Goal: Task Accomplishment & Management: Manage account settings

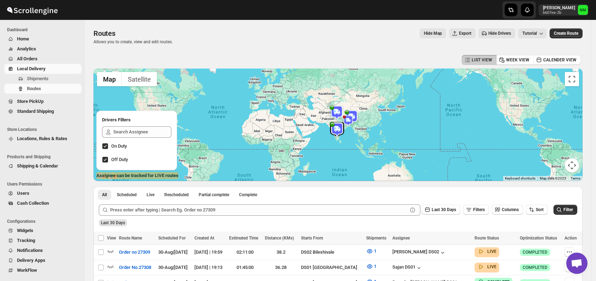
scroll to position [78, 0]
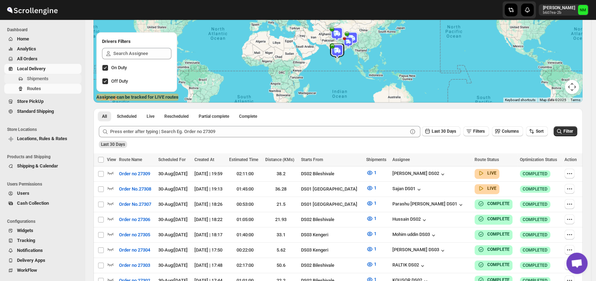
click at [56, 79] on span "Shipments" at bounding box center [53, 78] width 53 height 7
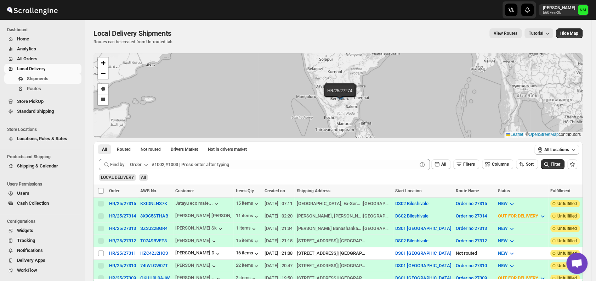
scroll to position [79, 0]
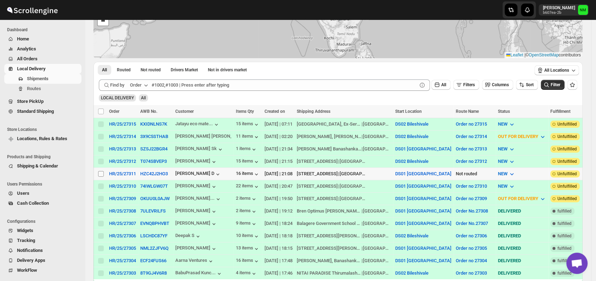
click at [102, 171] on input "Select shipment" at bounding box center [101, 174] width 6 height 6
checkbox input "true"
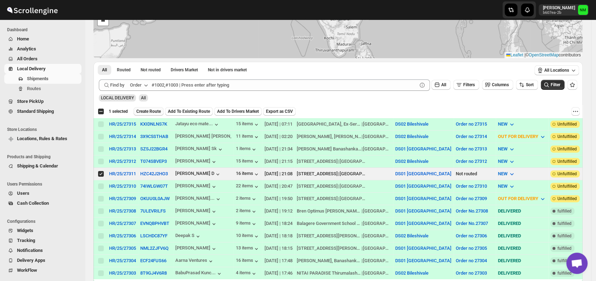
click at [147, 108] on button "Create Route" at bounding box center [149, 111] width 30 height 9
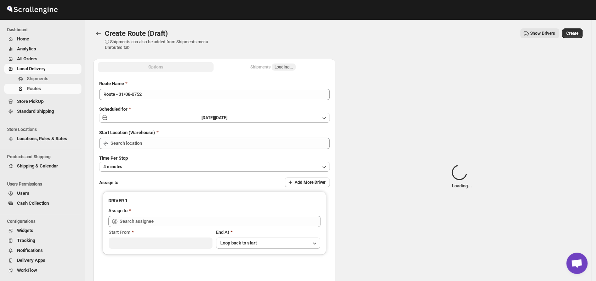
type input "DS01 [GEOGRAPHIC_DATA]"
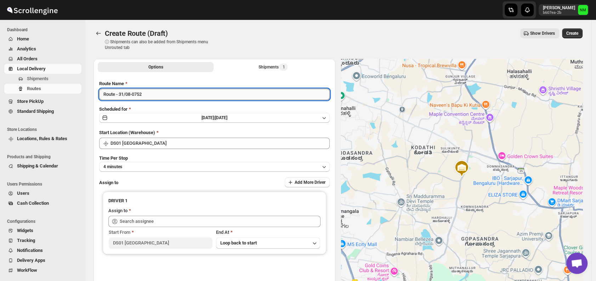
click at [164, 96] on input "Route - 31/08-0752" at bounding box center [214, 94] width 231 height 11
type input "R"
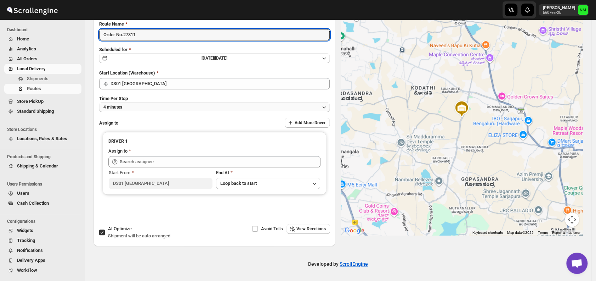
type input "Order No.27311"
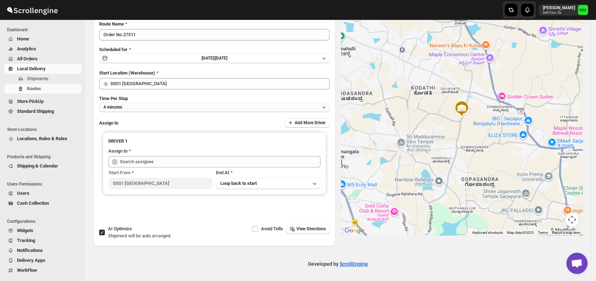
click at [137, 105] on button "4 minutes" at bounding box center [214, 107] width 231 height 10
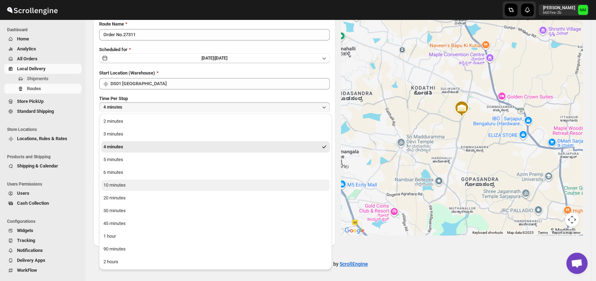
click at [124, 184] on div "10 minutes" at bounding box center [114, 184] width 22 height 7
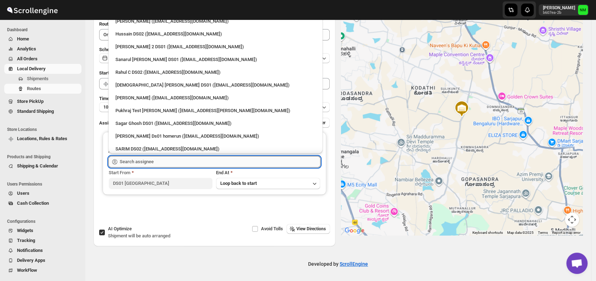
click at [167, 159] on input "text" at bounding box center [220, 161] width 201 height 11
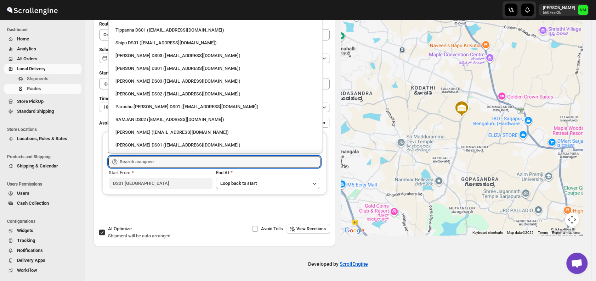
scroll to position [601, 0]
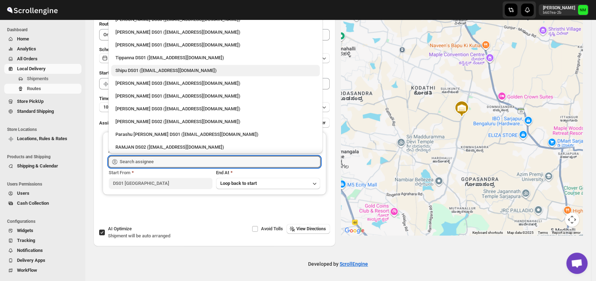
click at [130, 68] on div "Shipu DS01 ([EMAIL_ADDRESS][DOMAIN_NAME])" at bounding box center [216, 70] width 200 height 7
type input "Shipu DS01 ([EMAIL_ADDRESS][DOMAIN_NAME])"
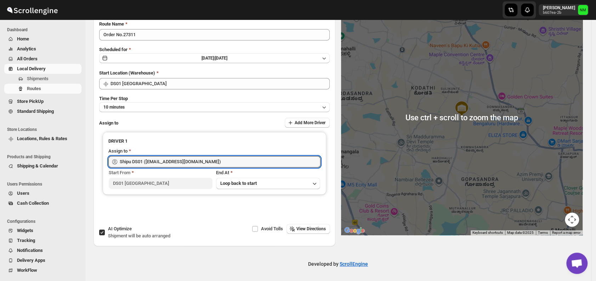
scroll to position [0, 0]
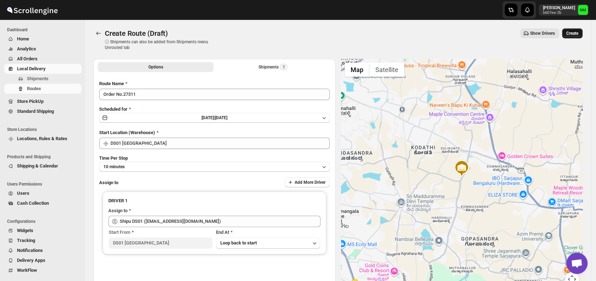
click at [575, 36] on button "Create" at bounding box center [572, 33] width 21 height 10
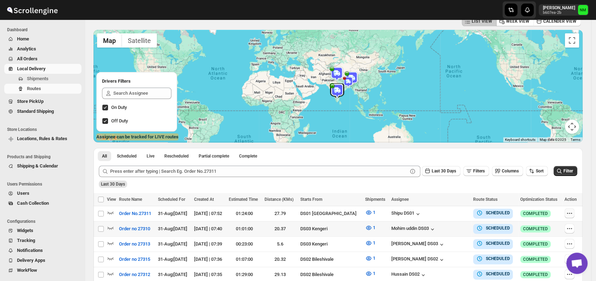
scroll to position [54, 0]
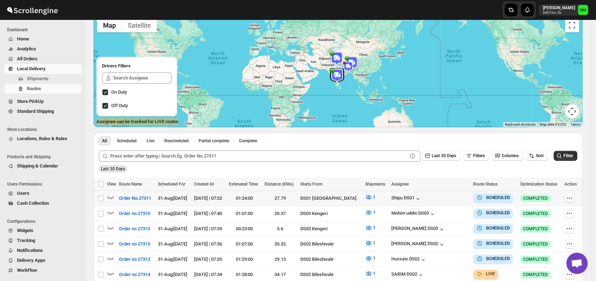
click at [573, 200] on icon "button" at bounding box center [569, 197] width 7 height 7
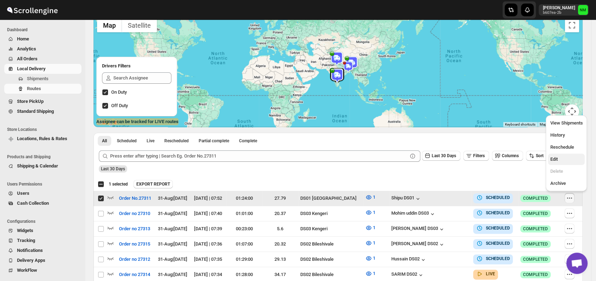
click at [558, 162] on span "Edit" at bounding box center [566, 159] width 33 height 7
checkbox input "false"
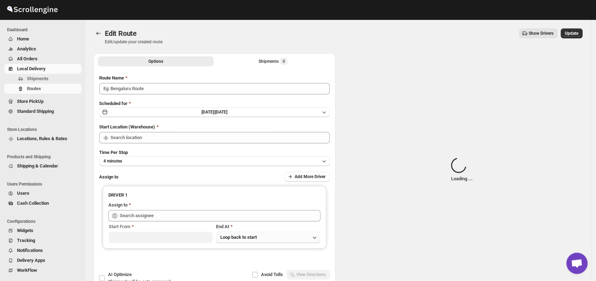
type input "Order No.27311"
type input "DS01 [GEOGRAPHIC_DATA]"
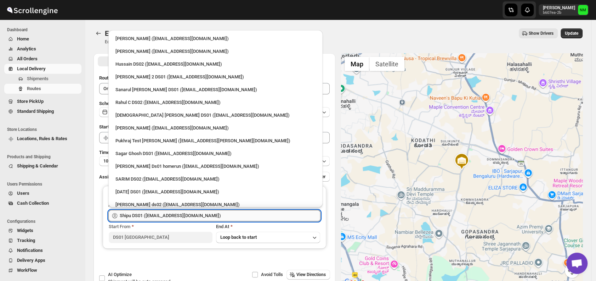
click at [216, 216] on input "Shipu DS01 ([EMAIL_ADDRESS][DOMAIN_NAME])" at bounding box center [220, 215] width 201 height 11
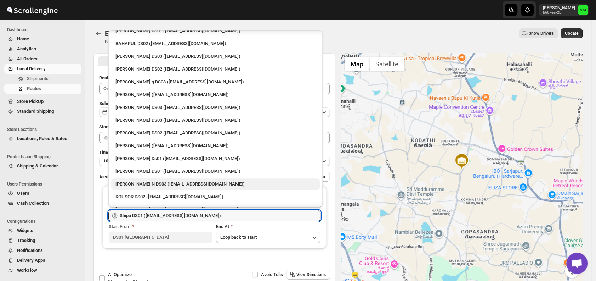
scroll to position [329, 0]
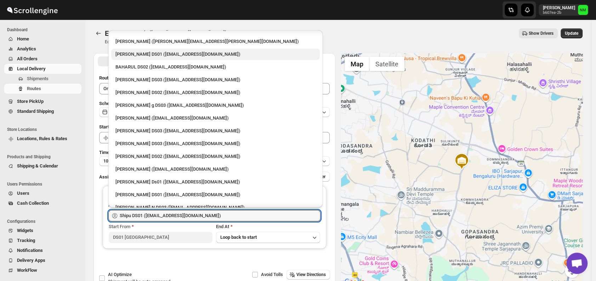
click at [138, 57] on div "[PERSON_NAME] DS01 ([EMAIL_ADDRESS][DOMAIN_NAME])" at bounding box center [216, 54] width 200 height 7
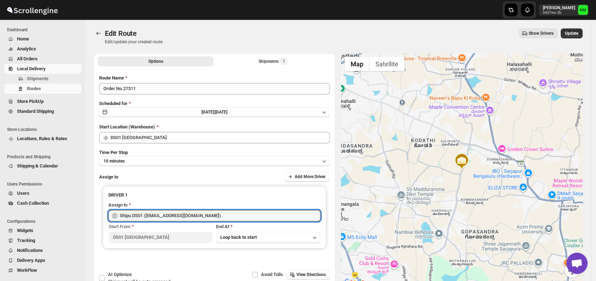
type input "[PERSON_NAME] DS01 ([EMAIL_ADDRESS][DOMAIN_NAME])"
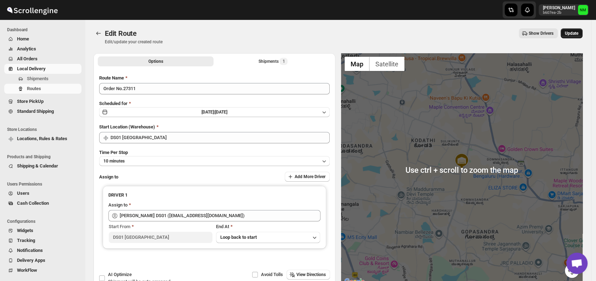
click at [570, 34] on span "Update" at bounding box center [571, 33] width 13 height 6
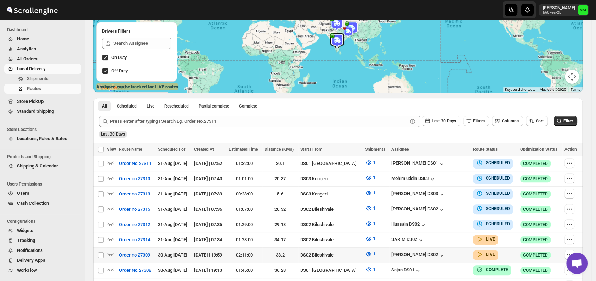
scroll to position [165, 0]
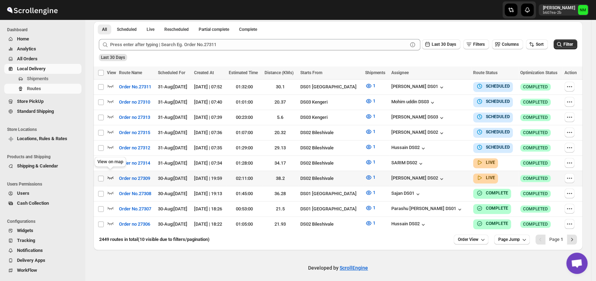
click at [111, 174] on icon "button" at bounding box center [110, 177] width 7 height 7
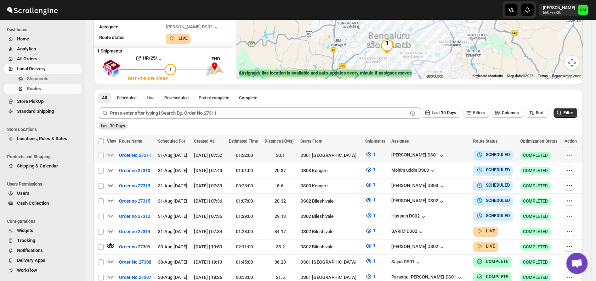
scroll to position [104, 0]
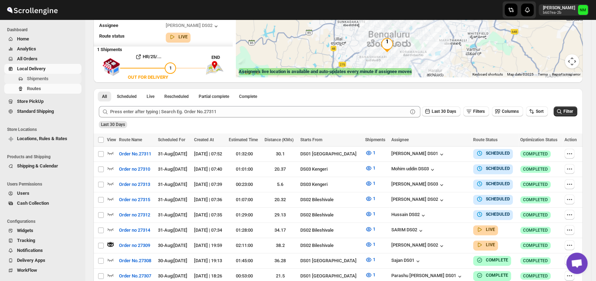
click at [52, 81] on span "Shipments" at bounding box center [53, 78] width 53 height 7
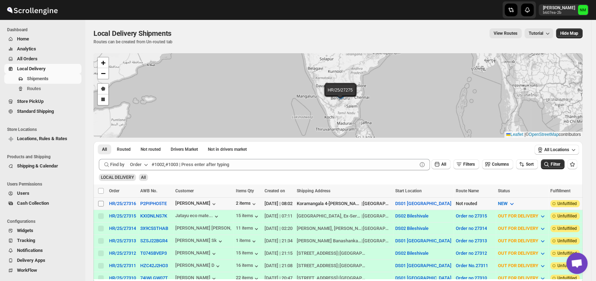
click at [102, 204] on input "Select shipment" at bounding box center [101, 204] width 6 height 6
checkbox input "true"
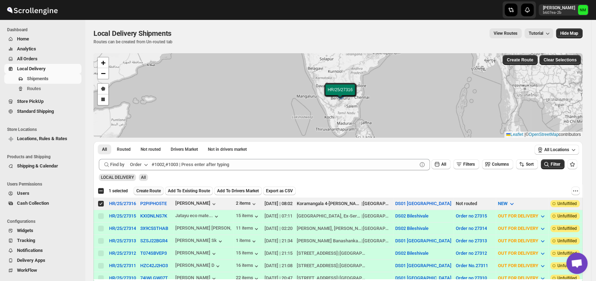
click at [146, 190] on span "Create Route" at bounding box center [148, 191] width 24 height 6
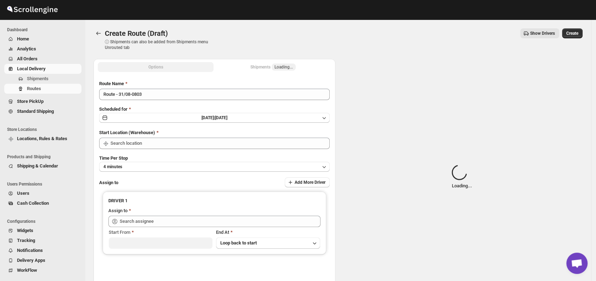
type input "DS01 [GEOGRAPHIC_DATA]"
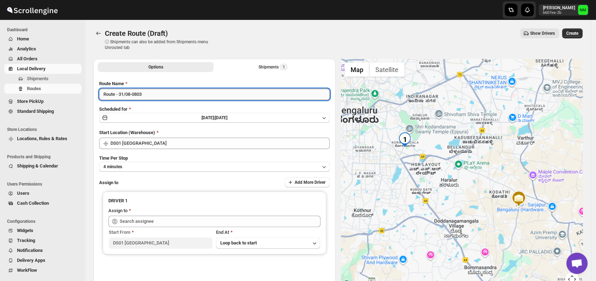
click at [165, 96] on input "Route - 31/08-0803" at bounding box center [214, 94] width 231 height 11
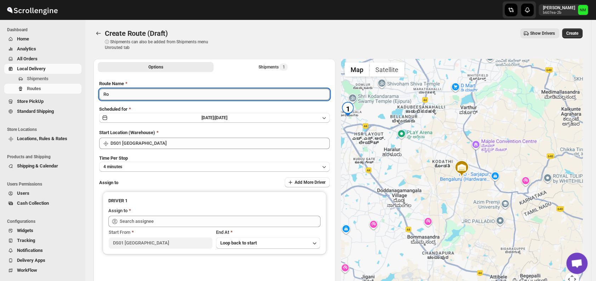
type input "R"
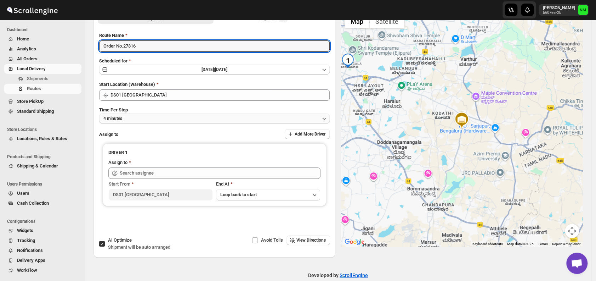
type input "Order No.27316"
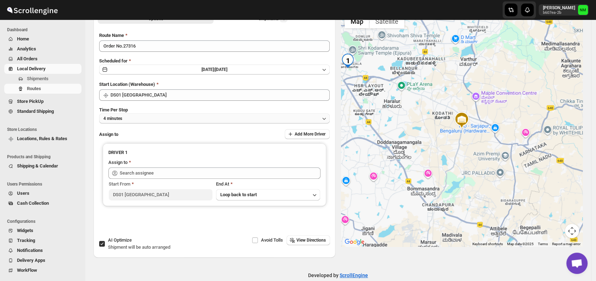
click at [148, 117] on button "4 minutes" at bounding box center [214, 118] width 231 height 10
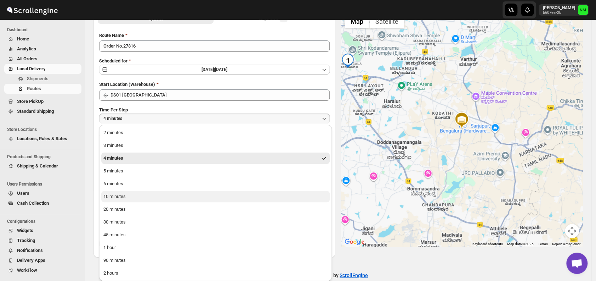
click at [145, 197] on button "10 minutes" at bounding box center [215, 196] width 229 height 11
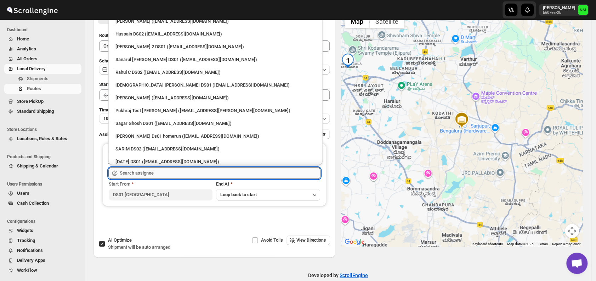
click at [151, 168] on input "text" at bounding box center [220, 172] width 201 height 11
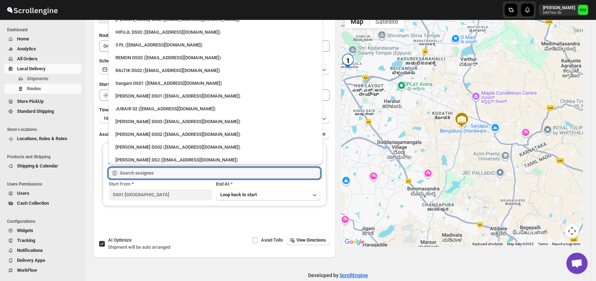
scroll to position [156, 0]
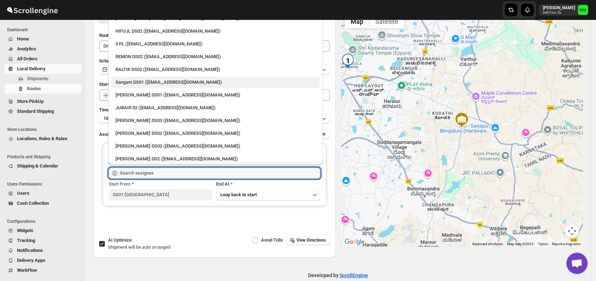
click at [139, 80] on div "Sangam DS01 (relov34542@lassora.com)" at bounding box center [216, 82] width 200 height 7
type input "Sangam DS01 (relov34542@lassora.com)"
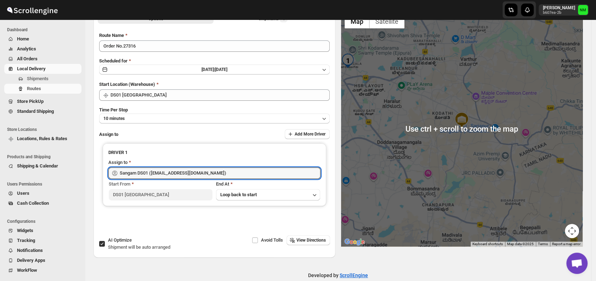
scroll to position [0, 0]
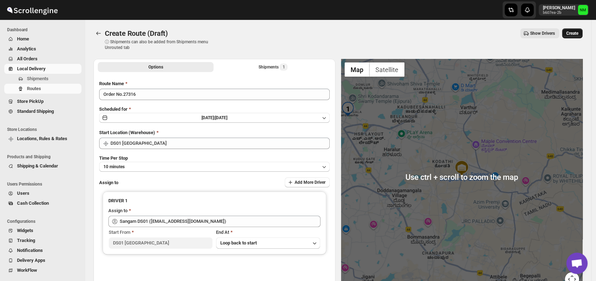
click at [573, 34] on span "Create" at bounding box center [573, 33] width 12 height 6
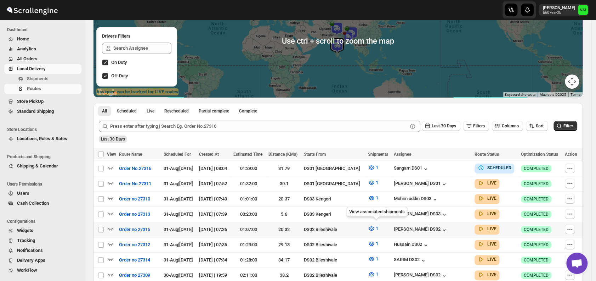
scroll to position [149, 0]
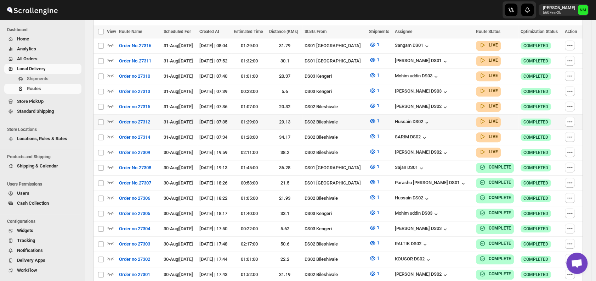
scroll to position [215, 0]
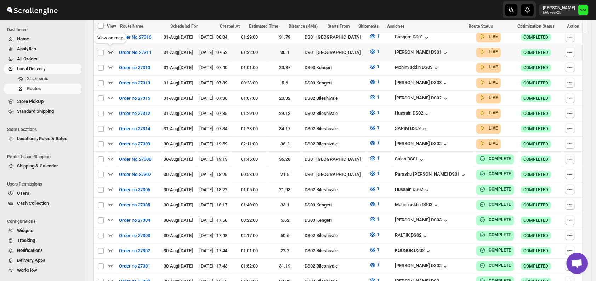
click at [111, 50] on icon "button" at bounding box center [110, 51] width 7 height 7
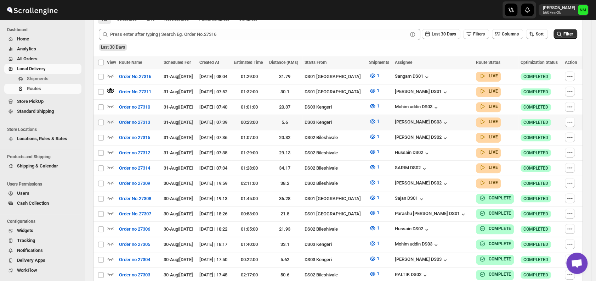
scroll to position [212, 0]
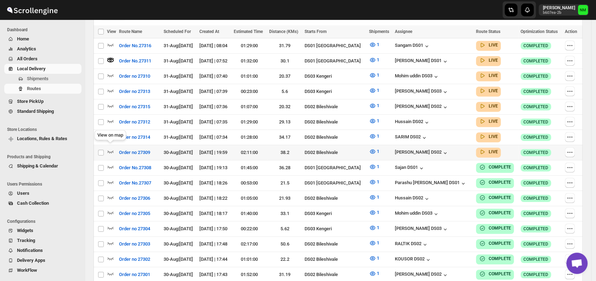
click at [115, 132] on div "View on map" at bounding box center [110, 137] width 34 height 16
click at [113, 134] on icon "button" at bounding box center [110, 136] width 7 height 7
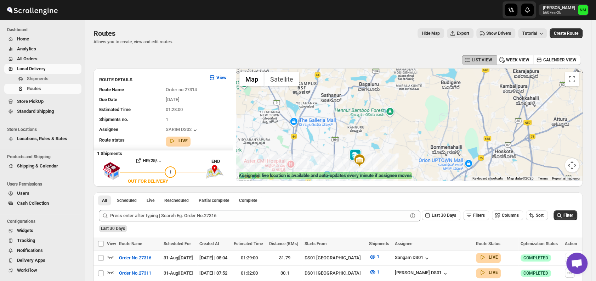
scroll to position [1, 0]
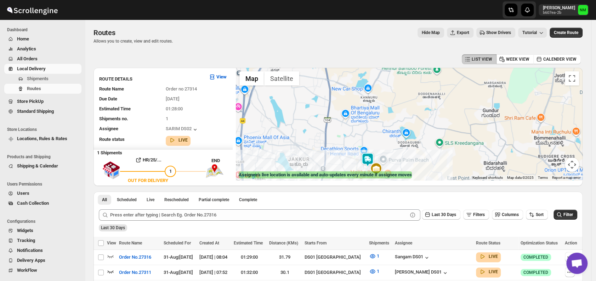
click at [371, 161] on img at bounding box center [368, 159] width 14 height 14
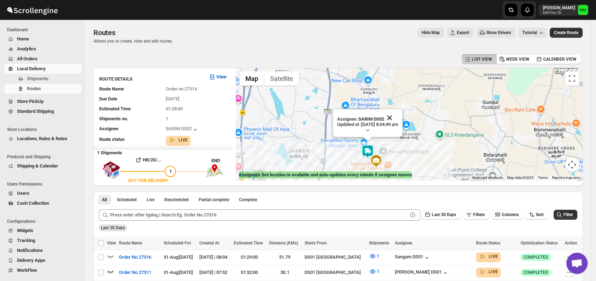
click at [398, 117] on button "Close" at bounding box center [389, 117] width 17 height 17
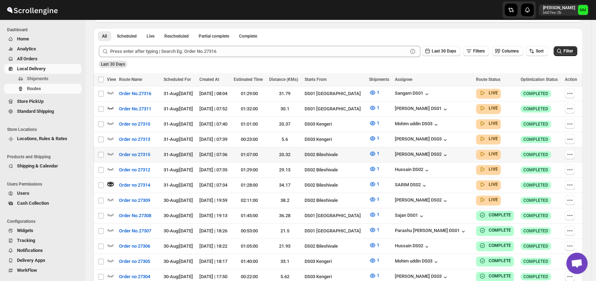
scroll to position [164, 0]
click at [113, 168] on icon "button" at bounding box center [110, 168] width 7 height 7
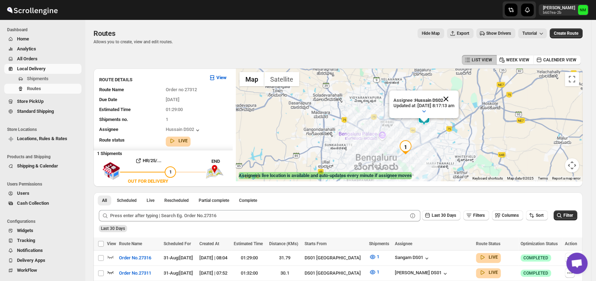
click at [455, 95] on button "Close" at bounding box center [446, 98] width 17 height 17
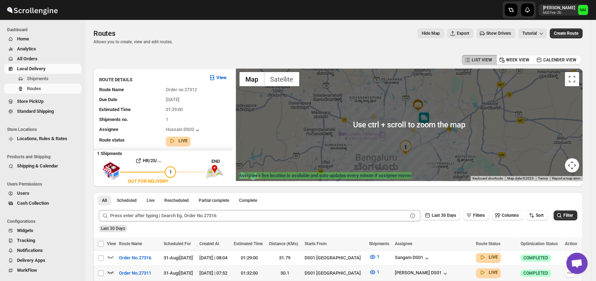
scroll to position [107, 0]
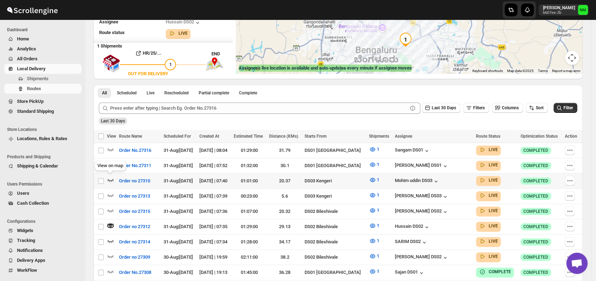
click at [111, 177] on icon "button" at bounding box center [110, 179] width 7 height 7
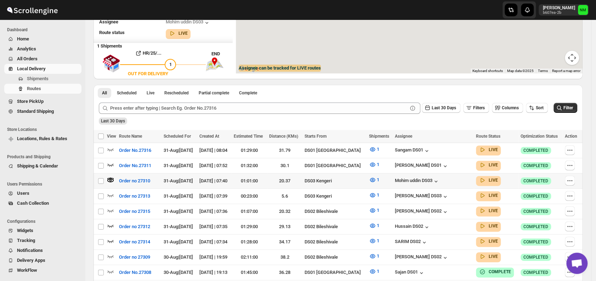
scroll to position [0, 0]
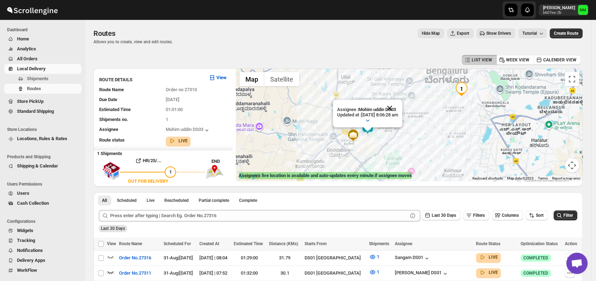
click at [398, 106] on button "Close" at bounding box center [389, 108] width 17 height 17
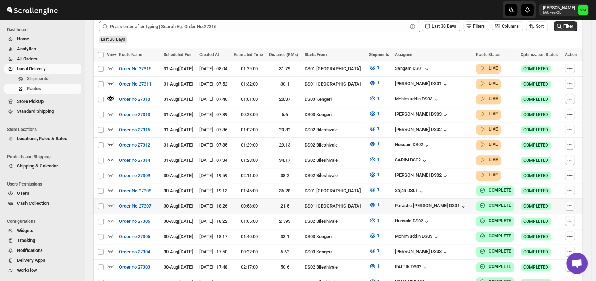
scroll to position [190, 0]
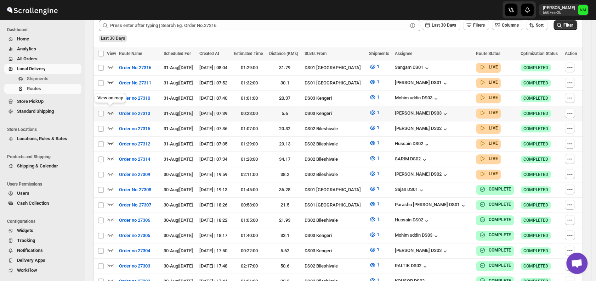
click at [109, 110] on icon "button" at bounding box center [110, 112] width 7 height 7
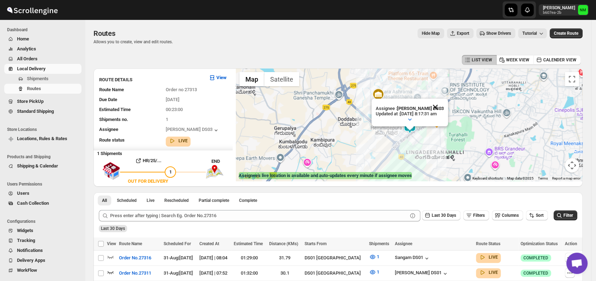
click at [444, 104] on button "Close" at bounding box center [435, 106] width 17 height 17
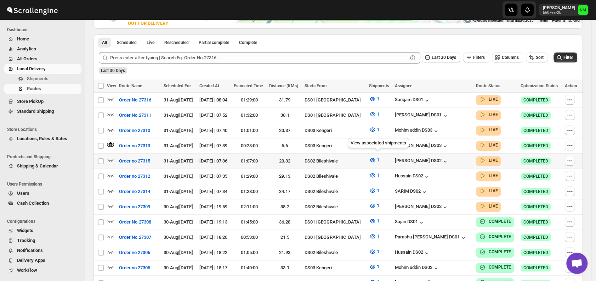
scroll to position [180, 0]
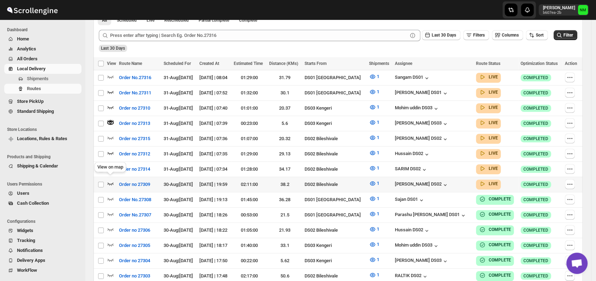
click at [112, 180] on icon "button" at bounding box center [110, 183] width 7 height 7
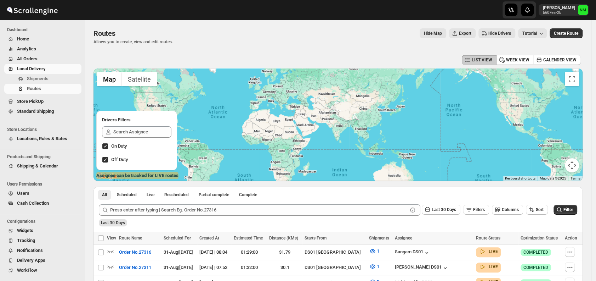
scroll to position [47, 0]
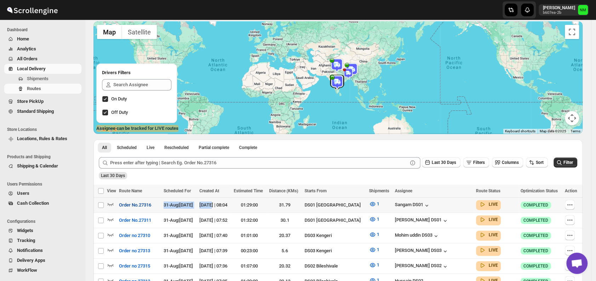
drag, startPoint x: 225, startPoint y: 207, endPoint x: 128, endPoint y: 208, distance: 96.7
click at [128, 208] on tr "Select route Order No.27316 31-Aug | Today 31-Aug-25 | 08:04 01:29:00 31.79 DS0…" at bounding box center [338, 204] width 489 height 15
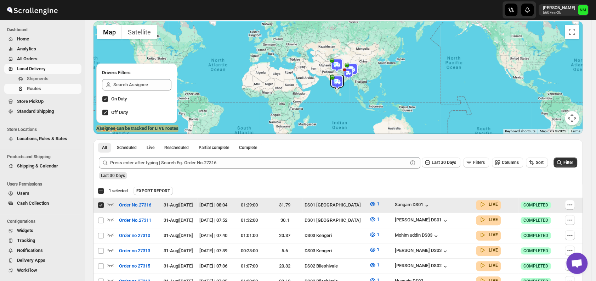
click at [101, 205] on input "Select route" at bounding box center [101, 205] width 6 height 6
checkbox input "false"
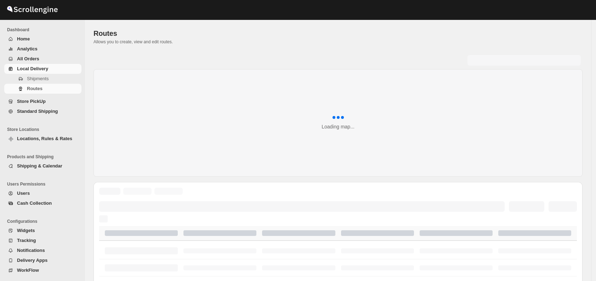
scroll to position [47, 0]
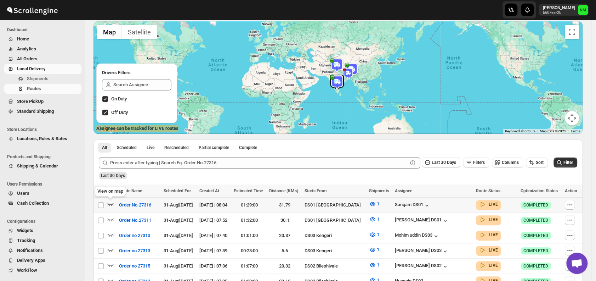
click at [110, 203] on icon "button" at bounding box center [110, 203] width 7 height 7
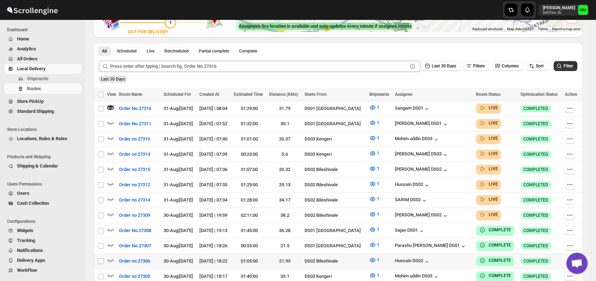
scroll to position [157, 0]
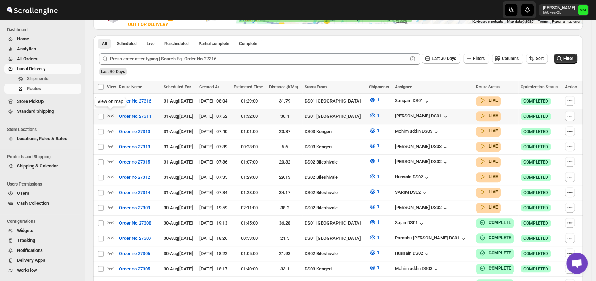
click at [113, 114] on icon "button" at bounding box center [111, 115] width 6 height 3
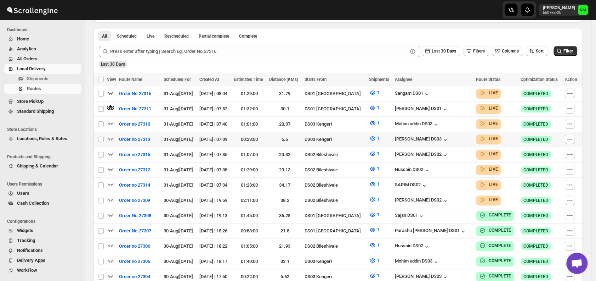
scroll to position [164, 0]
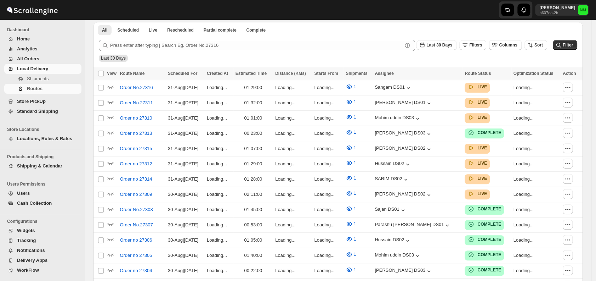
scroll to position [164, 0]
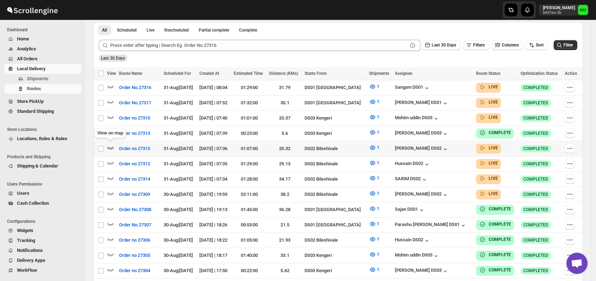
click at [111, 145] on icon "button" at bounding box center [110, 147] width 7 height 7
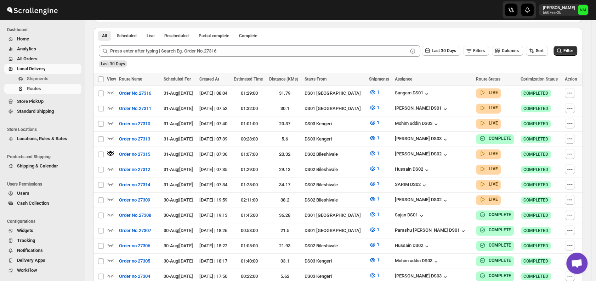
scroll to position [0, 0]
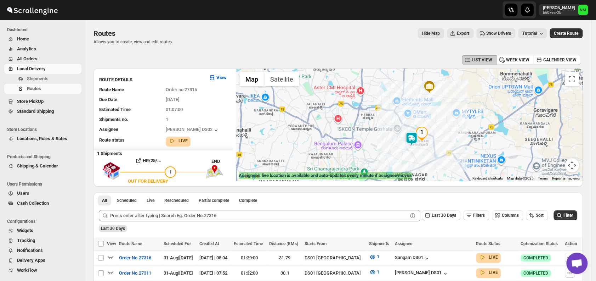
click at [414, 141] on img at bounding box center [412, 138] width 14 height 14
click at [443, 103] on button "Close" at bounding box center [437, 104] width 17 height 17
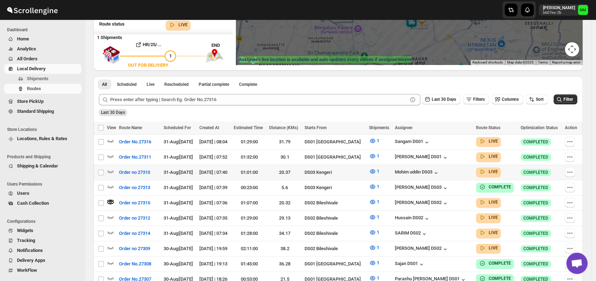
scroll to position [121, 0]
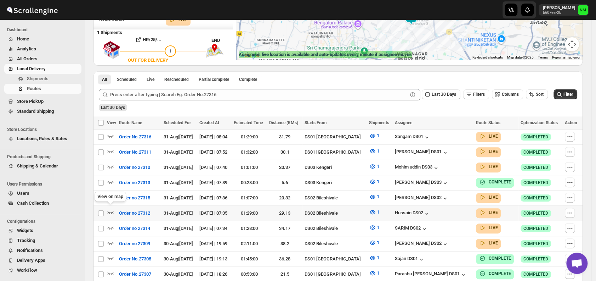
click at [109, 210] on icon "button" at bounding box center [110, 211] width 7 height 7
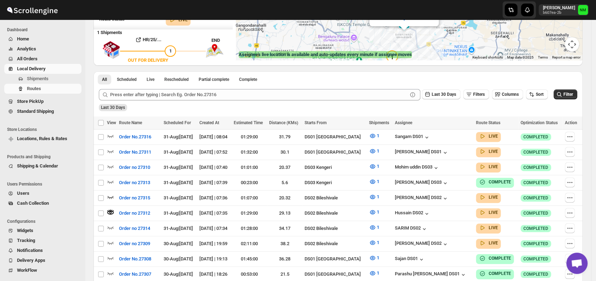
scroll to position [0, 0]
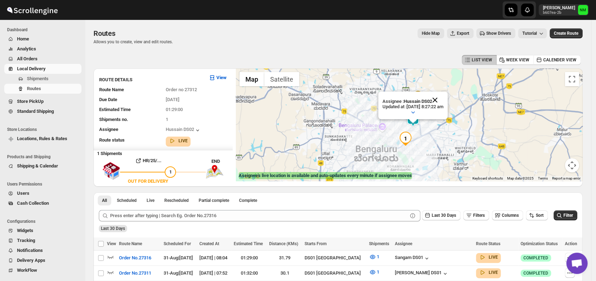
click at [444, 97] on button "Close" at bounding box center [435, 99] width 17 height 17
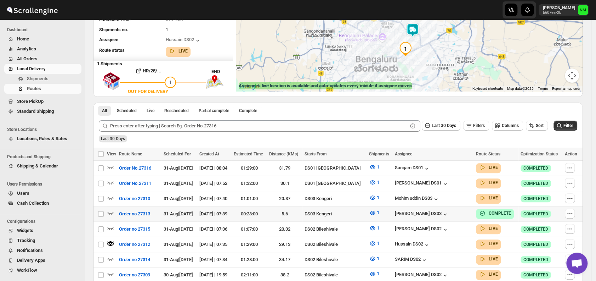
scroll to position [135, 0]
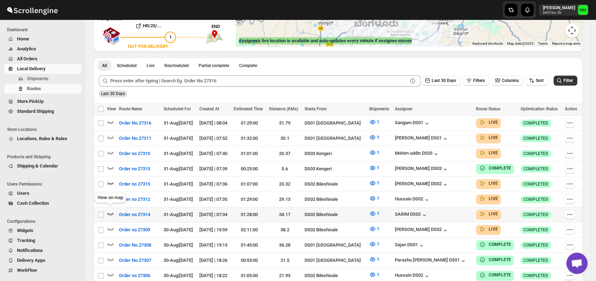
click at [111, 212] on icon "button" at bounding box center [111, 213] width 6 height 3
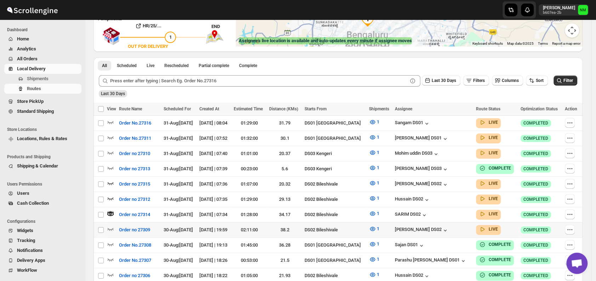
scroll to position [0, 0]
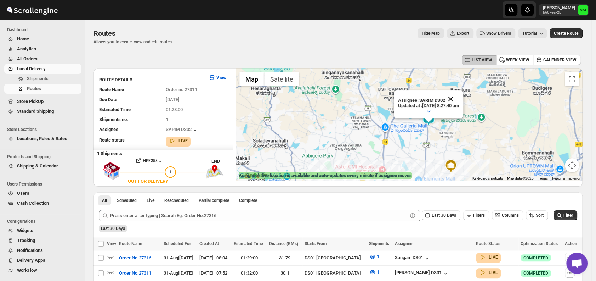
click at [459, 103] on button "Close" at bounding box center [450, 98] width 17 height 17
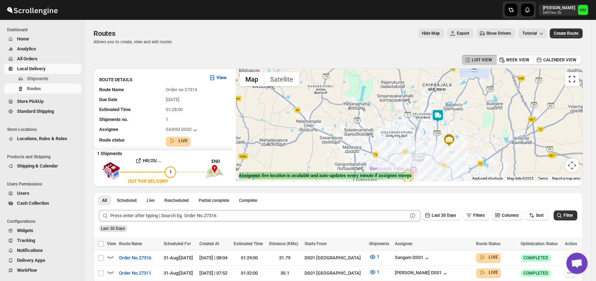
click at [575, 84] on button "Toggle fullscreen view" at bounding box center [572, 79] width 14 height 14
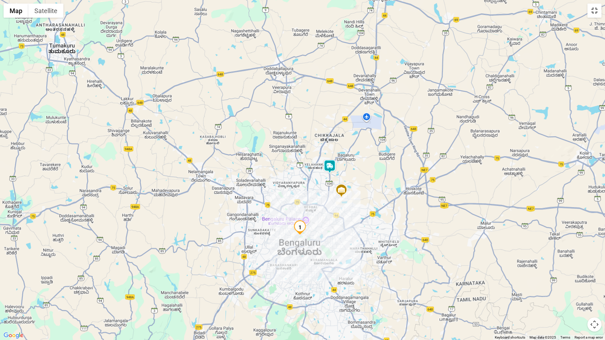
click at [592, 16] on button "Toggle fullscreen view" at bounding box center [594, 11] width 14 height 14
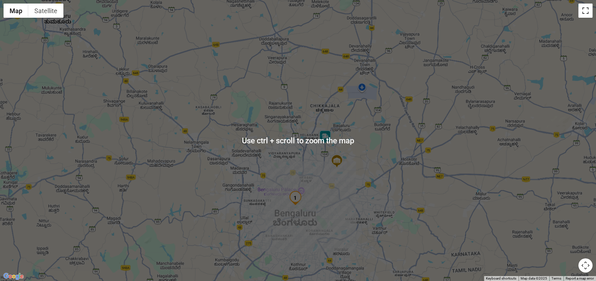
scroll to position [106, 0]
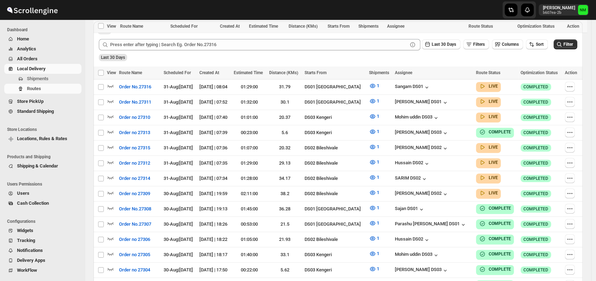
scroll to position [106, 0]
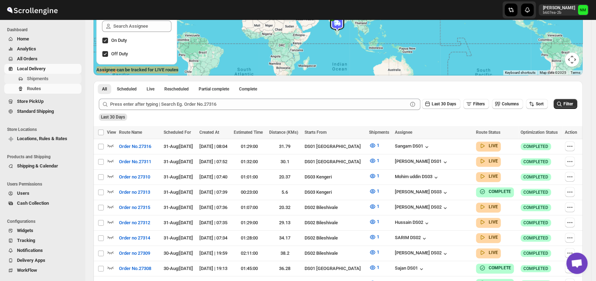
click at [37, 77] on span "Shipments" at bounding box center [38, 78] width 22 height 5
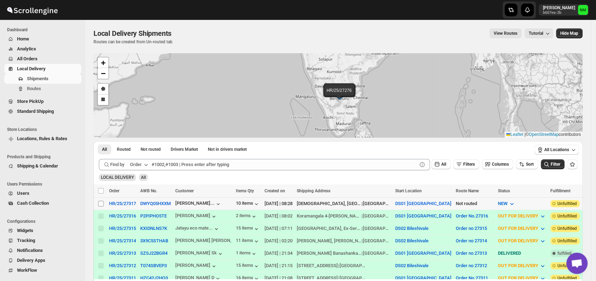
click at [101, 201] on input "Select shipment" at bounding box center [101, 204] width 6 height 6
checkbox input "true"
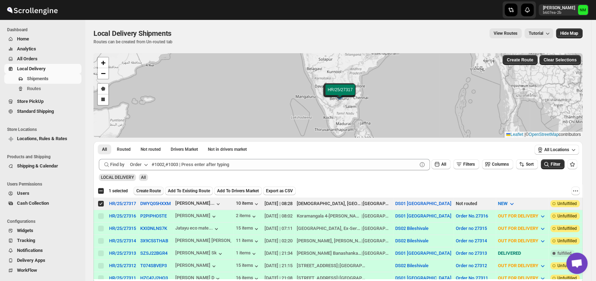
click at [144, 192] on span "Create Route" at bounding box center [148, 191] width 24 height 6
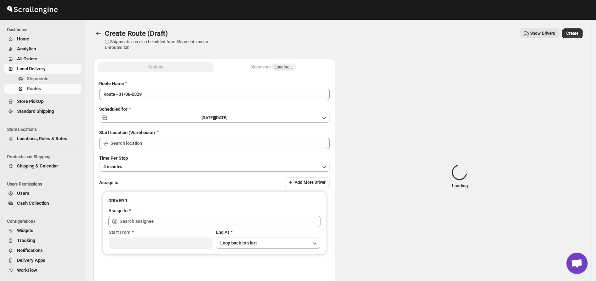
type input "DS01 [GEOGRAPHIC_DATA]"
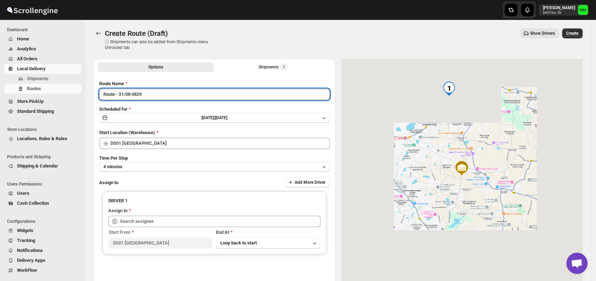
click at [157, 91] on input "Route - 31/08-0829" at bounding box center [214, 94] width 231 height 11
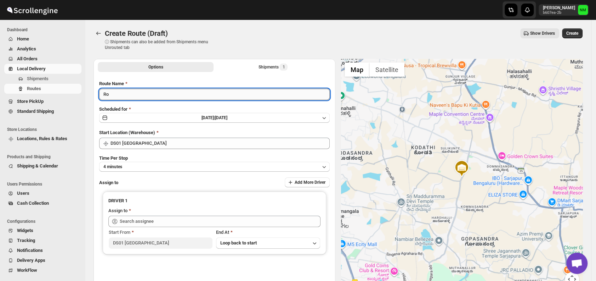
type input "R"
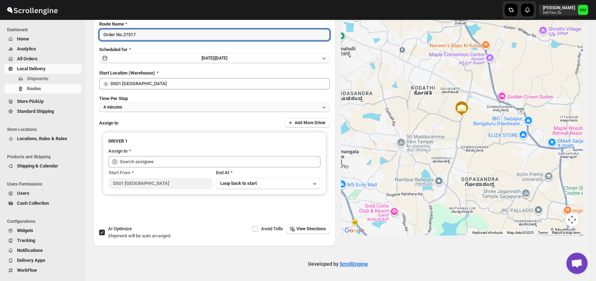
type input "Order No.27317"
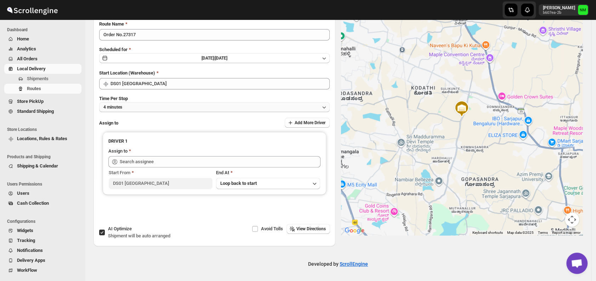
click at [126, 107] on button "4 minutes" at bounding box center [214, 107] width 231 height 10
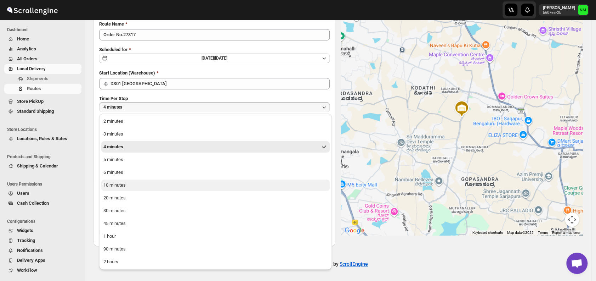
click at [115, 183] on div "10 minutes" at bounding box center [114, 184] width 22 height 7
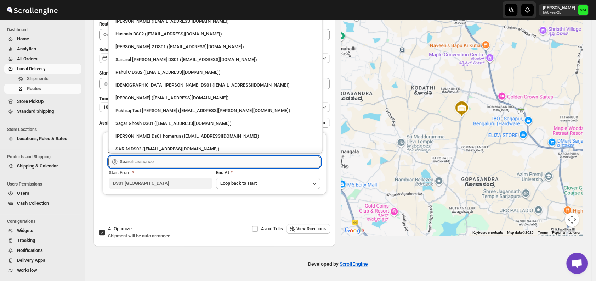
click at [158, 162] on input "text" at bounding box center [220, 161] width 201 height 11
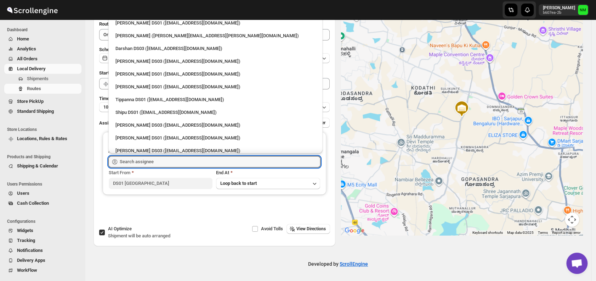
scroll to position [559, 0]
click at [139, 77] on div "[PERSON_NAME] DS01 ([EMAIL_ADDRESS][DOMAIN_NAME])" at bounding box center [216, 74] width 200 height 7
type input "[PERSON_NAME] DS01 ([EMAIL_ADDRESS][DOMAIN_NAME])"
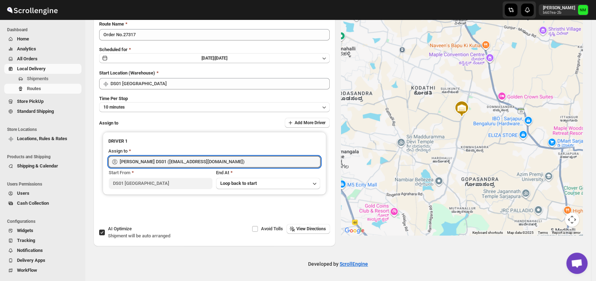
scroll to position [0, 0]
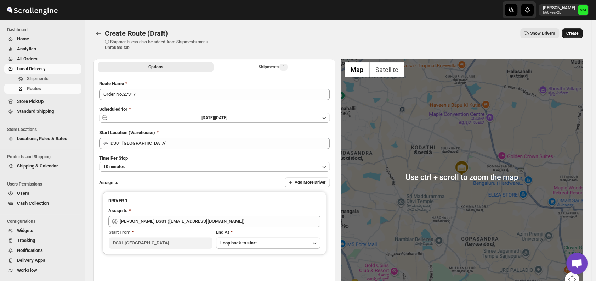
click at [575, 35] on span "Create" at bounding box center [573, 33] width 12 height 6
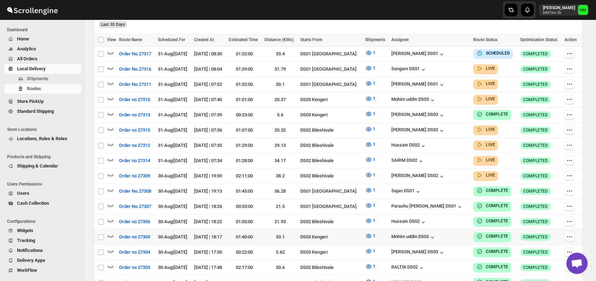
scroll to position [198, 0]
click at [111, 66] on icon "button" at bounding box center [110, 67] width 7 height 7
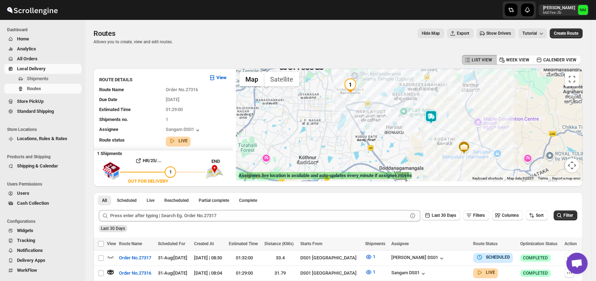
click at [436, 123] on img at bounding box center [431, 117] width 14 height 14
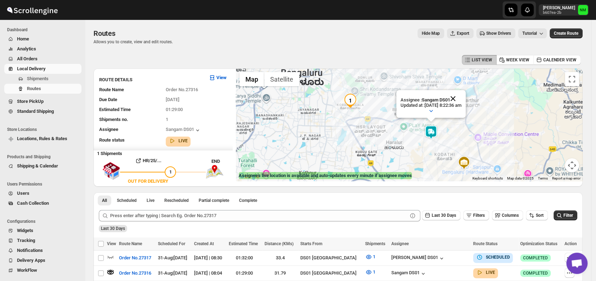
click at [462, 96] on button "Close" at bounding box center [453, 98] width 17 height 17
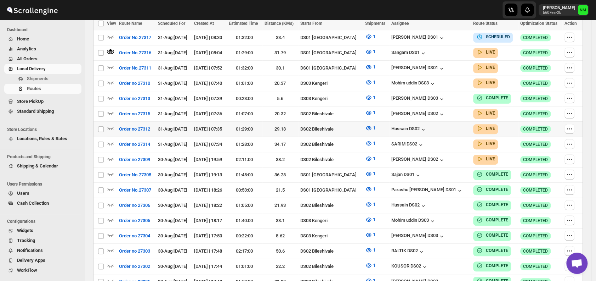
scroll to position [182, 0]
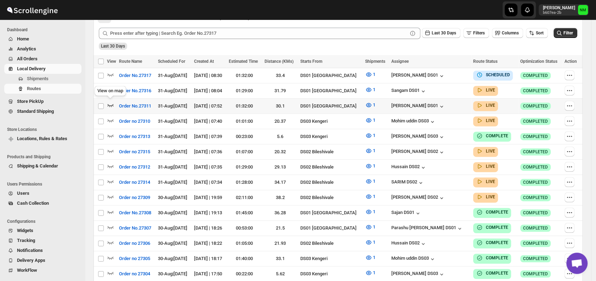
click at [112, 104] on icon "button" at bounding box center [110, 104] width 7 height 7
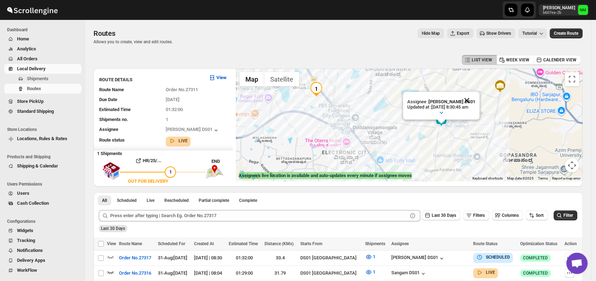
click at [475, 100] on button "Close" at bounding box center [466, 100] width 17 height 17
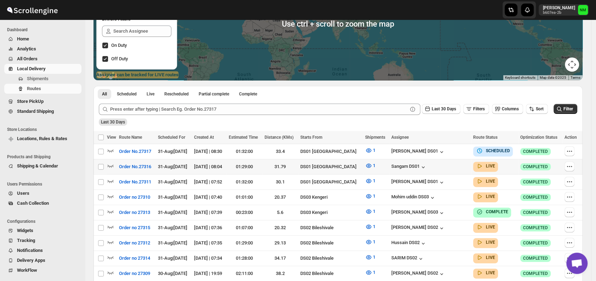
scroll to position [102, 0]
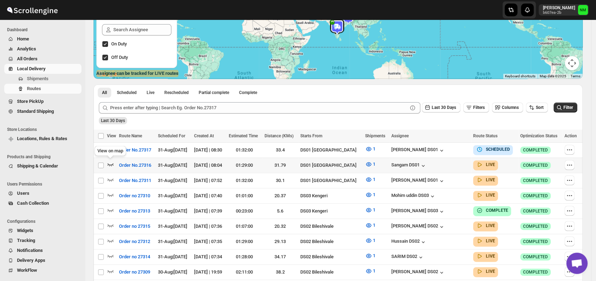
click at [110, 164] on icon "button" at bounding box center [110, 163] width 7 height 7
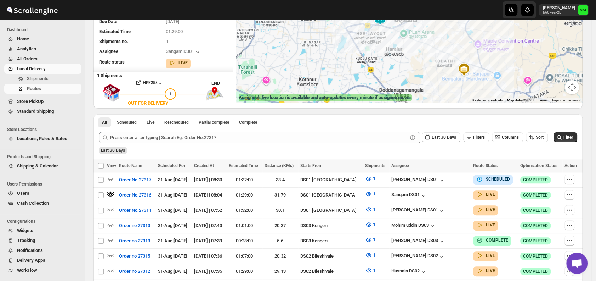
scroll to position [0, 0]
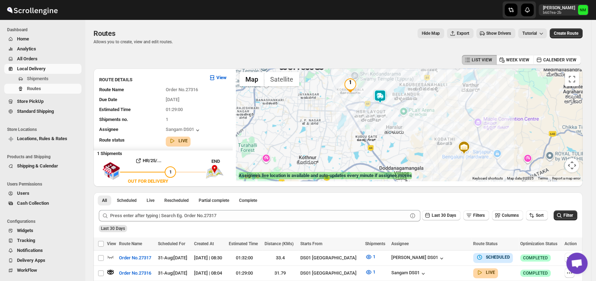
click at [382, 98] on img at bounding box center [380, 96] width 14 height 14
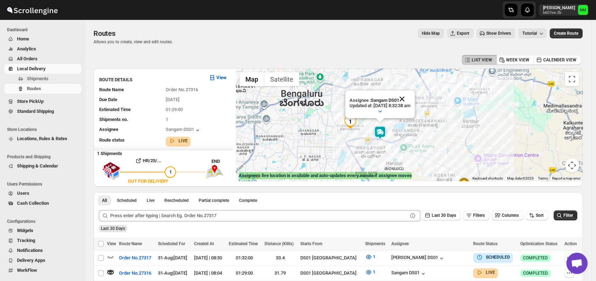
click at [411, 99] on button "Close" at bounding box center [402, 98] width 17 height 17
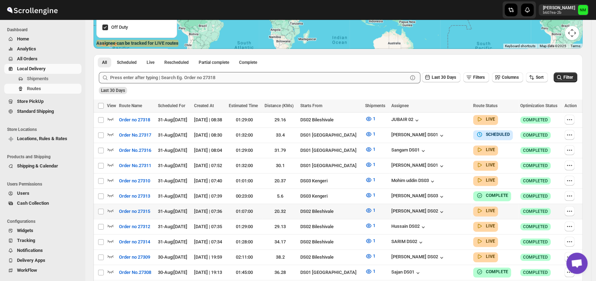
scroll to position [134, 0]
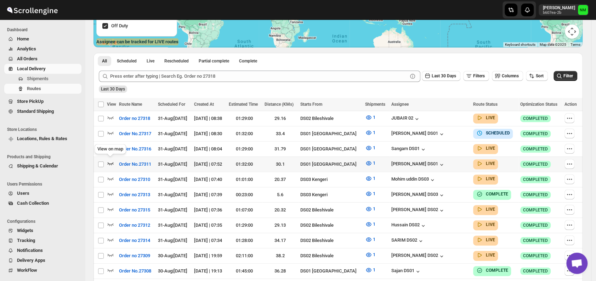
click at [109, 162] on icon "button" at bounding box center [111, 163] width 6 height 3
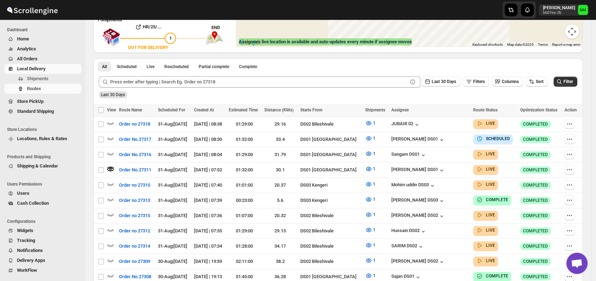
scroll to position [0, 0]
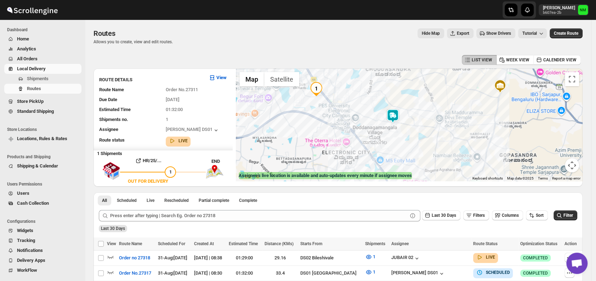
click at [395, 119] on img at bounding box center [393, 116] width 14 height 14
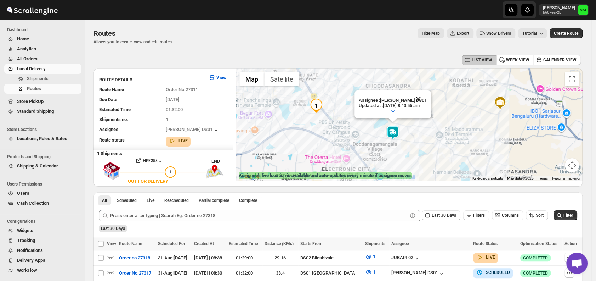
click at [427, 98] on button "Close" at bounding box center [418, 98] width 17 height 17
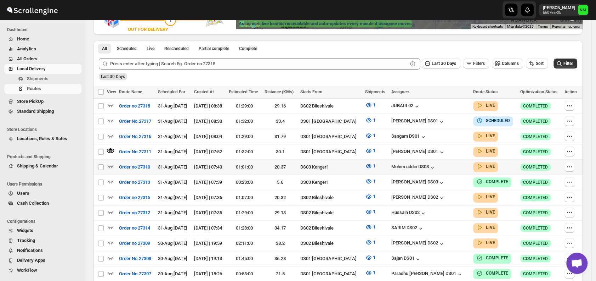
scroll to position [159, 0]
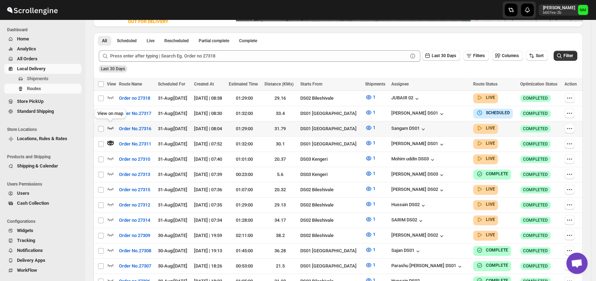
click at [109, 124] on icon "button" at bounding box center [110, 127] width 7 height 7
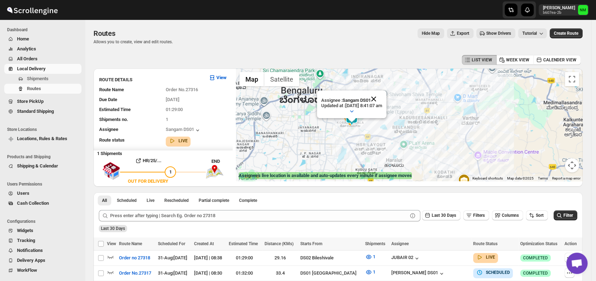
click at [382, 97] on button "Close" at bounding box center [373, 98] width 17 height 17
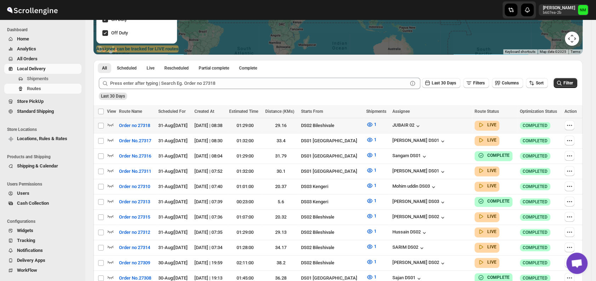
scroll to position [128, 0]
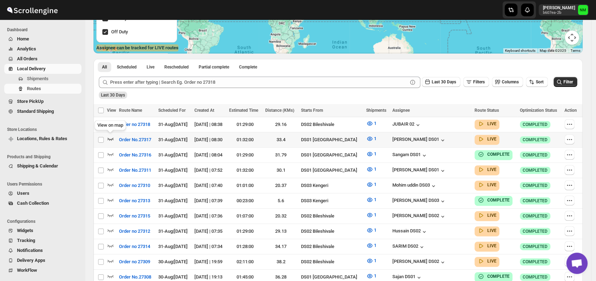
click at [113, 141] on icon "button" at bounding box center [110, 138] width 7 height 7
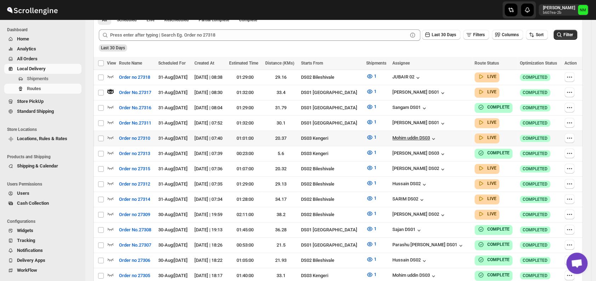
scroll to position [181, 0]
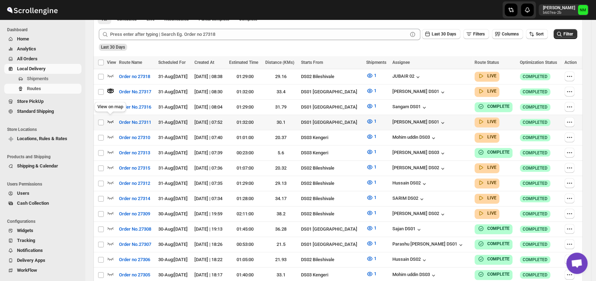
click at [111, 118] on icon "button" at bounding box center [110, 121] width 7 height 7
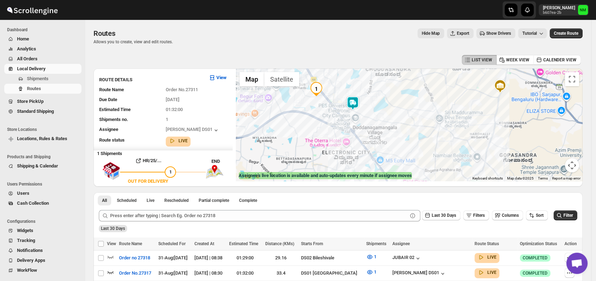
click at [360, 102] on img at bounding box center [353, 103] width 14 height 14
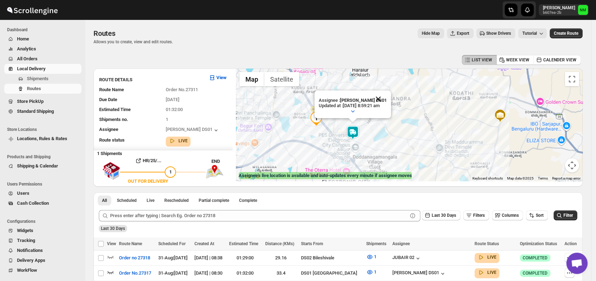
click at [387, 96] on button "Close" at bounding box center [378, 98] width 17 height 17
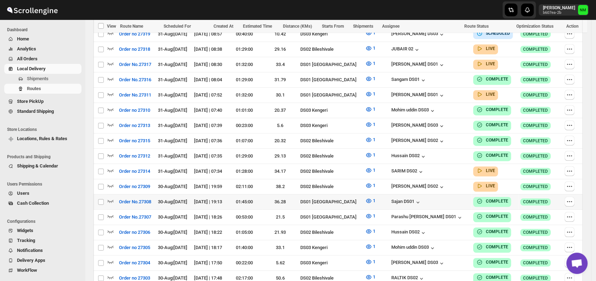
scroll to position [218, 0]
click at [112, 167] on icon "button" at bounding box center [110, 169] width 7 height 7
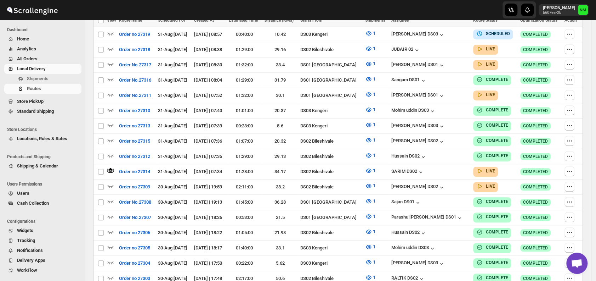
scroll to position [0, 0]
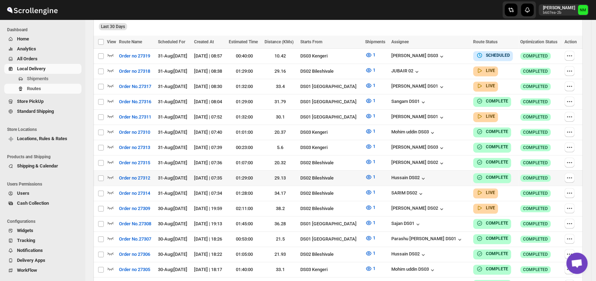
scroll to position [197, 0]
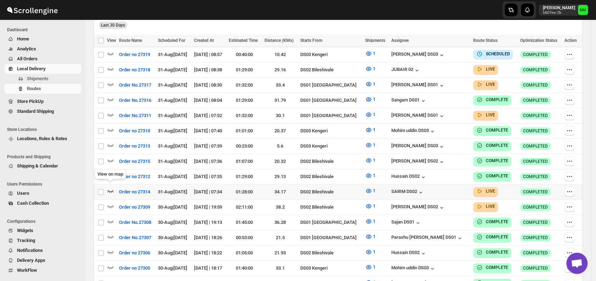
click at [111, 187] on icon "button" at bounding box center [110, 190] width 7 height 7
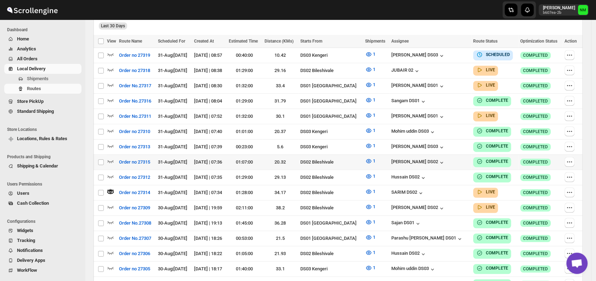
scroll to position [0, 0]
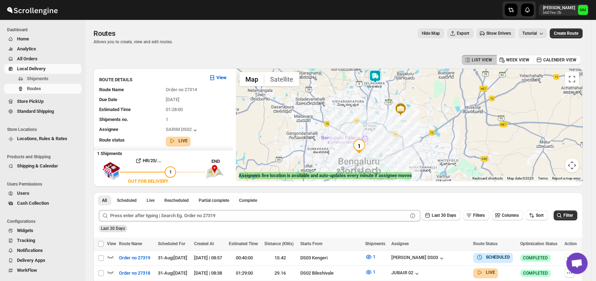
click at [375, 84] on div at bounding box center [409, 124] width 347 height 112
click at [382, 75] on img at bounding box center [375, 77] width 14 height 14
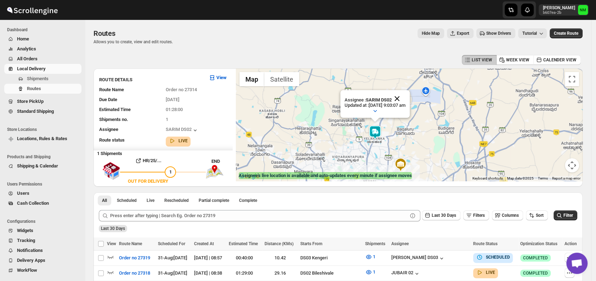
click at [406, 97] on button "Close" at bounding box center [397, 98] width 17 height 17
click at [577, 82] on button "Toggle fullscreen view" at bounding box center [572, 79] width 14 height 14
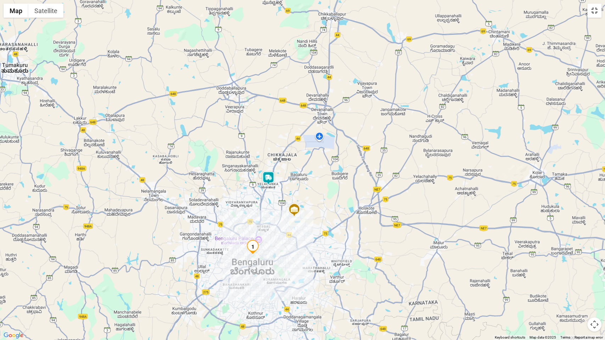
click at [596, 14] on button "Toggle fullscreen view" at bounding box center [594, 11] width 14 height 14
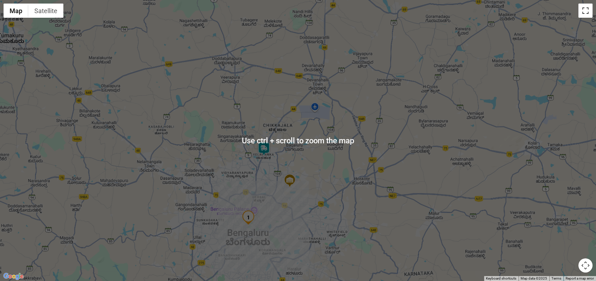
scroll to position [219, 0]
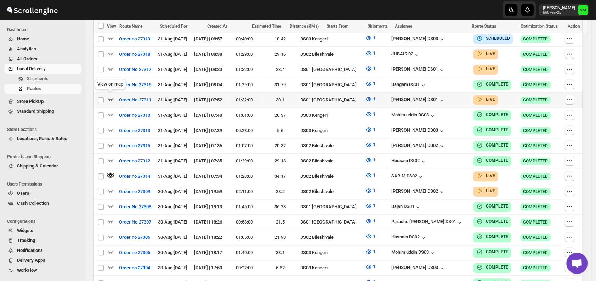
click at [113, 96] on icon "button" at bounding box center [110, 98] width 7 height 7
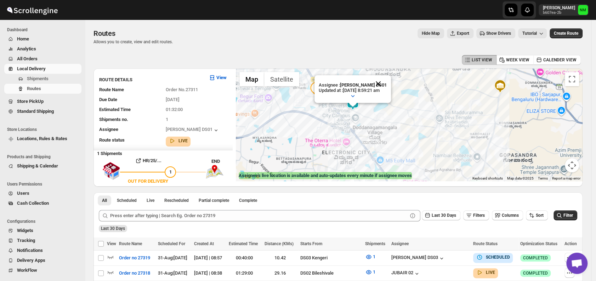
click at [385, 84] on button "Close" at bounding box center [378, 83] width 17 height 17
click at [59, 76] on span "Shipments" at bounding box center [53, 78] width 53 height 7
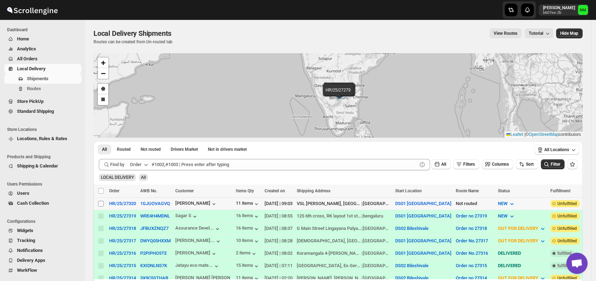
click at [104, 202] on span at bounding box center [101, 203] width 6 height 6
click at [104, 202] on input "Select shipment" at bounding box center [101, 204] width 6 height 6
click at [100, 201] on input "Select shipment" at bounding box center [101, 204] width 6 height 6
checkbox input "true"
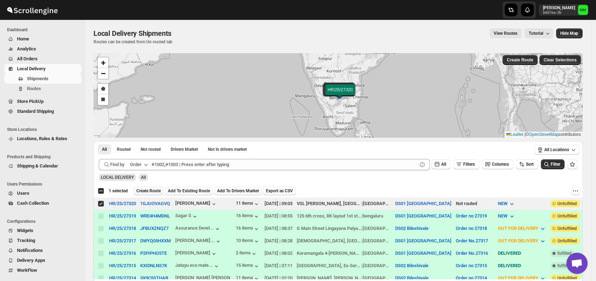
click at [156, 190] on span "Create Route" at bounding box center [148, 191] width 24 height 6
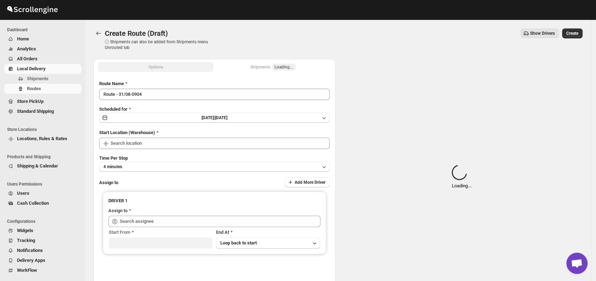
type input "DS01 [GEOGRAPHIC_DATA]"
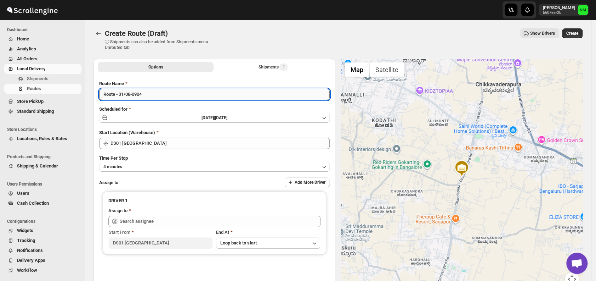
click at [168, 94] on input "Route - 31/08-0904" at bounding box center [214, 94] width 231 height 11
type input "R"
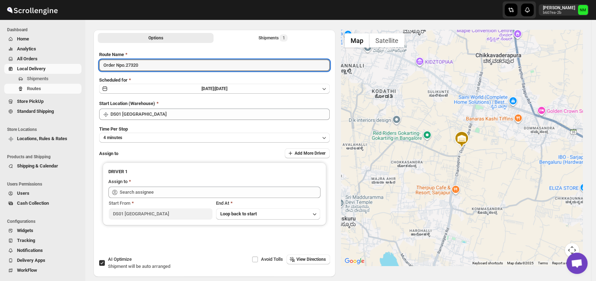
scroll to position [33, 0]
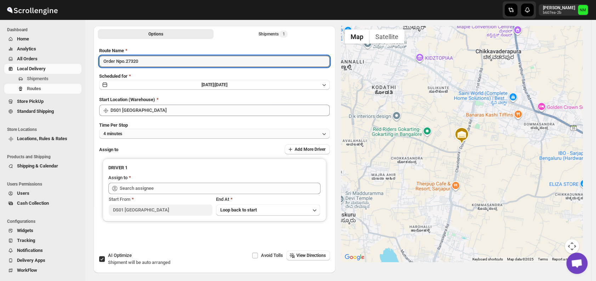
type input "Order Npo.27320"
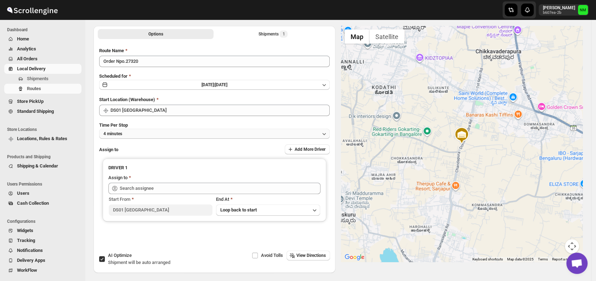
click at [130, 133] on button "4 minutes" at bounding box center [214, 134] width 231 height 10
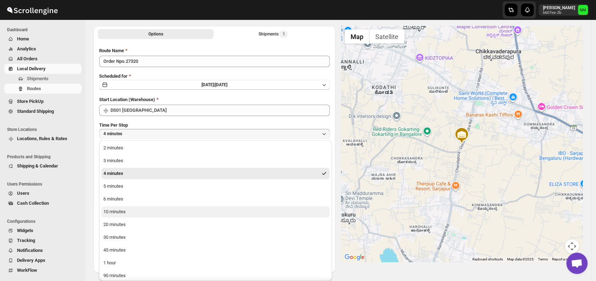
click at [139, 209] on button "10 minutes" at bounding box center [215, 211] width 229 height 11
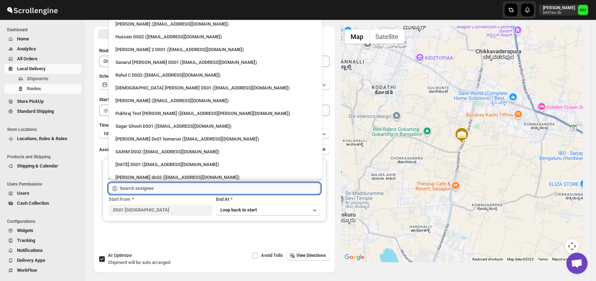
click at [163, 187] on input "text" at bounding box center [220, 187] width 201 height 11
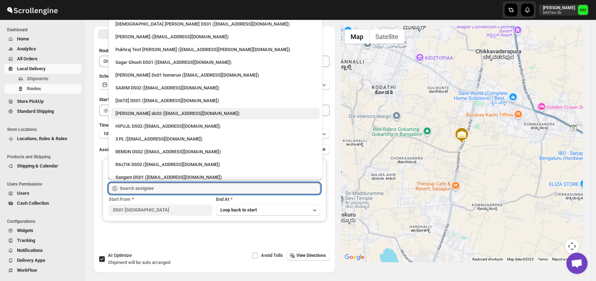
scroll to position [64, 0]
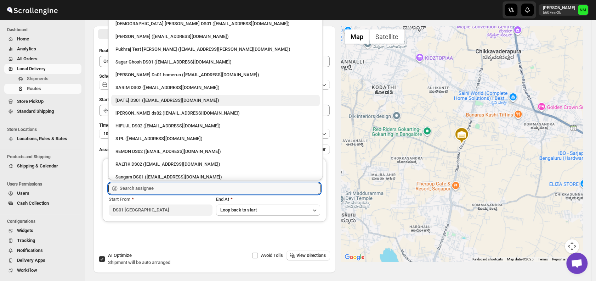
click at [129, 95] on div "Raja DS01 (gasecig398@owlny.com)" at bounding box center [215, 100] width 209 height 11
type input "Raja DS01 (gasecig398@owlny.com)"
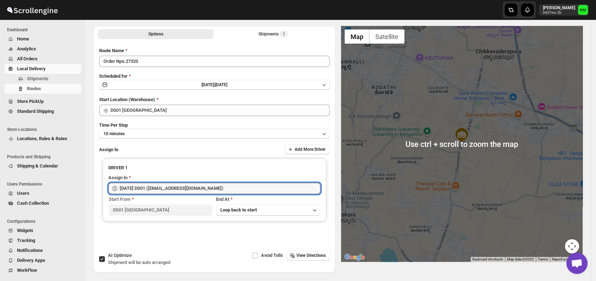
scroll to position [0, 0]
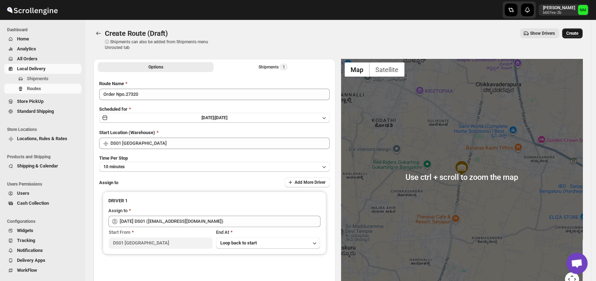
click at [583, 35] on button "Create" at bounding box center [572, 33] width 21 height 10
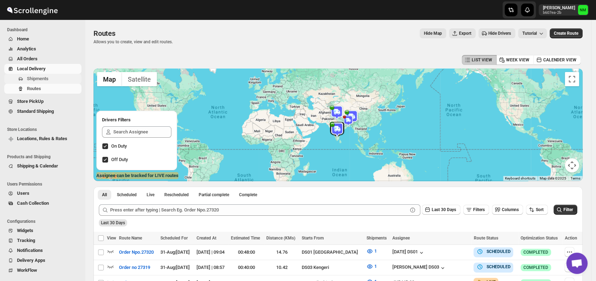
click at [36, 76] on span "Shipments" at bounding box center [38, 78] width 22 height 5
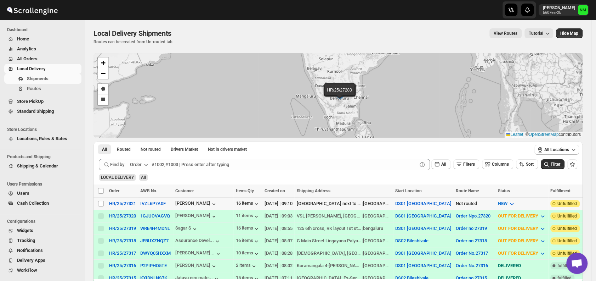
click at [97, 205] on td "Select shipment" at bounding box center [100, 203] width 13 height 12
checkbox input "true"
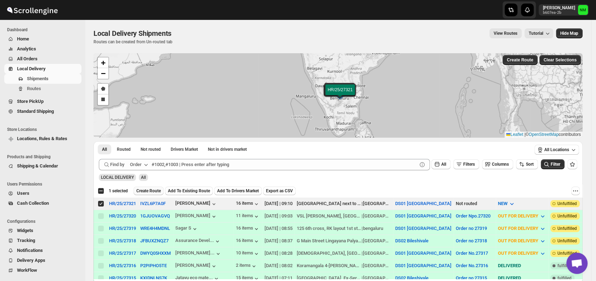
click at [142, 192] on span "Create Route" at bounding box center [148, 191] width 24 height 6
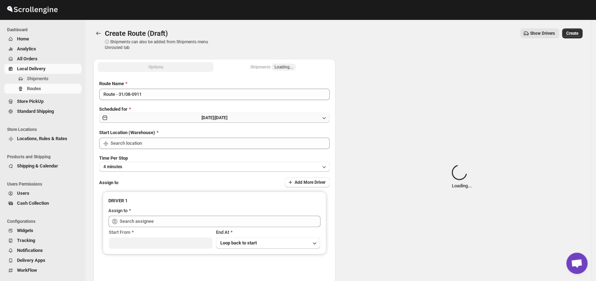
type input "DS01 [GEOGRAPHIC_DATA]"
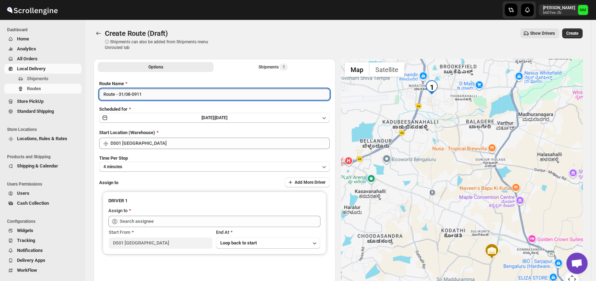
click at [164, 99] on input "Route - 31/08-0911" at bounding box center [214, 94] width 231 height 11
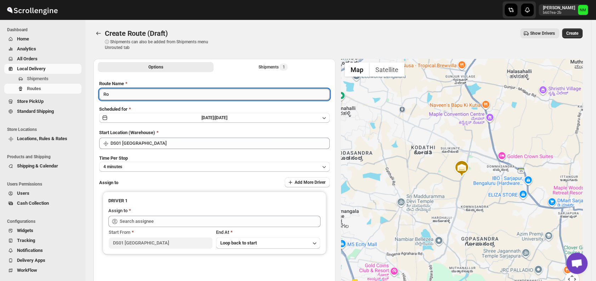
type input "R"
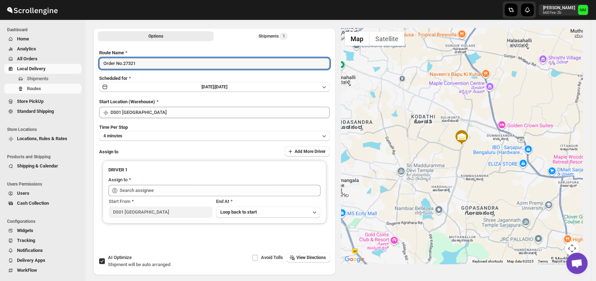
scroll to position [33, 0]
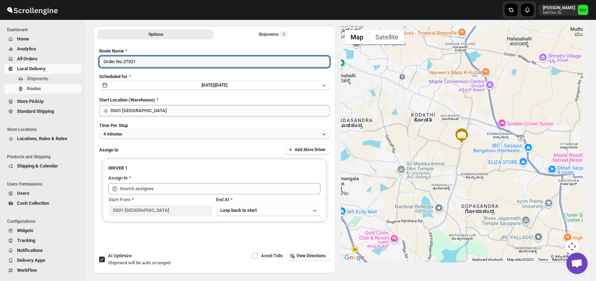
type input "Order No.27321"
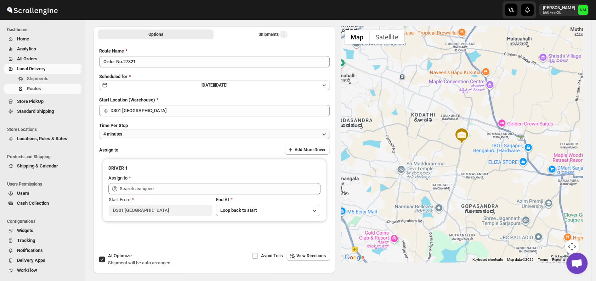
click at [153, 132] on button "4 minutes" at bounding box center [214, 134] width 231 height 10
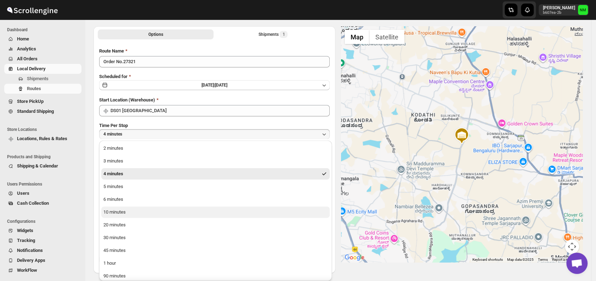
click at [146, 213] on button "10 minutes" at bounding box center [215, 211] width 229 height 11
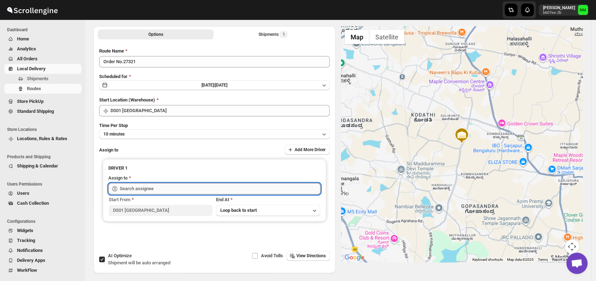
click at [182, 185] on input "text" at bounding box center [220, 188] width 201 height 11
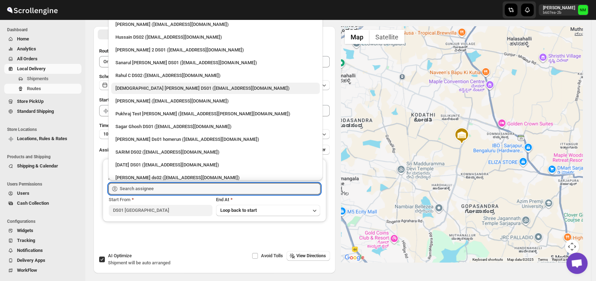
click at [129, 90] on div "Islam Laskar DS01 (vixib74172@ikowat.com)" at bounding box center [216, 88] width 200 height 7
type input "Islam Laskar DS01 (vixib74172@ikowat.com)"
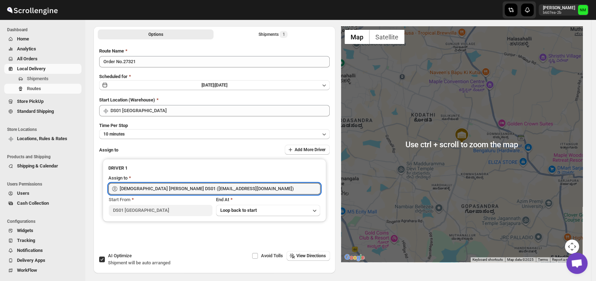
scroll to position [0, 0]
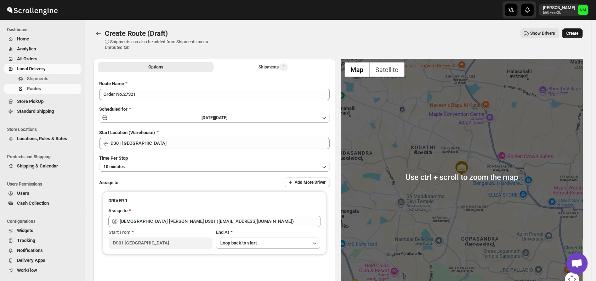
click at [575, 33] on span "Create" at bounding box center [573, 33] width 12 height 6
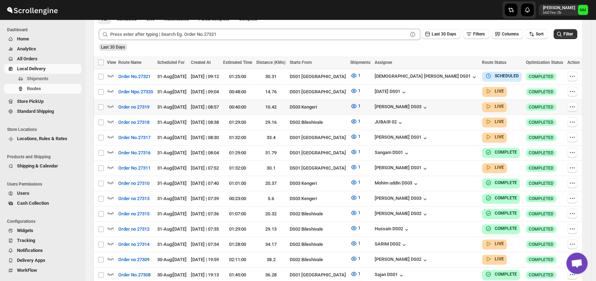
scroll to position [176, 0]
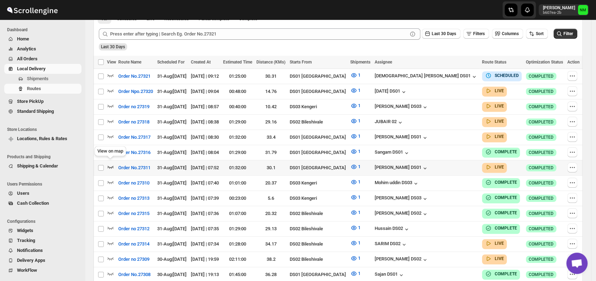
click at [112, 163] on icon "button" at bounding box center [110, 166] width 7 height 7
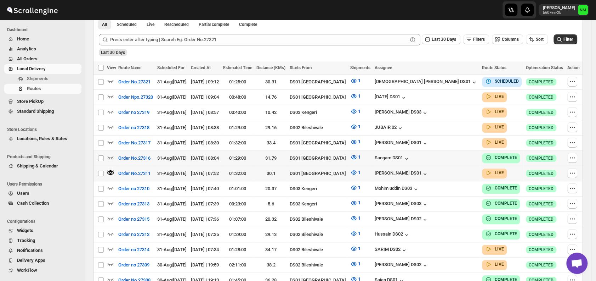
scroll to position [0, 0]
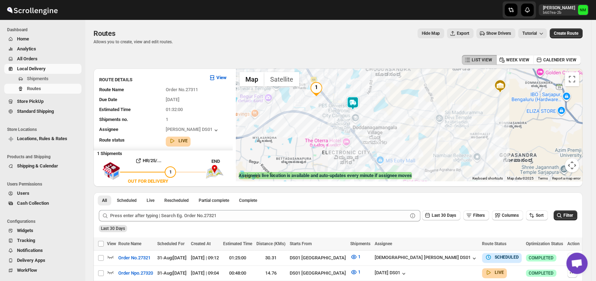
click at [359, 105] on img at bounding box center [353, 103] width 14 height 14
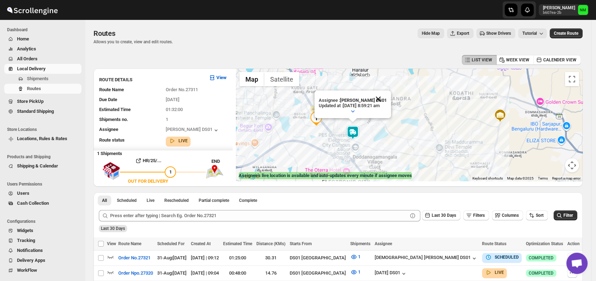
click at [386, 99] on button "Close" at bounding box center [378, 98] width 17 height 17
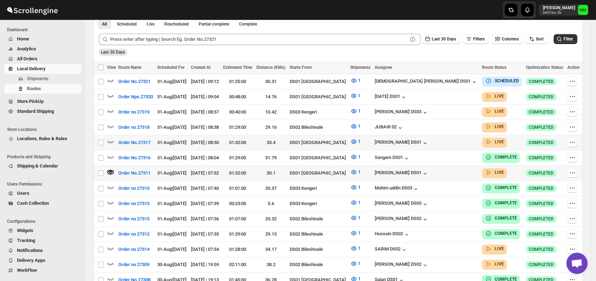
scroll to position [178, 0]
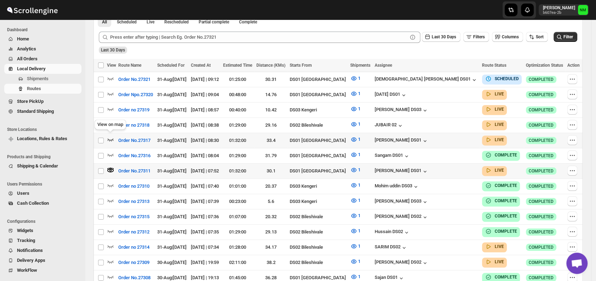
click at [112, 136] on icon "button" at bounding box center [110, 139] width 7 height 7
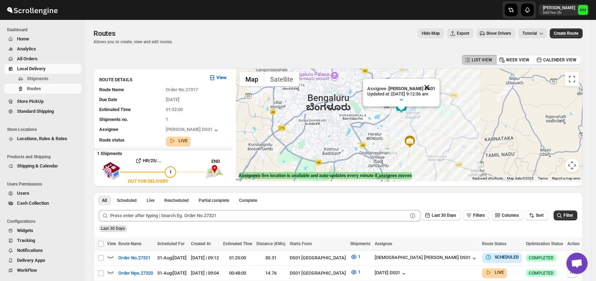
click at [435, 84] on button "Close" at bounding box center [426, 87] width 17 height 17
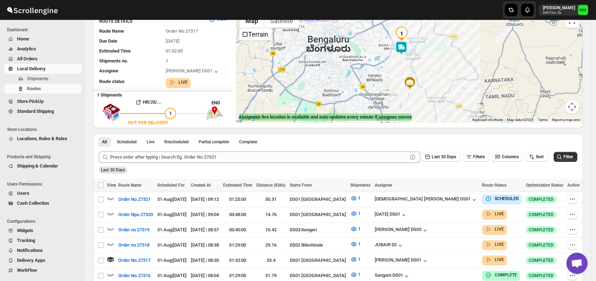
scroll to position [63, 0]
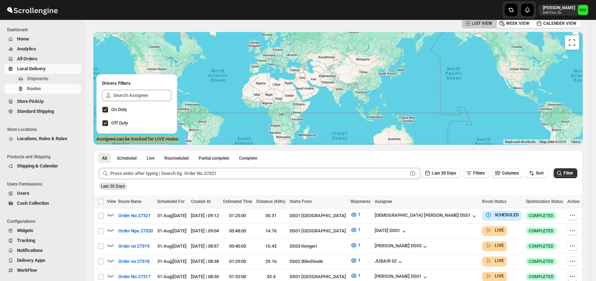
scroll to position [63, 0]
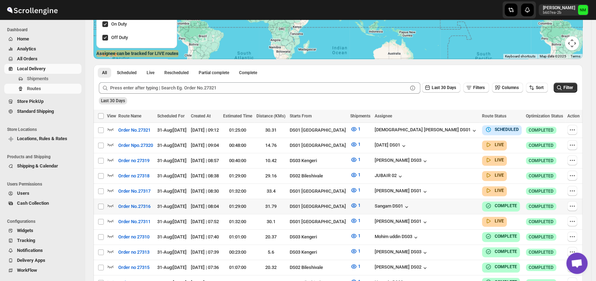
scroll to position [139, 0]
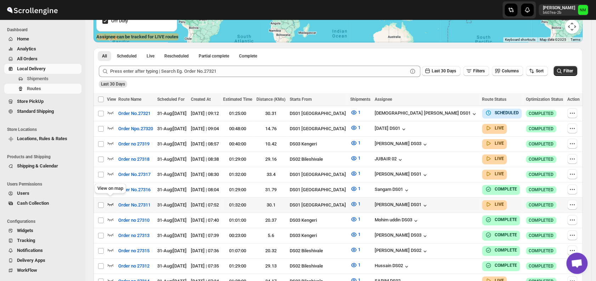
click at [109, 200] on icon "button" at bounding box center [110, 203] width 7 height 7
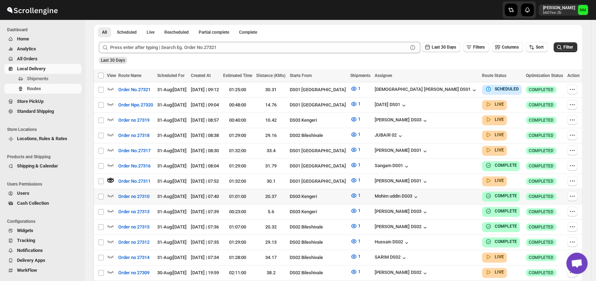
scroll to position [170, 0]
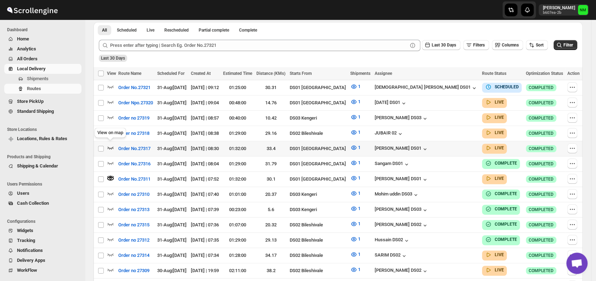
click at [111, 146] on icon "button" at bounding box center [111, 147] width 6 height 3
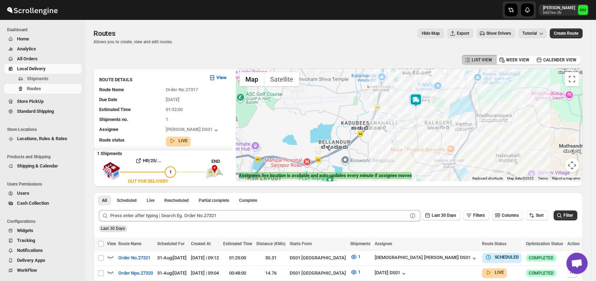
click at [417, 104] on img at bounding box center [416, 100] width 14 height 14
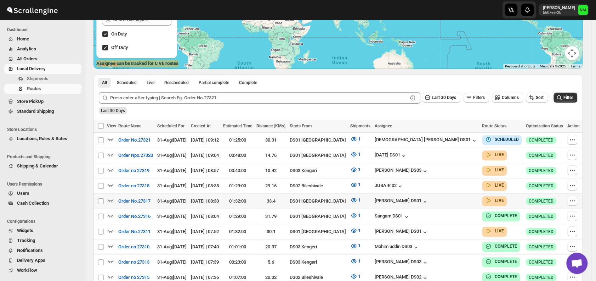
scroll to position [112, 0]
click at [51, 82] on span "Shipments" at bounding box center [53, 78] width 53 height 7
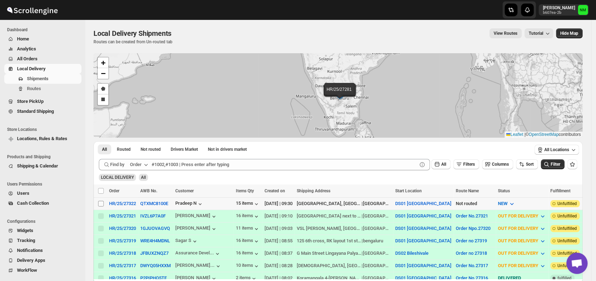
click at [100, 203] on input "Select shipment" at bounding box center [101, 204] width 6 height 6
checkbox input "true"
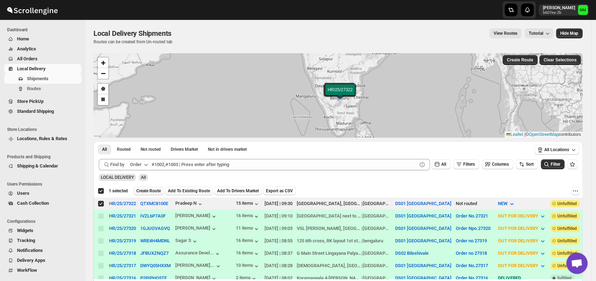
click at [145, 190] on span "Create Route" at bounding box center [148, 191] width 24 height 6
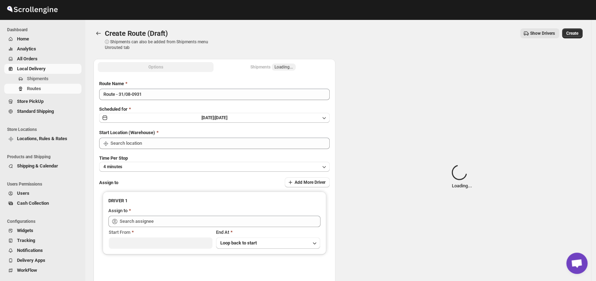
type input "DS01 [GEOGRAPHIC_DATA]"
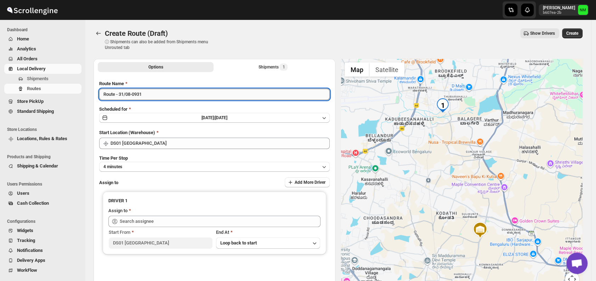
click at [153, 98] on input "Route - 31/08-0931" at bounding box center [214, 94] width 231 height 11
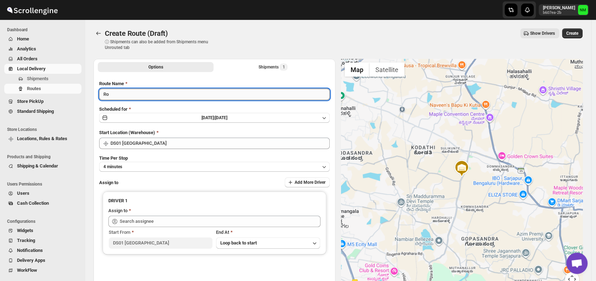
type input "R"
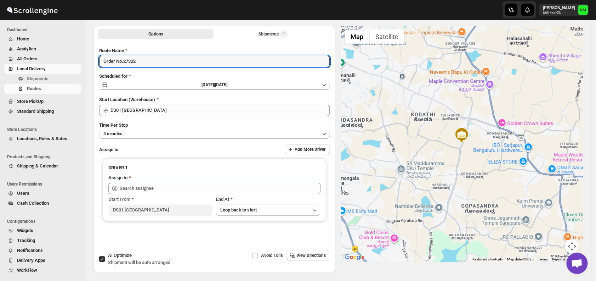
scroll to position [35, 0]
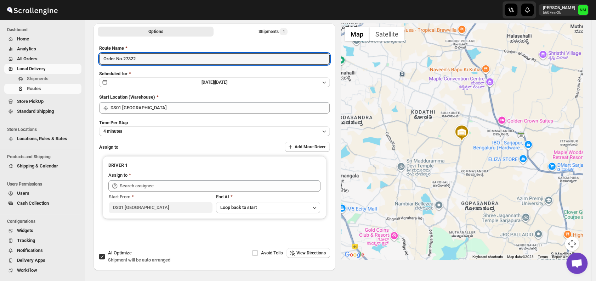
type input "Order No.27322"
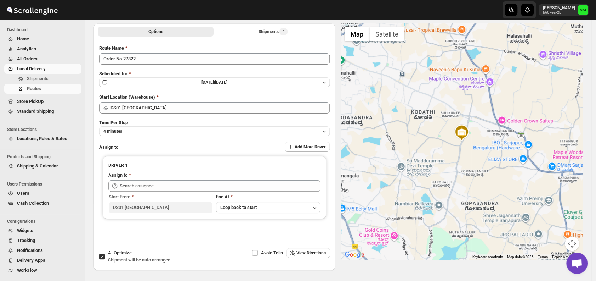
click at [140, 136] on div "Route Name Order No.27322 Scheduled for Sun Aug 31 2025 | Today Start Location …" at bounding box center [214, 145] width 231 height 200
click at [140, 131] on button "4 minutes" at bounding box center [214, 131] width 231 height 10
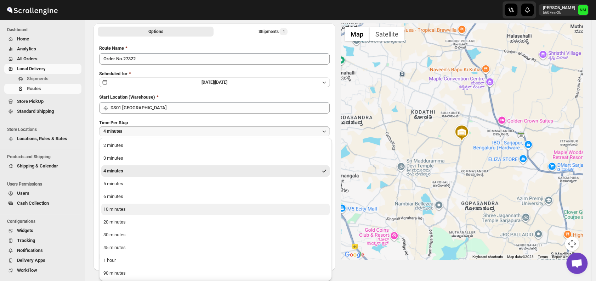
click at [106, 209] on div "10 minutes" at bounding box center [114, 208] width 22 height 7
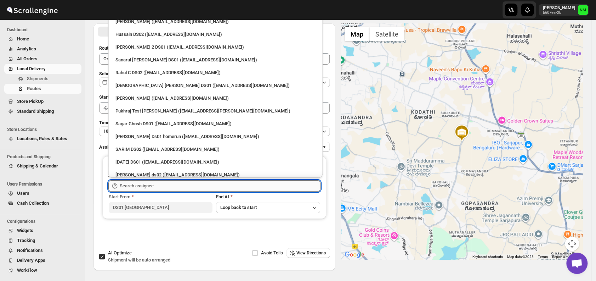
click at [156, 187] on input "text" at bounding box center [220, 185] width 201 height 11
click at [126, 67] on div "Rahul C DS02 ([EMAIL_ADDRESS][DOMAIN_NAME])" at bounding box center [215, 72] width 209 height 11
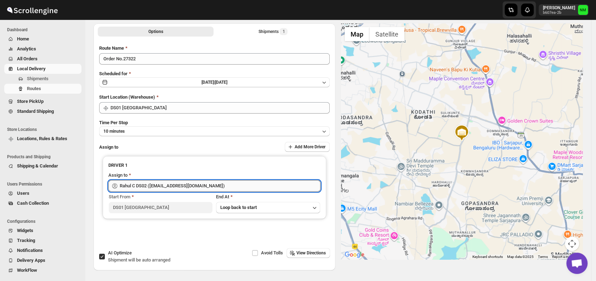
click at [225, 187] on input "Rahul C DS02 ([EMAIL_ADDRESS][DOMAIN_NAME])" at bounding box center [220, 185] width 201 height 11
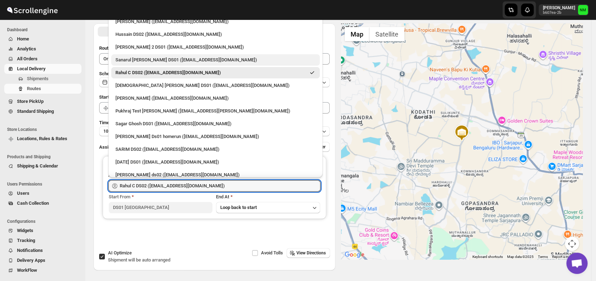
click at [148, 62] on div "Sanarul [PERSON_NAME] DS01 ([EMAIL_ADDRESS][DOMAIN_NAME])" at bounding box center [216, 59] width 200 height 7
type input "Sanarul [PERSON_NAME] DS01 ([EMAIL_ADDRESS][DOMAIN_NAME])"
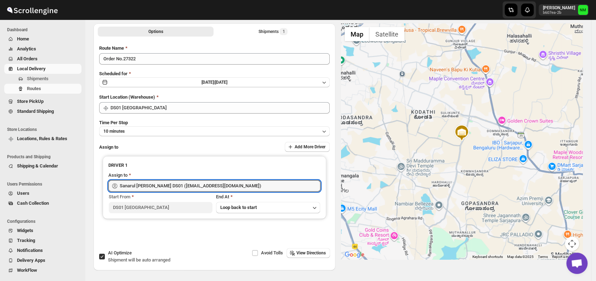
scroll to position [0, 0]
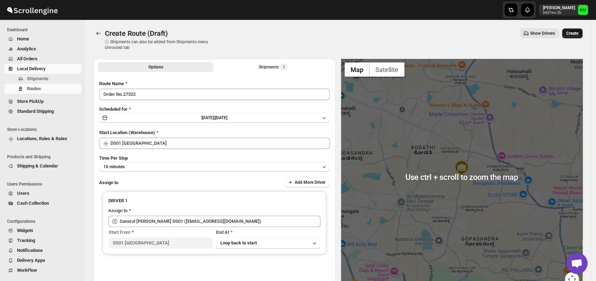
click at [579, 33] on span "Create" at bounding box center [573, 33] width 12 height 6
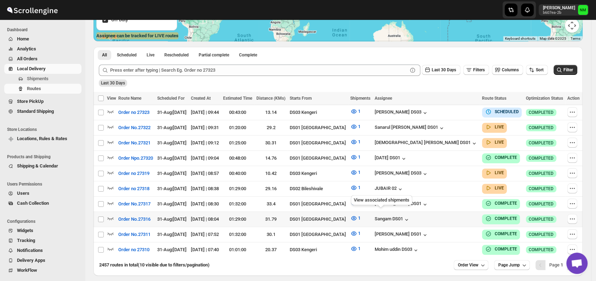
scroll to position [140, 0]
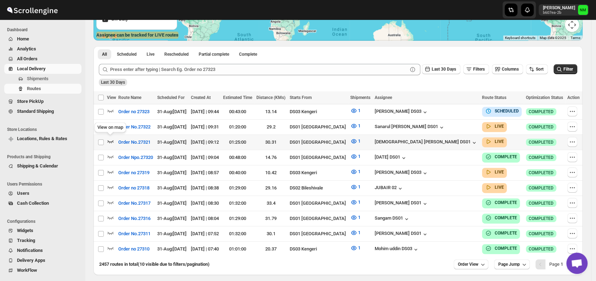
click at [113, 139] on icon "button" at bounding box center [110, 140] width 7 height 7
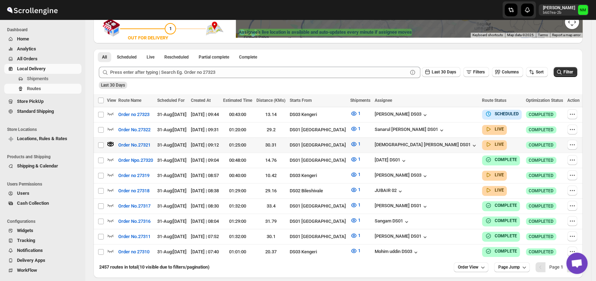
scroll to position [145, 0]
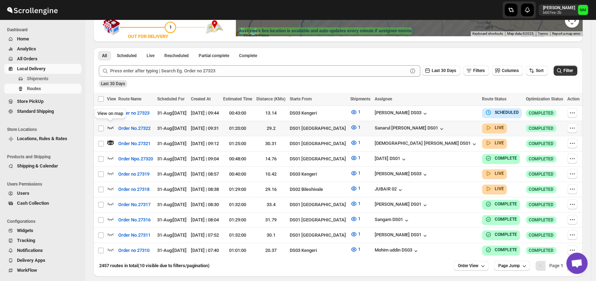
click at [112, 125] on icon "button" at bounding box center [110, 127] width 7 height 7
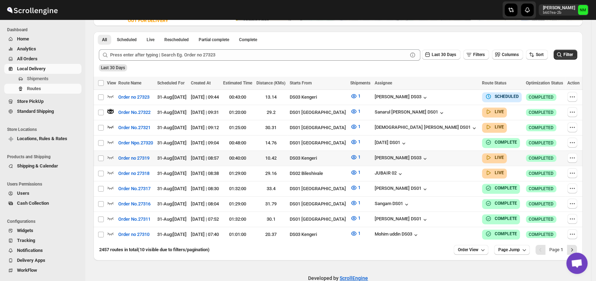
scroll to position [162, 0]
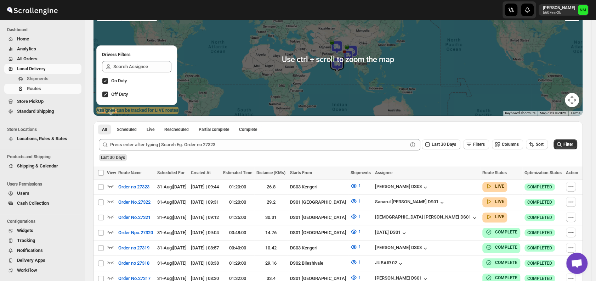
scroll to position [99, 0]
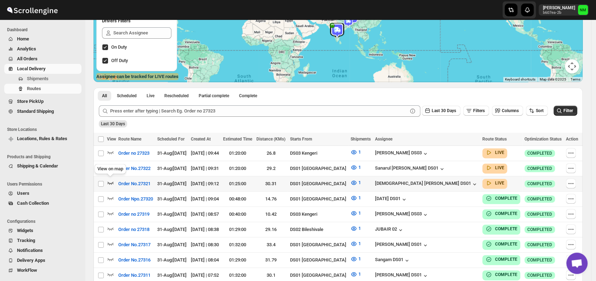
click at [111, 181] on icon "button" at bounding box center [110, 182] width 7 height 7
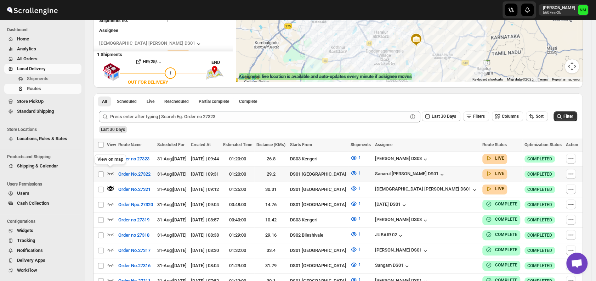
click at [110, 170] on icon "button" at bounding box center [110, 172] width 7 height 7
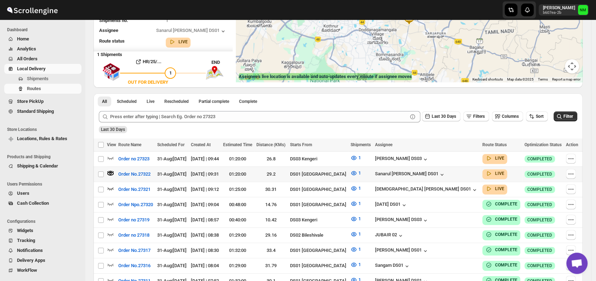
scroll to position [0, 0]
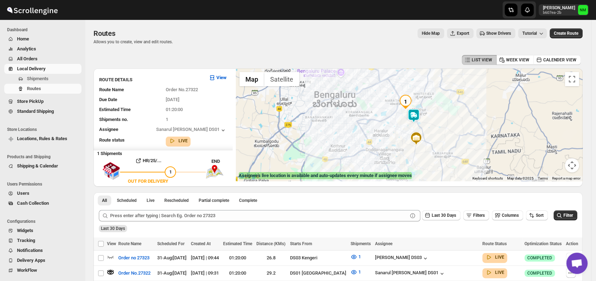
click at [418, 113] on img at bounding box center [414, 115] width 14 height 14
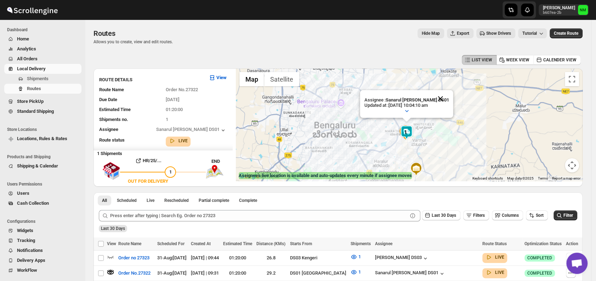
click at [444, 98] on button "Close" at bounding box center [440, 98] width 17 height 17
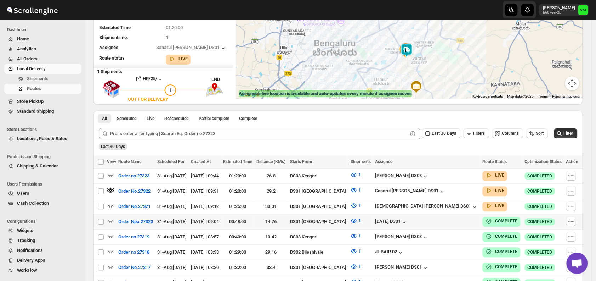
scroll to position [82, 0]
click at [112, 202] on icon "button" at bounding box center [110, 204] width 7 height 7
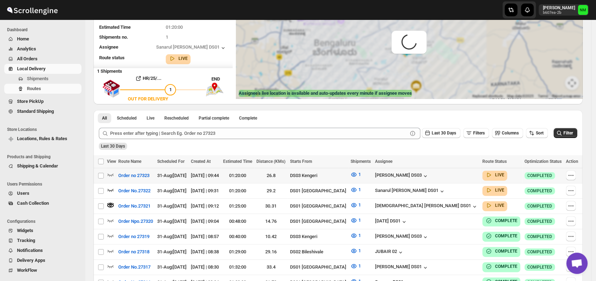
scroll to position [0, 0]
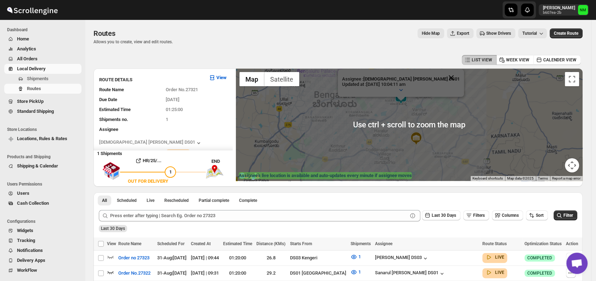
click at [443, 72] on button "Close" at bounding box center [451, 77] width 17 height 17
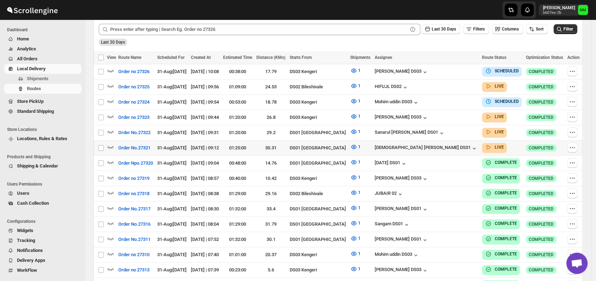
scroll to position [183, 0]
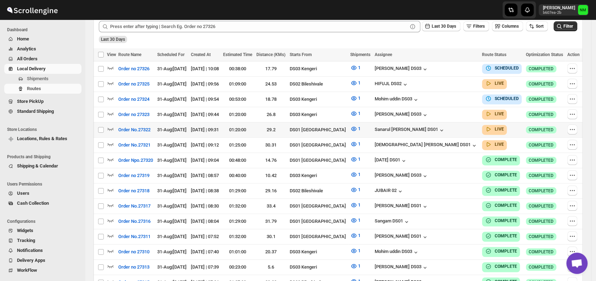
click at [114, 128] on div at bounding box center [111, 129] width 9 height 9
click at [111, 127] on icon "button" at bounding box center [110, 128] width 7 height 7
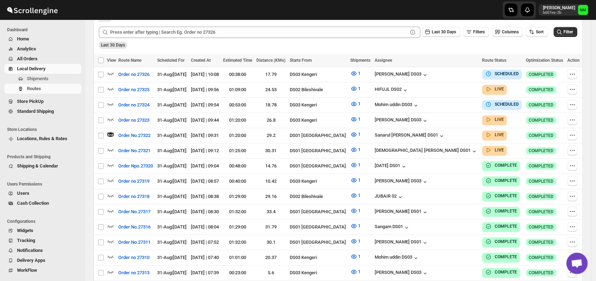
scroll to position [0, 0]
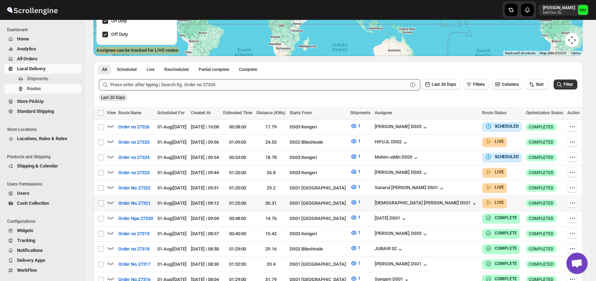
scroll to position [125, 0]
click at [112, 184] on icon "button" at bounding box center [110, 186] width 7 height 7
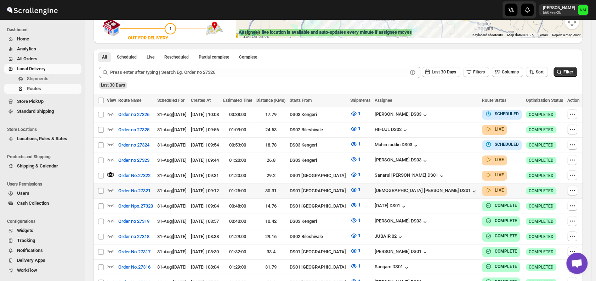
scroll to position [144, 0]
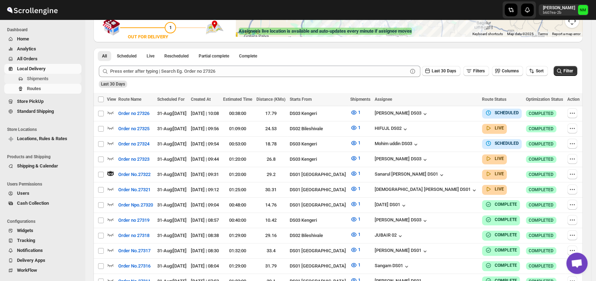
click at [41, 82] on span "Shipments" at bounding box center [53, 78] width 53 height 7
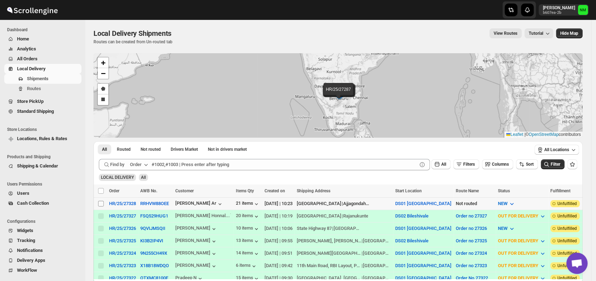
click at [98, 204] on input "Select shipment" at bounding box center [101, 204] width 6 height 6
checkbox input "true"
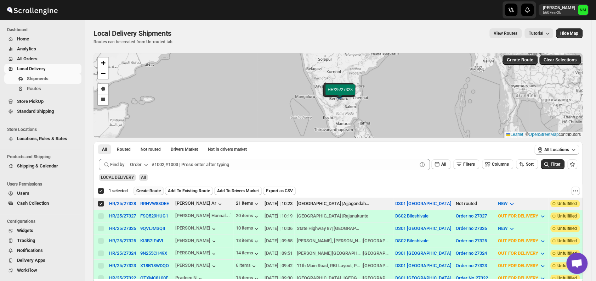
click at [154, 190] on span "Create Route" at bounding box center [148, 191] width 24 height 6
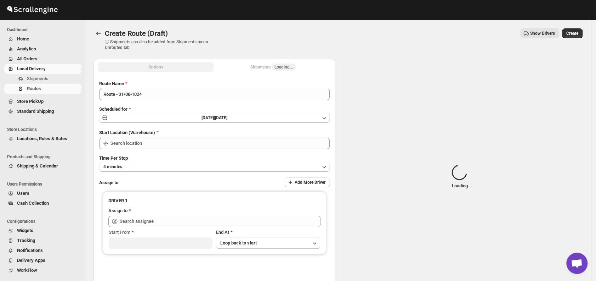
type input "DS01 [GEOGRAPHIC_DATA]"
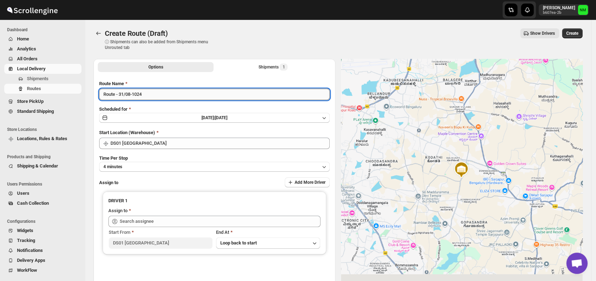
click at [160, 94] on input "Route - 31/08-1024" at bounding box center [214, 94] width 231 height 11
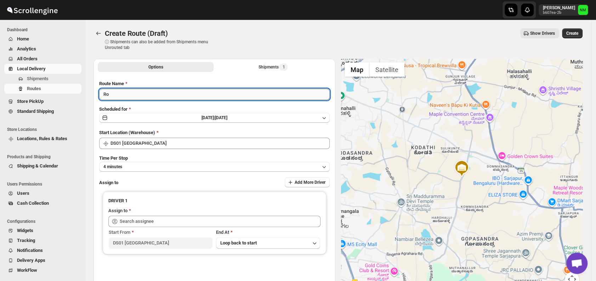
type input "R"
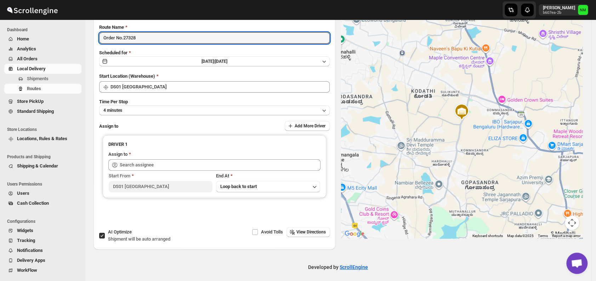
scroll to position [58, 0]
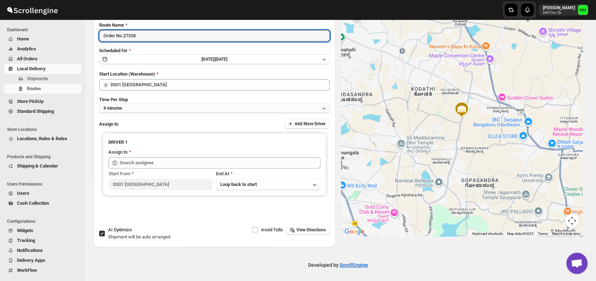
type input "Order No.27328"
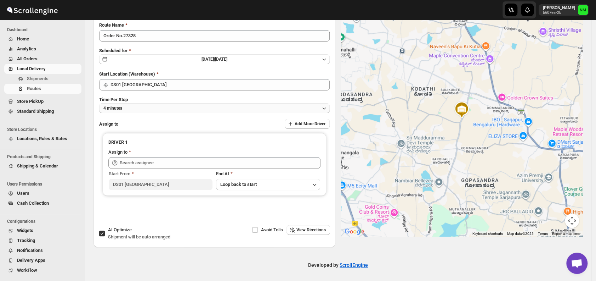
click at [134, 103] on button "4 minutes" at bounding box center [214, 108] width 231 height 10
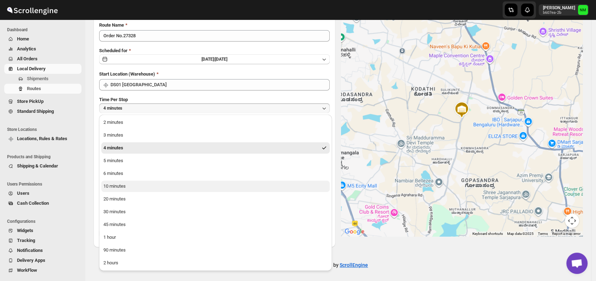
click at [123, 186] on div "10 minutes" at bounding box center [114, 185] width 22 height 7
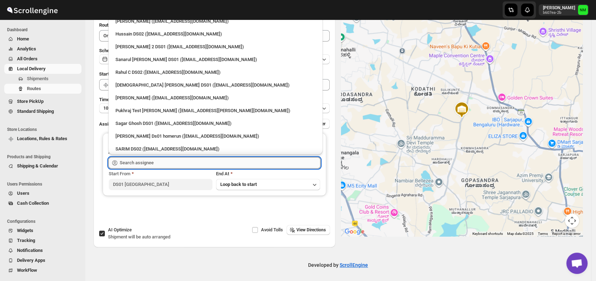
click at [160, 159] on input "text" at bounding box center [220, 162] width 201 height 11
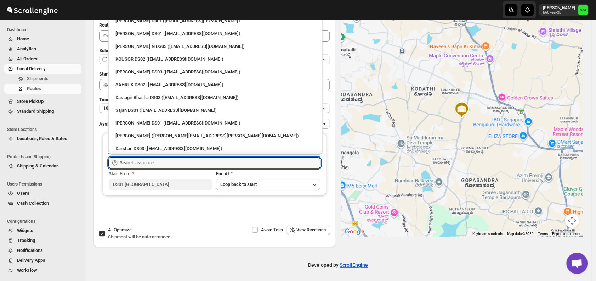
scroll to position [461, 0]
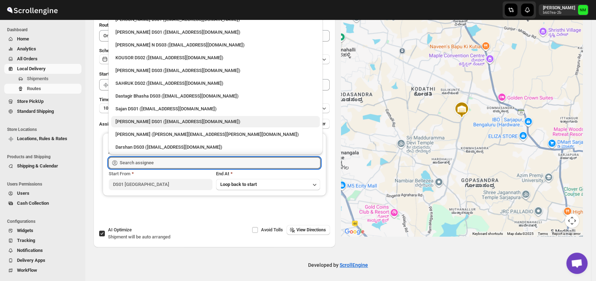
click at [129, 124] on div "Jubed DS01 (gedoc78193@dariolo.com)" at bounding box center [216, 121] width 200 height 7
type input "Jubed DS01 (gedoc78193@dariolo.com)"
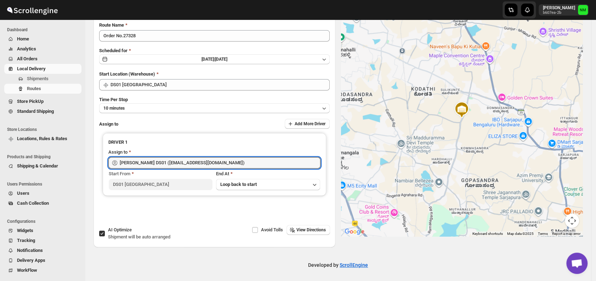
scroll to position [0, 0]
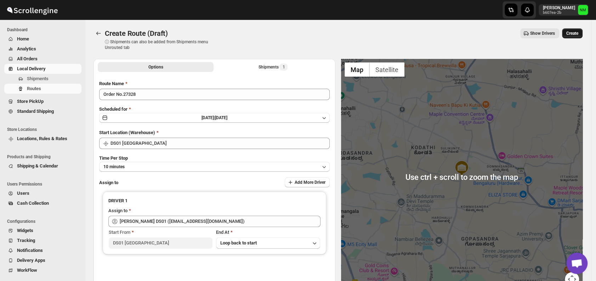
click at [579, 35] on span "Create" at bounding box center [573, 33] width 12 height 6
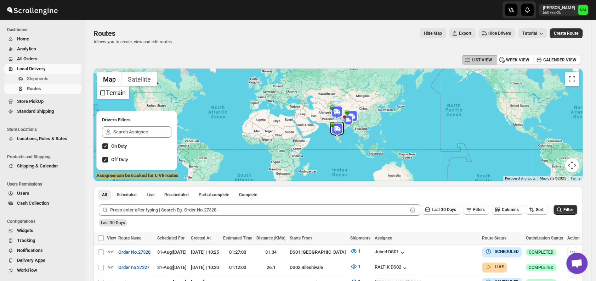
click at [52, 77] on span "Shipments" at bounding box center [53, 78] width 53 height 7
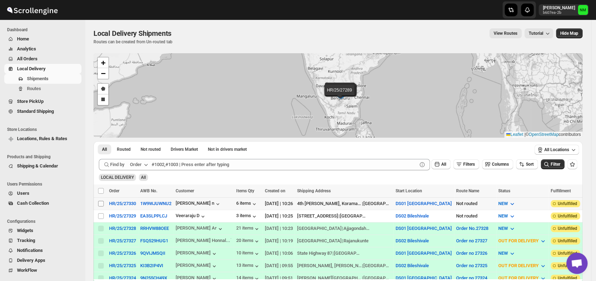
click at [101, 202] on input "Select shipment" at bounding box center [101, 204] width 6 height 6
checkbox input "true"
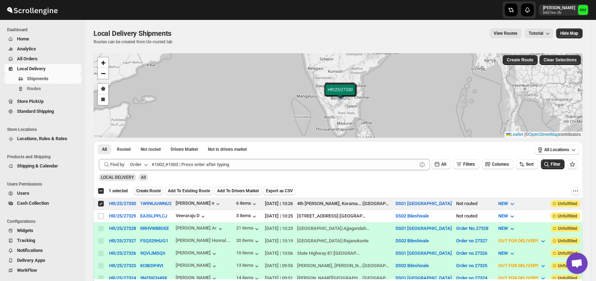
click at [141, 193] on span "Create Route" at bounding box center [148, 191] width 24 height 6
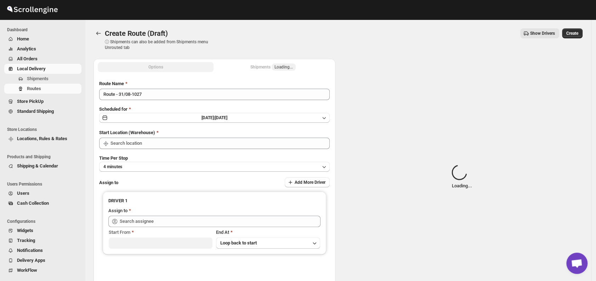
type input "DS01 [GEOGRAPHIC_DATA]"
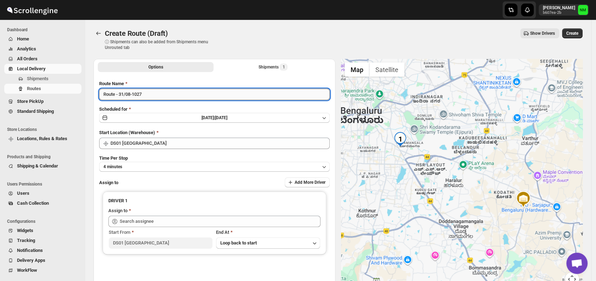
click at [157, 94] on input "Route - 31/08-1027" at bounding box center [214, 94] width 231 height 11
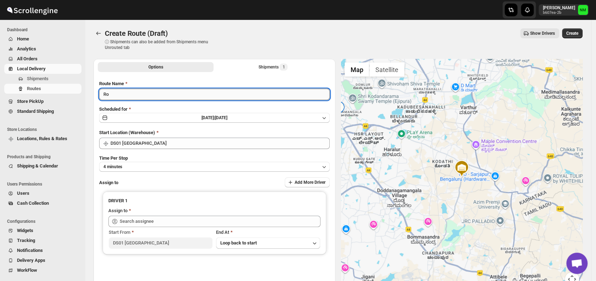
type input "R"
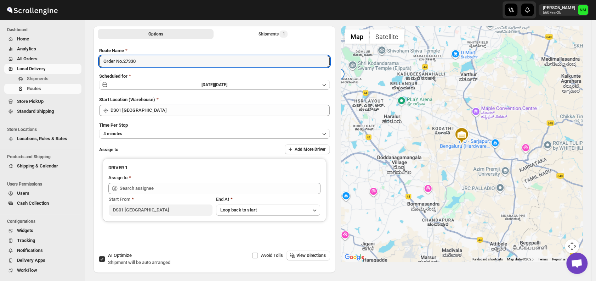
scroll to position [40, 0]
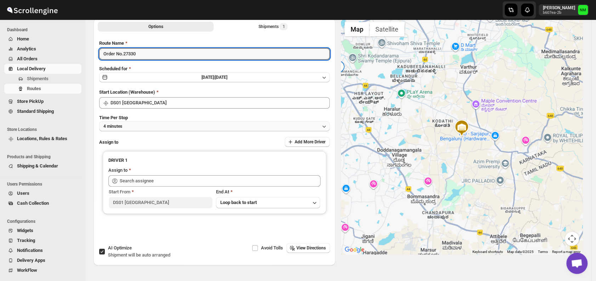
type input "Order No.27330"
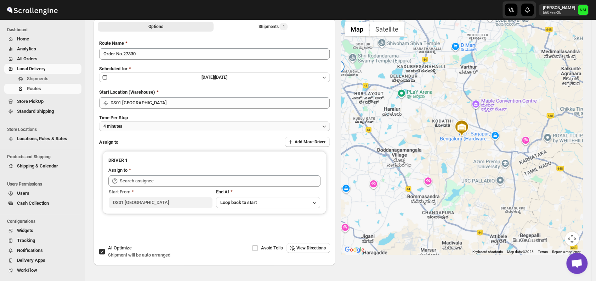
click at [151, 126] on button "4 minutes" at bounding box center [214, 126] width 231 height 10
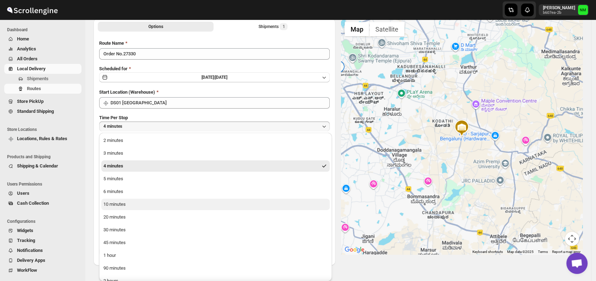
click at [132, 206] on button "10 minutes" at bounding box center [215, 203] width 229 height 11
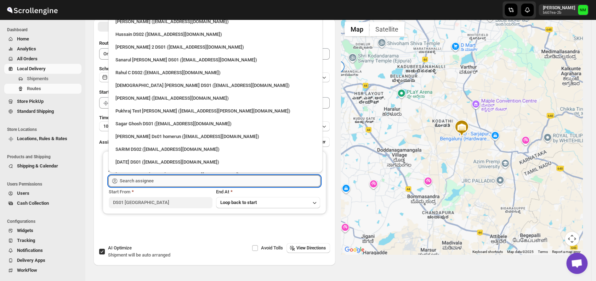
click at [165, 180] on input "text" at bounding box center [220, 180] width 201 height 11
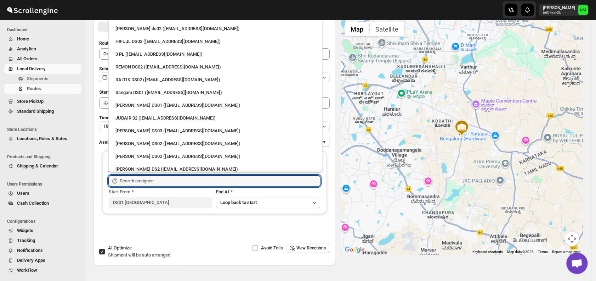
scroll to position [147, 0]
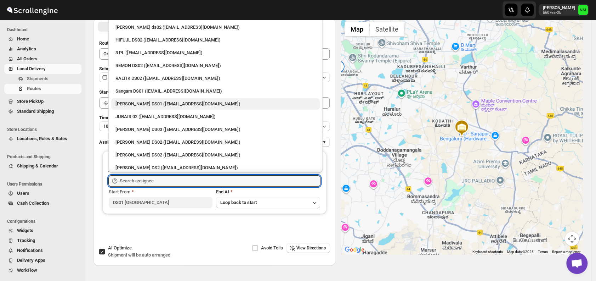
click at [134, 98] on div "Jahir Hussain DS01 (pegaya8076@excederm.com)" at bounding box center [215, 103] width 209 height 11
type input "Jahir Hussain DS01 (pegaya8076@excederm.com)"
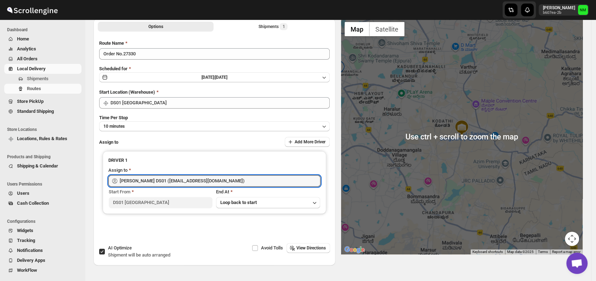
scroll to position [0, 0]
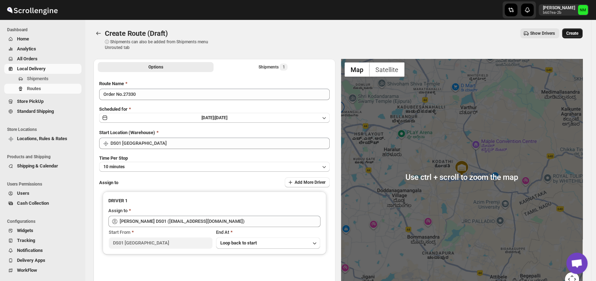
click at [579, 34] on span "Create" at bounding box center [573, 33] width 12 height 6
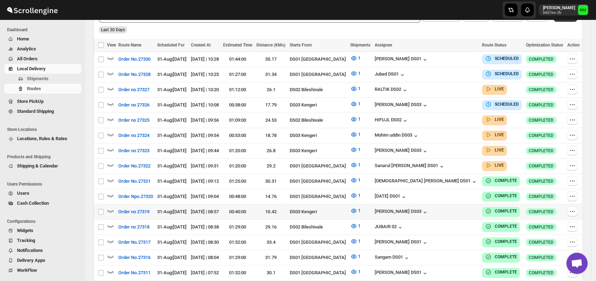
scroll to position [193, 0]
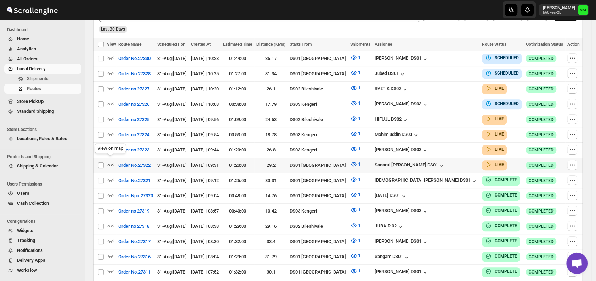
click at [110, 160] on icon "button" at bounding box center [110, 163] width 7 height 7
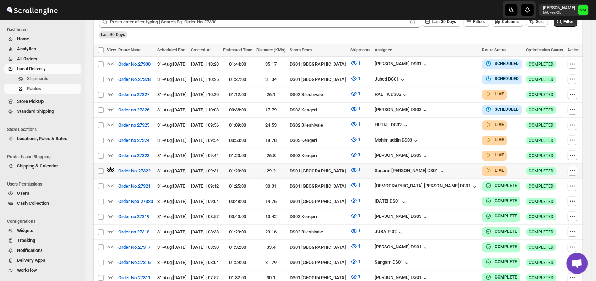
scroll to position [198, 0]
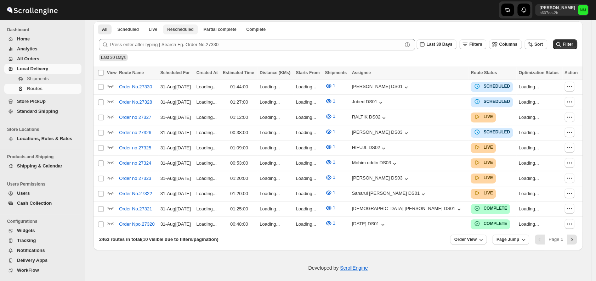
scroll to position [165, 0]
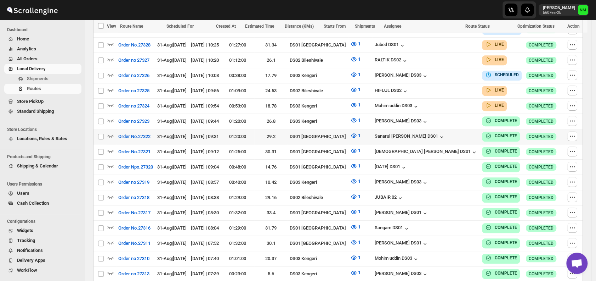
scroll to position [253, 0]
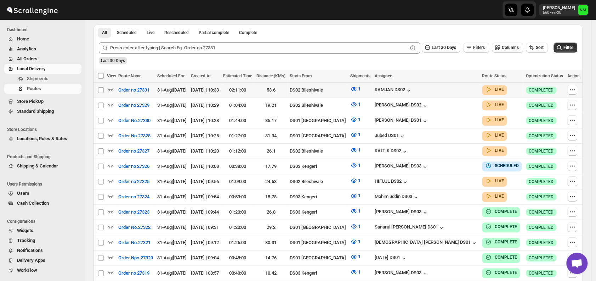
scroll to position [157, 0]
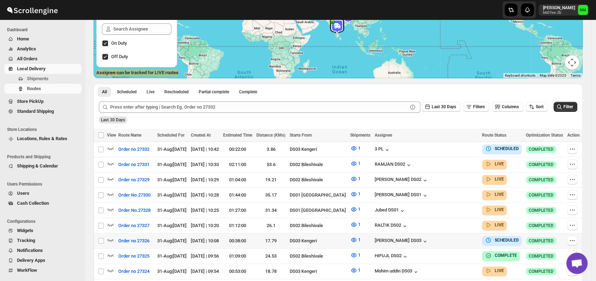
scroll to position [104, 0]
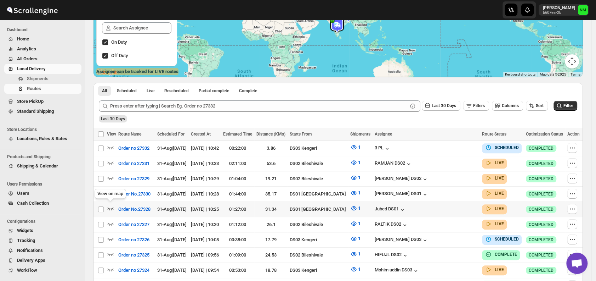
click at [112, 205] on icon "button" at bounding box center [110, 207] width 7 height 7
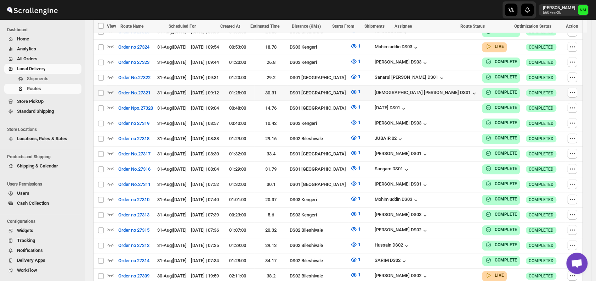
scroll to position [393, 0]
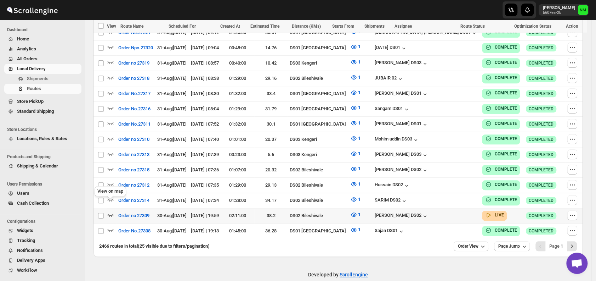
click at [111, 211] on icon "button" at bounding box center [110, 214] width 7 height 7
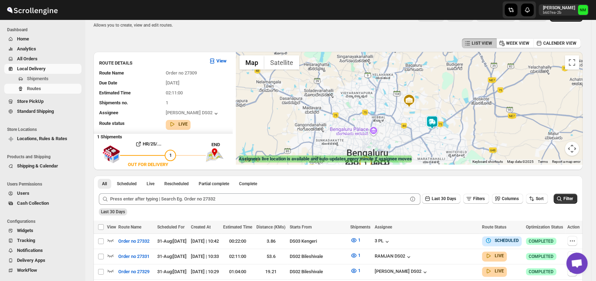
scroll to position [0, 0]
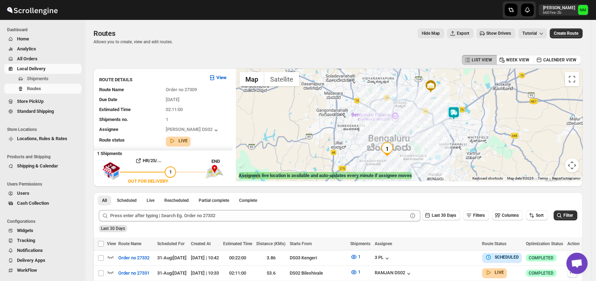
click at [457, 116] on img at bounding box center [454, 113] width 14 height 14
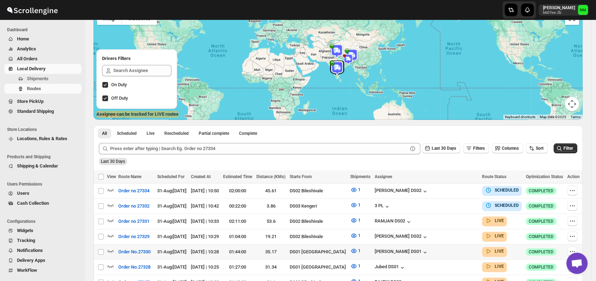
scroll to position [64, 0]
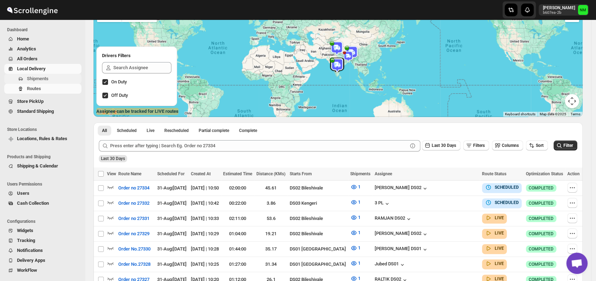
click at [47, 80] on span "Shipments" at bounding box center [38, 78] width 22 height 5
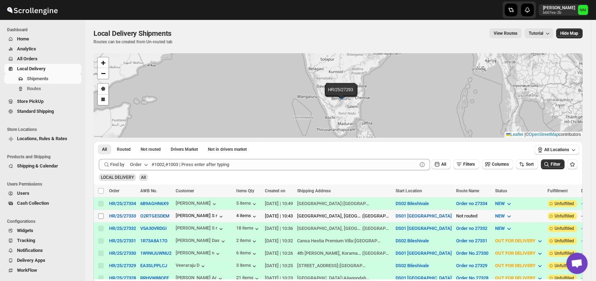
click at [100, 215] on input "Select shipment" at bounding box center [101, 216] width 6 height 6
checkbox input "true"
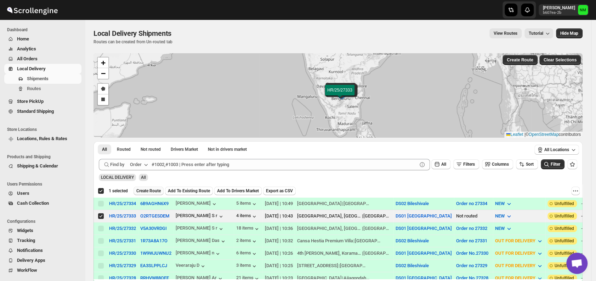
click at [143, 193] on span "Create Route" at bounding box center [148, 191] width 24 height 6
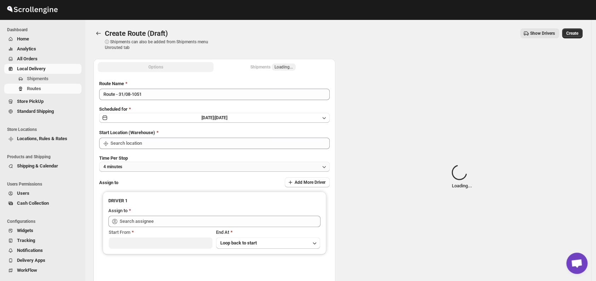
type input "DS01 [GEOGRAPHIC_DATA]"
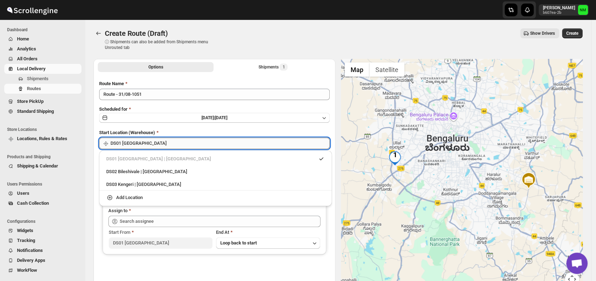
click at [176, 137] on input "DS01 [GEOGRAPHIC_DATA]" at bounding box center [220, 142] width 219 height 11
click at [112, 181] on div "DS03 Kengeri | Bengaluru" at bounding box center [215, 184] width 219 height 7
type input "DS03 Kengeri"
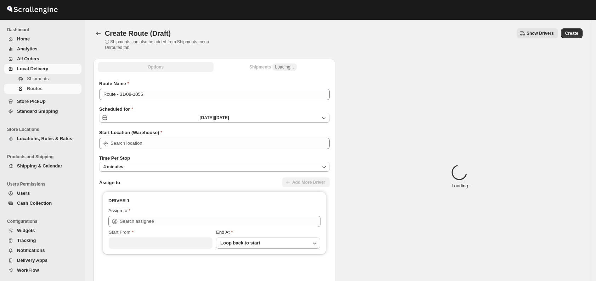
type input "DS03 Kengeri"
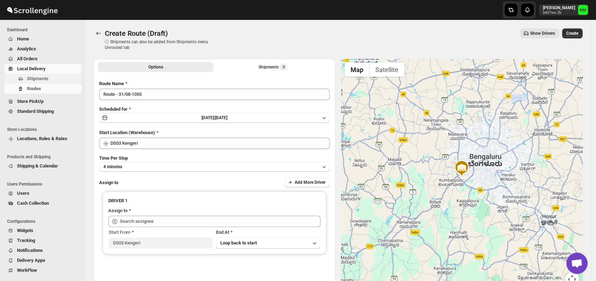
click at [37, 77] on span "Shipments" at bounding box center [38, 78] width 22 height 5
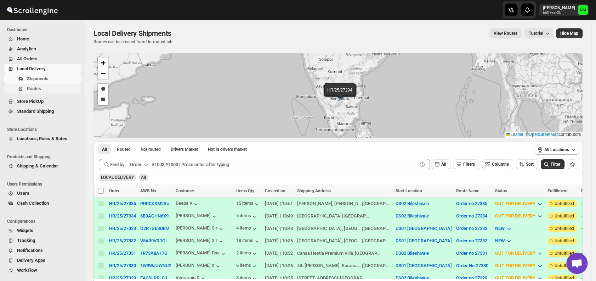
click at [26, 87] on button "Routes" at bounding box center [42, 89] width 77 height 10
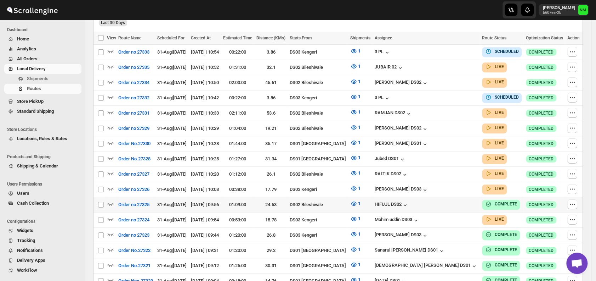
scroll to position [200, 0]
click at [111, 215] on icon "button" at bounding box center [110, 218] width 7 height 7
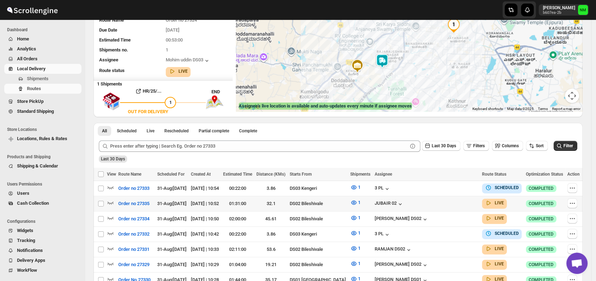
scroll to position [70, 0]
click at [383, 66] on img at bounding box center [382, 60] width 14 height 14
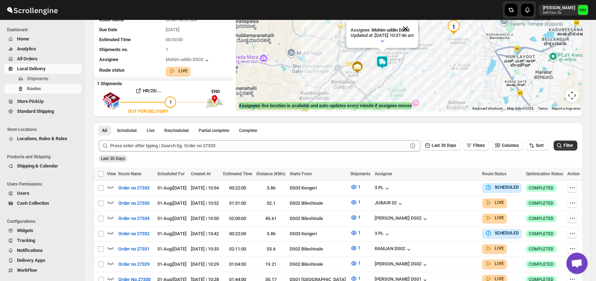
click at [414, 28] on button "Close" at bounding box center [405, 28] width 17 height 17
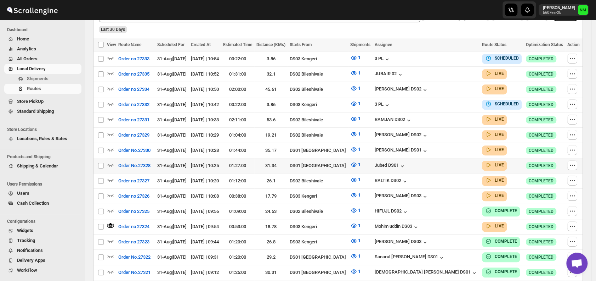
scroll to position [199, 0]
click at [109, 148] on icon "button" at bounding box center [111, 149] width 6 height 3
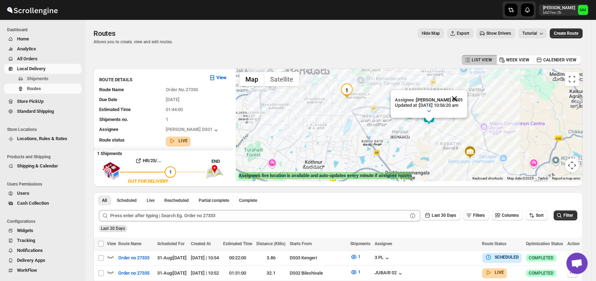
click at [463, 97] on button "Close" at bounding box center [454, 98] width 17 height 17
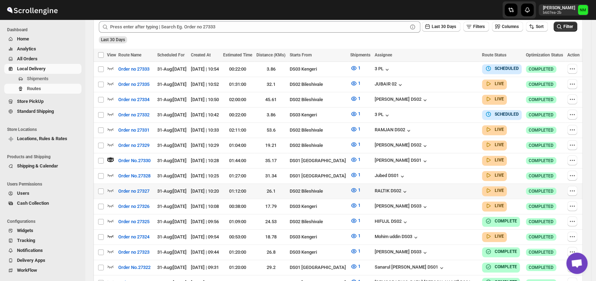
scroll to position [188, 0]
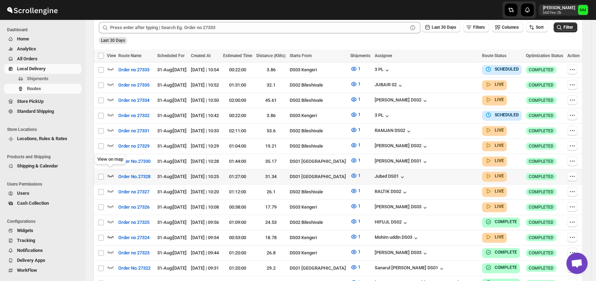
click at [111, 172] on icon "button" at bounding box center [110, 175] width 7 height 7
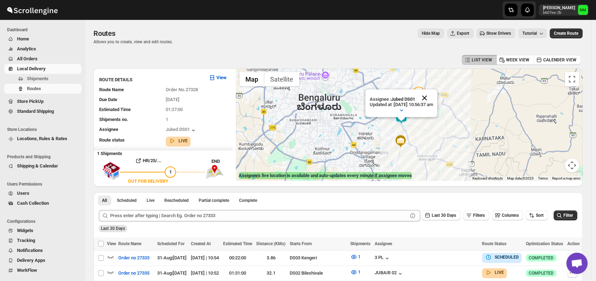
click at [433, 98] on button "Close" at bounding box center [424, 97] width 17 height 17
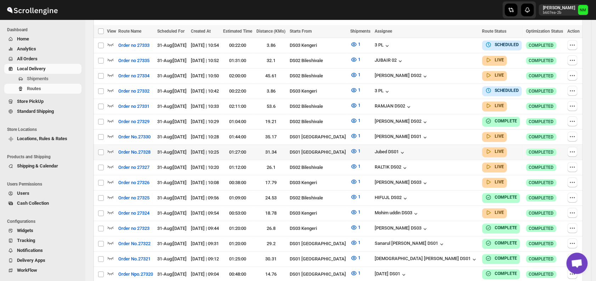
scroll to position [208, 0]
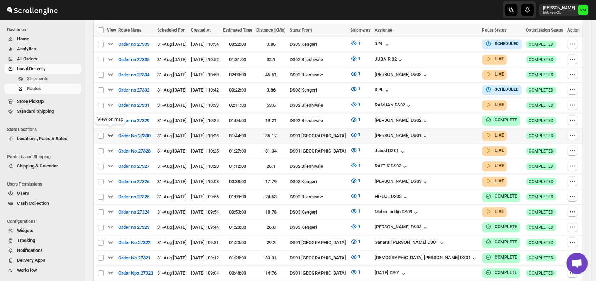
click at [111, 131] on icon "button" at bounding box center [110, 134] width 7 height 7
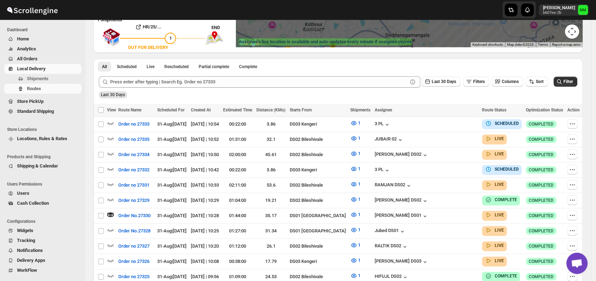
scroll to position [139, 0]
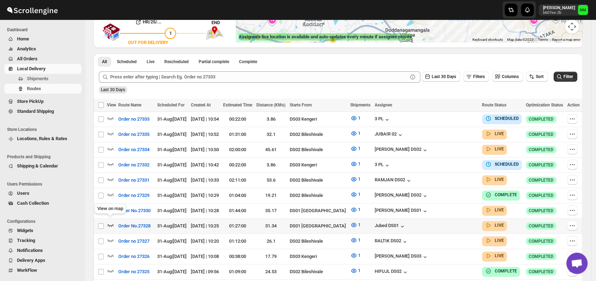
click at [109, 221] on icon "button" at bounding box center [110, 224] width 7 height 7
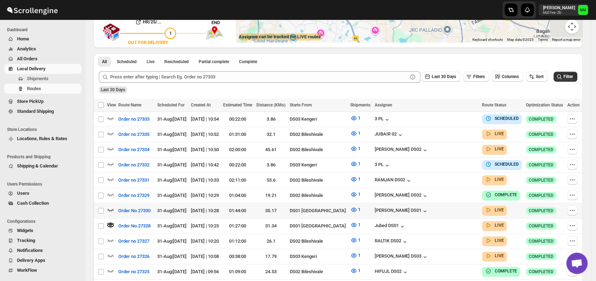
scroll to position [0, 0]
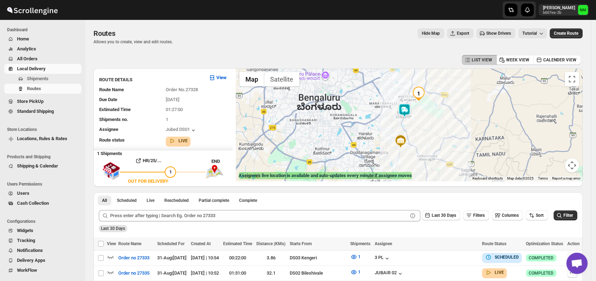
click at [406, 109] on img at bounding box center [405, 110] width 14 height 14
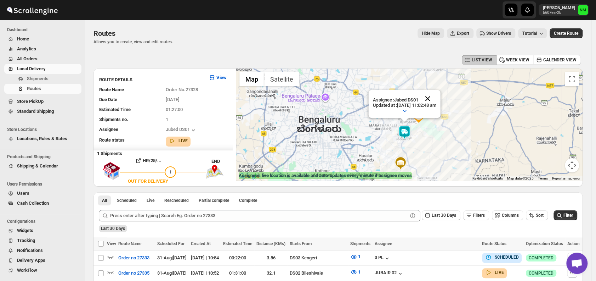
click at [436, 97] on button "Close" at bounding box center [427, 98] width 17 height 17
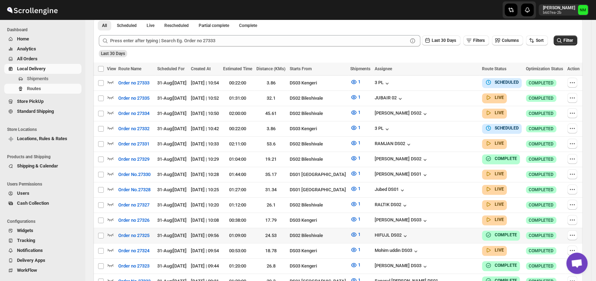
scroll to position [170, 0]
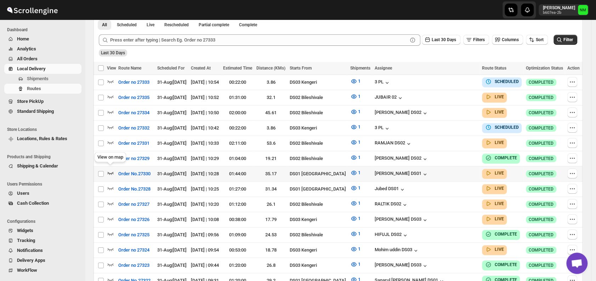
click at [111, 169] on icon "button" at bounding box center [110, 172] width 7 height 7
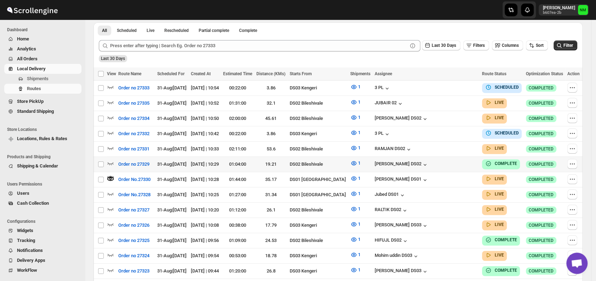
scroll to position [0, 0]
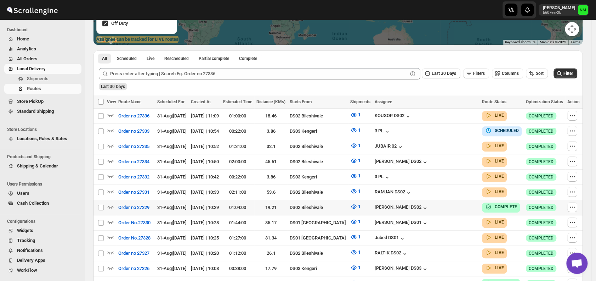
scroll to position [175, 0]
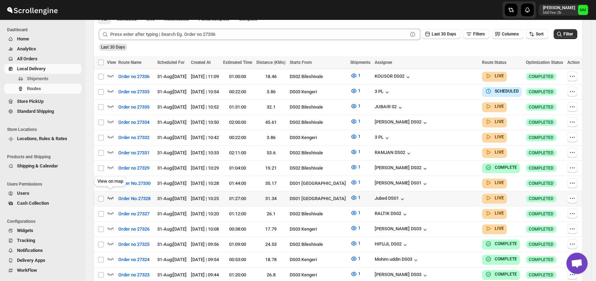
click at [112, 194] on icon "button" at bounding box center [110, 197] width 7 height 7
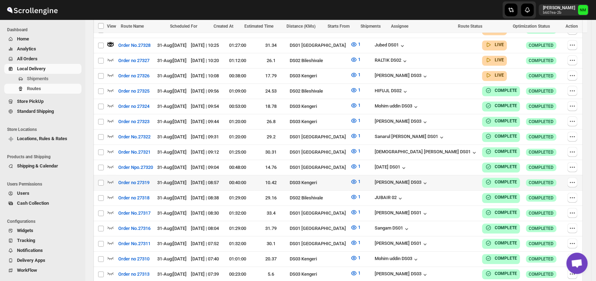
scroll to position [258, 0]
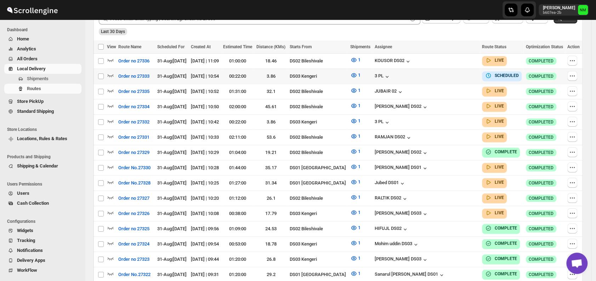
scroll to position [187, 0]
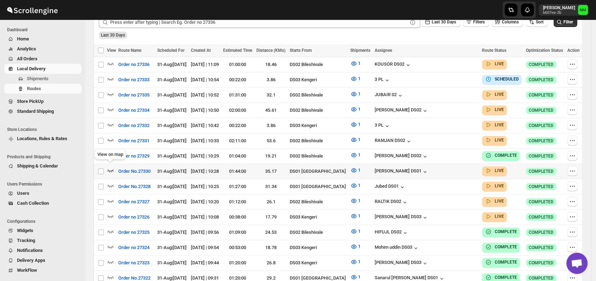
click at [113, 169] on icon "button" at bounding box center [111, 170] width 6 height 3
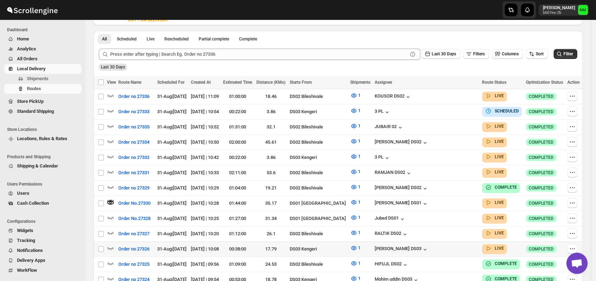
scroll to position [216, 0]
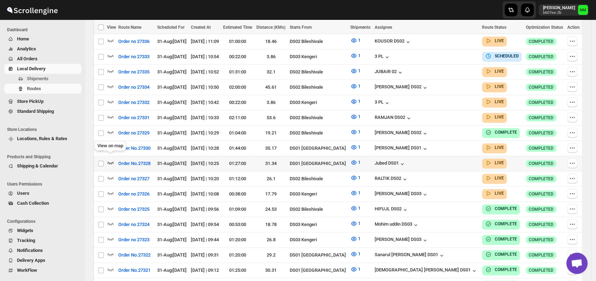
click at [112, 159] on icon "button" at bounding box center [110, 162] width 7 height 7
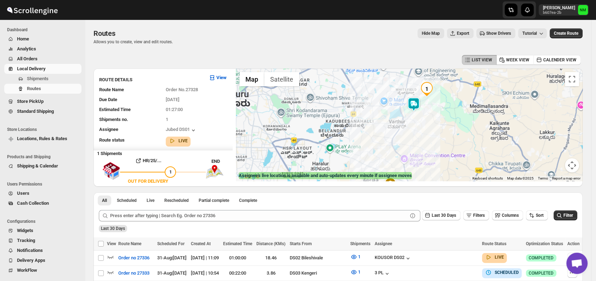
click at [413, 105] on img at bounding box center [414, 104] width 14 height 14
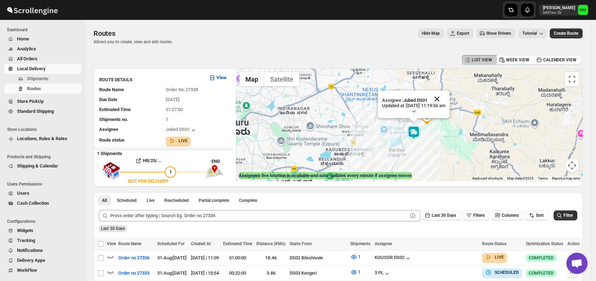
click at [446, 96] on button "Close" at bounding box center [437, 98] width 17 height 17
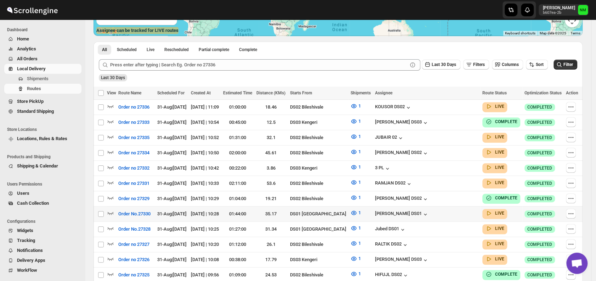
scroll to position [145, 0]
click at [112, 211] on icon "button" at bounding box center [111, 212] width 6 height 3
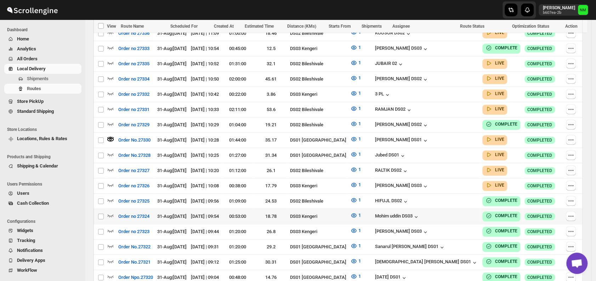
scroll to position [225, 0]
click at [51, 77] on span "Shipments" at bounding box center [53, 78] width 53 height 7
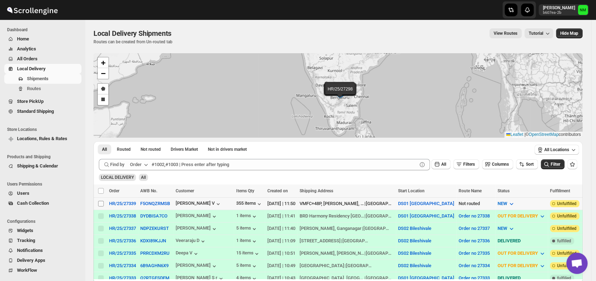
click at [101, 205] on input "Select shipment" at bounding box center [101, 204] width 6 height 6
checkbox input "true"
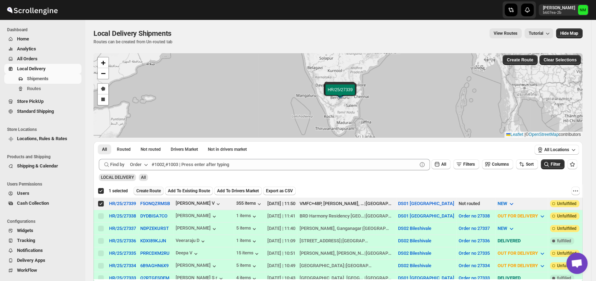
click at [149, 189] on span "Create Route" at bounding box center [148, 191] width 24 height 6
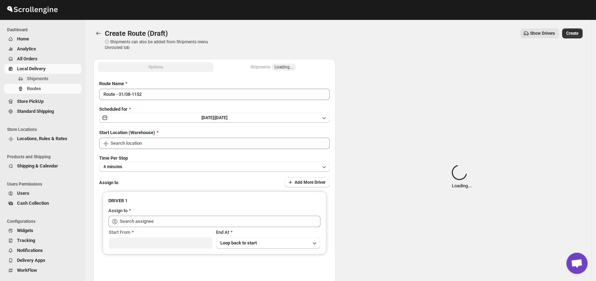
type input "DS01 [GEOGRAPHIC_DATA]"
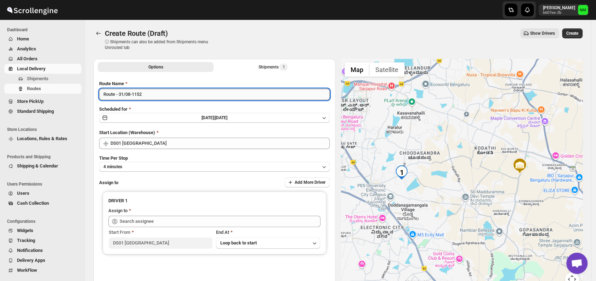
click at [165, 96] on input "Route - 31/08-1152" at bounding box center [214, 94] width 231 height 11
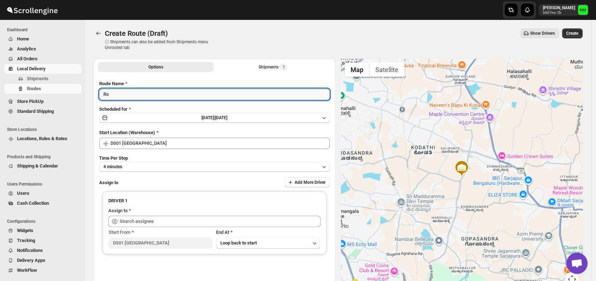
type input "R"
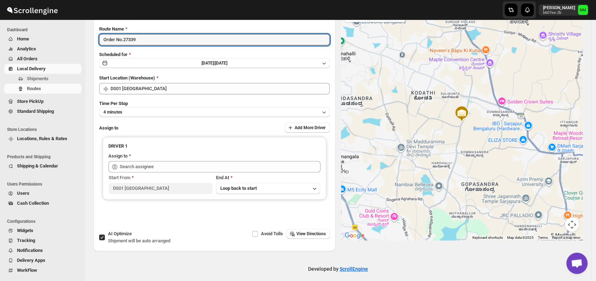
scroll to position [57, 0]
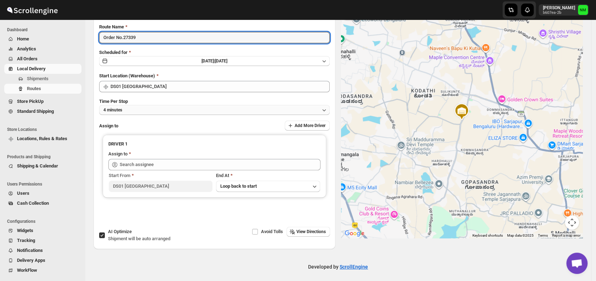
type input "Order No.27339"
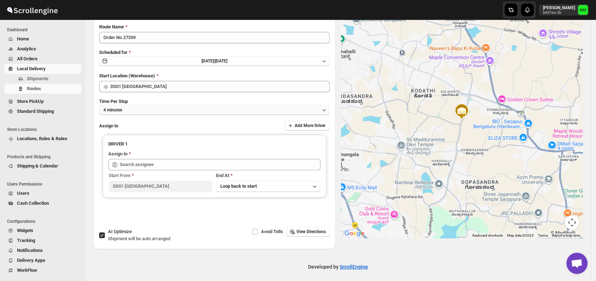
click at [134, 113] on button "4 minutes" at bounding box center [214, 110] width 231 height 10
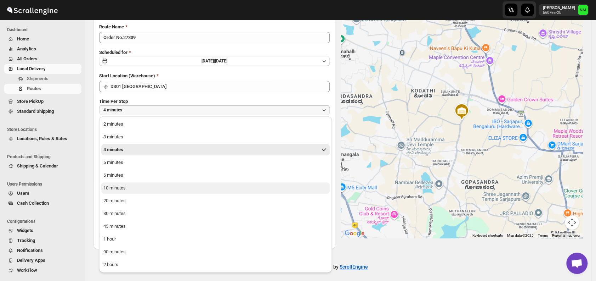
click at [125, 186] on div "10 minutes" at bounding box center [114, 187] width 22 height 7
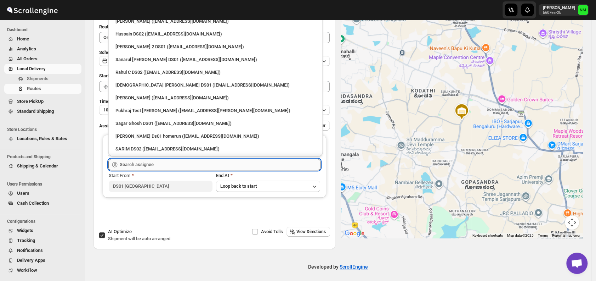
click at [167, 164] on input "text" at bounding box center [220, 164] width 201 height 11
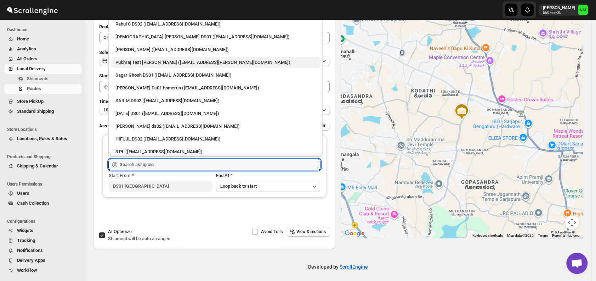
scroll to position [49, 0]
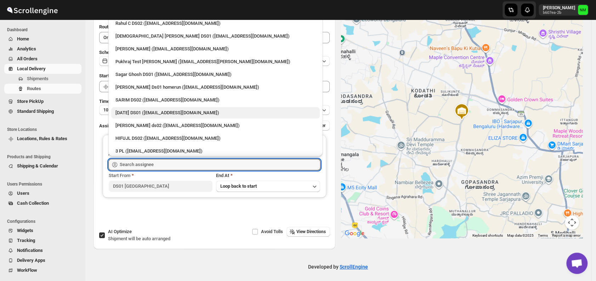
click at [142, 111] on div "[DATE] DS01 ([EMAIL_ADDRESS][DOMAIN_NAME])" at bounding box center [216, 112] width 200 height 7
type input "[DATE] DS01 ([EMAIL_ADDRESS][DOMAIN_NAME])"
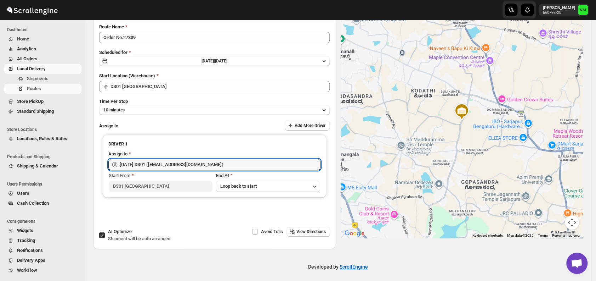
scroll to position [0, 0]
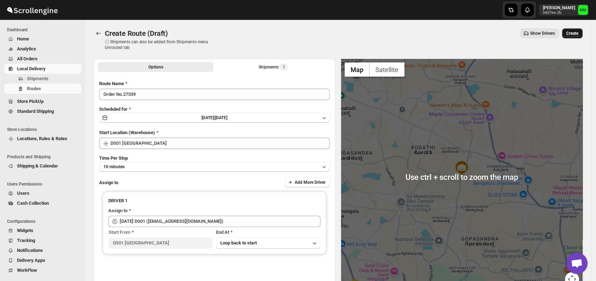
click at [574, 33] on span "Create" at bounding box center [573, 33] width 12 height 6
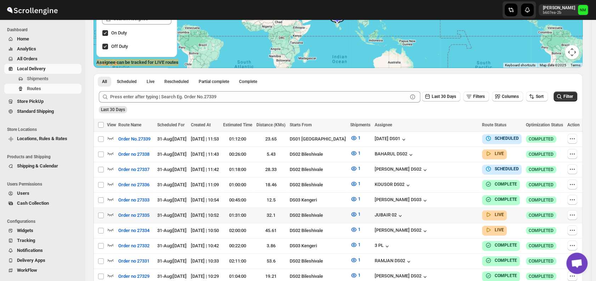
scroll to position [113, 0]
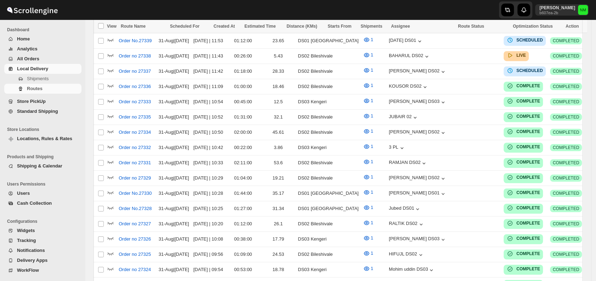
scroll to position [113, 0]
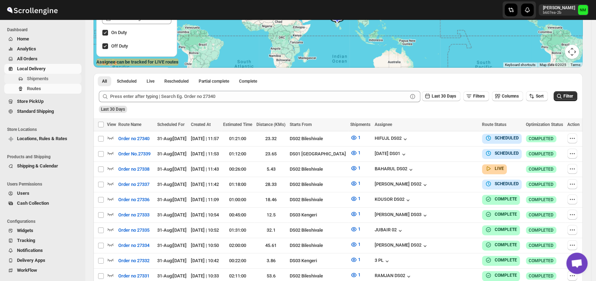
click at [53, 77] on span "Shipments" at bounding box center [53, 78] width 53 height 7
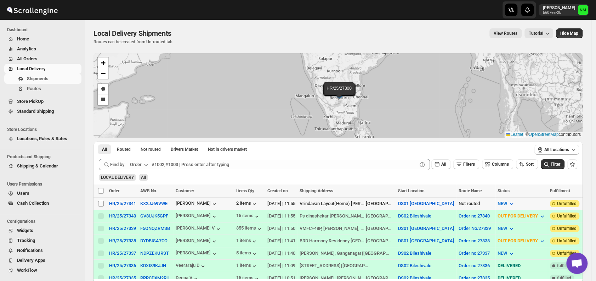
click at [103, 201] on input "Select shipment" at bounding box center [101, 204] width 6 height 6
checkbox input "true"
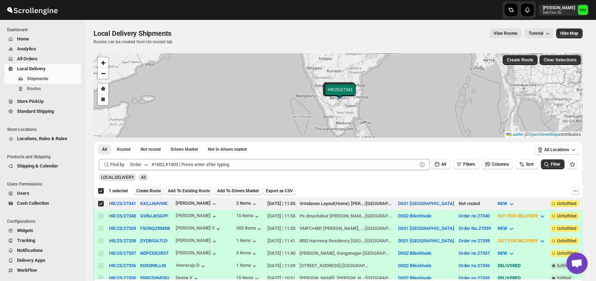
click at [147, 190] on span "Create Route" at bounding box center [148, 191] width 24 height 6
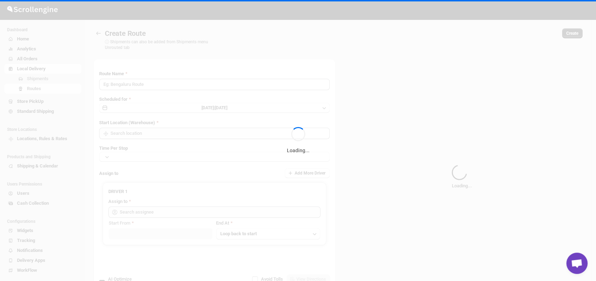
type input "Route - 31/08-1201"
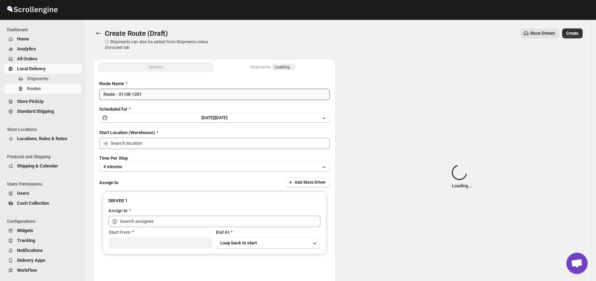
type input "DS01 [GEOGRAPHIC_DATA]"
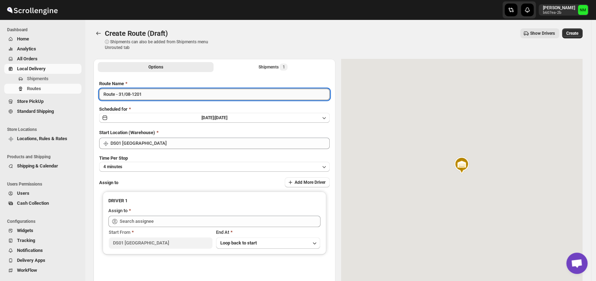
click at [148, 95] on input "Route - 31/08-1201" at bounding box center [214, 94] width 231 height 11
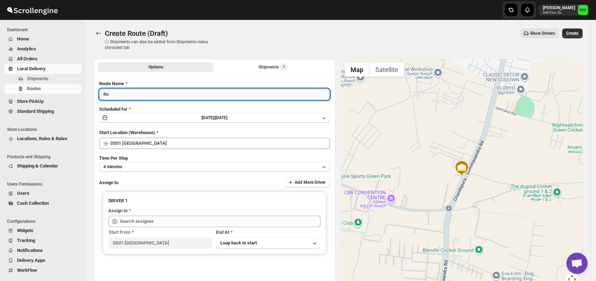
type input "R"
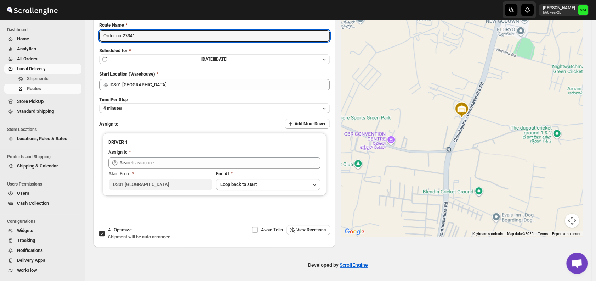
scroll to position [59, 0]
type input "Order no.27341"
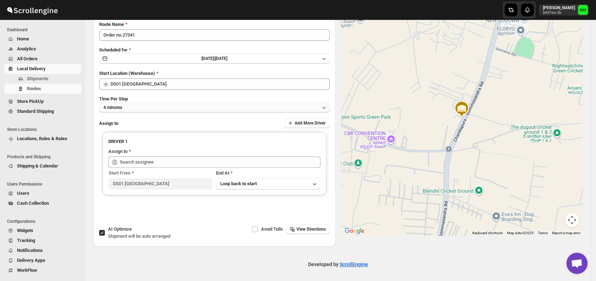
click at [134, 108] on button "4 minutes" at bounding box center [214, 107] width 231 height 10
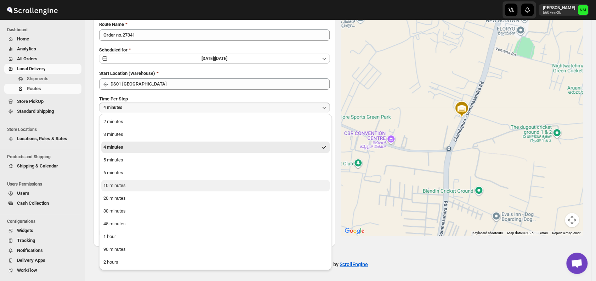
click at [138, 187] on button "10 minutes" at bounding box center [215, 185] width 229 height 11
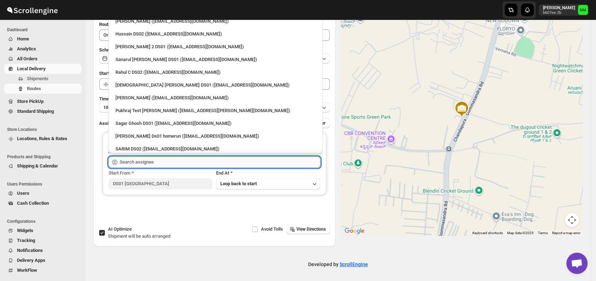
click at [185, 164] on input "text" at bounding box center [220, 161] width 201 height 11
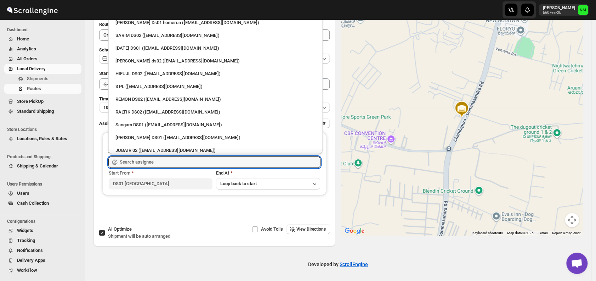
scroll to position [115, 0]
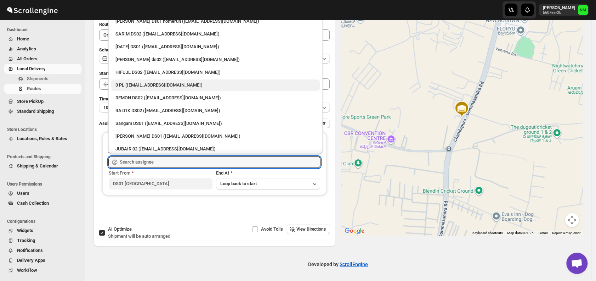
click at [143, 85] on div "3 PL (hello@home-run.co)" at bounding box center [216, 84] width 200 height 7
type input "3 PL (hello@home-run.co)"
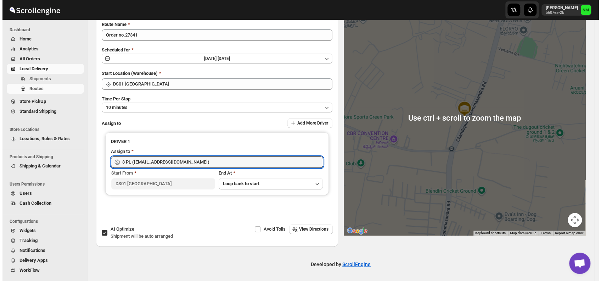
scroll to position [0, 0]
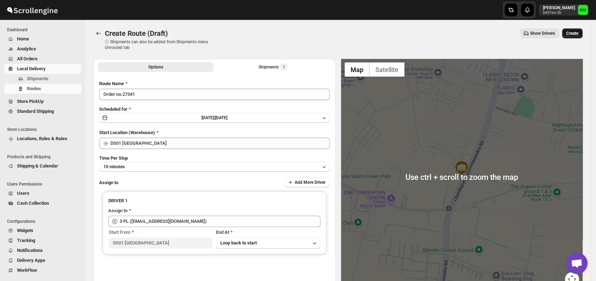
click at [579, 34] on span "Create" at bounding box center [573, 33] width 12 height 6
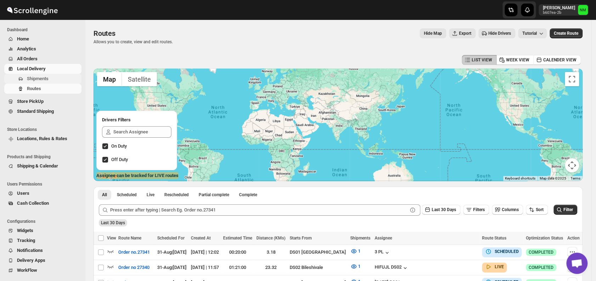
click at [59, 81] on span "Shipments" at bounding box center [53, 78] width 53 height 7
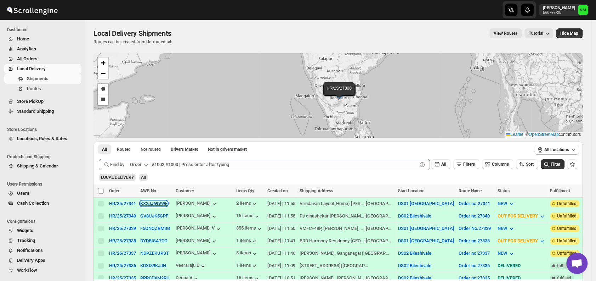
click at [145, 203] on button "KX2JJ69VWE" at bounding box center [153, 203] width 27 height 5
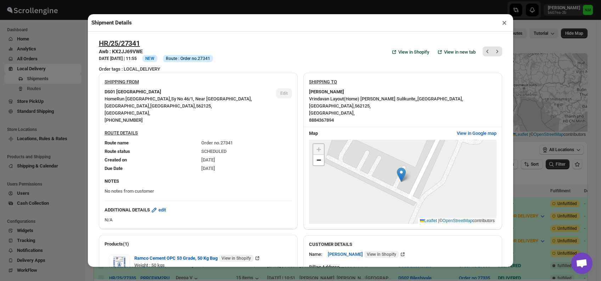
scroll to position [208, 0]
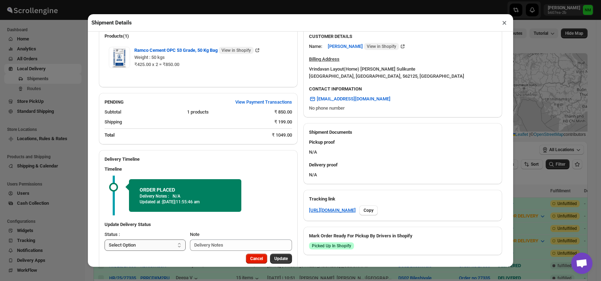
click at [162, 249] on select "Select Option PICKED UP OUT FOR DELIVERY RESCHEDULE DELIVERED CANCELLED" at bounding box center [145, 244] width 81 height 11
select select "PICKED_UP"
click at [105, 240] on select "Select Option PICKED UP OUT FOR DELIVERY RESCHEDULE DELIVERED CANCELLED" at bounding box center [145, 244] width 81 height 11
click at [263, 256] on button "Pick Products" at bounding box center [274, 258] width 35 height 10
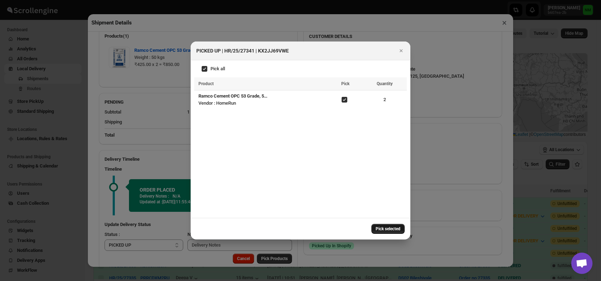
click at [388, 224] on button "Pick selected" at bounding box center [387, 229] width 33 height 10
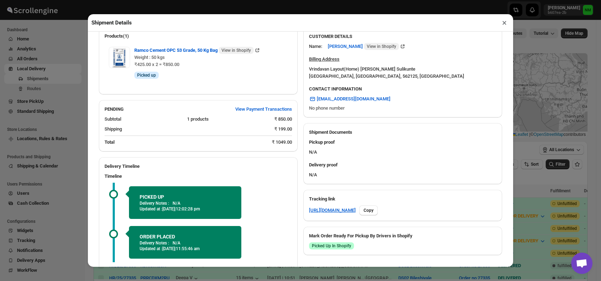
scroll to position [269, 0]
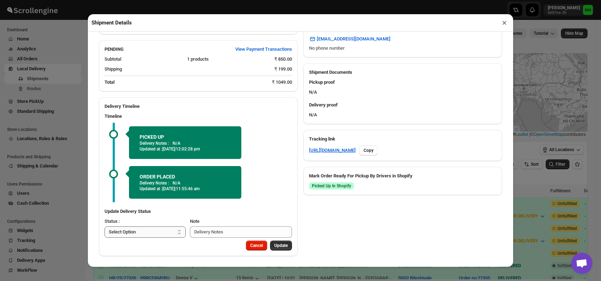
click at [141, 234] on select "Select Option PICKED UP OUT FOR DELIVERY RESCHEDULE DELIVERED CANCELLED" at bounding box center [145, 231] width 81 height 11
select select "OUT_FOR_DELIVERY"
click at [105, 226] on select "Select Option PICKED UP OUT FOR DELIVERY RESCHEDULE DELIVERED CANCELLED" at bounding box center [145, 231] width 81 height 11
click at [278, 244] on span "Update" at bounding box center [280, 245] width 13 height 6
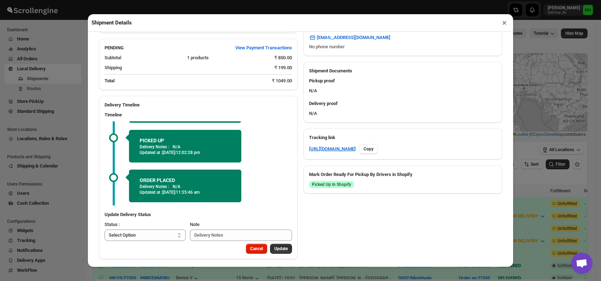
scroll to position [274, 0]
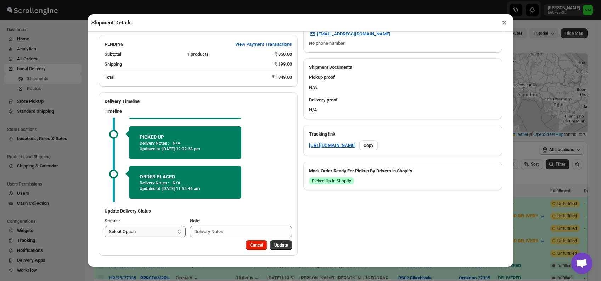
click at [157, 234] on select "Select Option PICKED UP OUT FOR DELIVERY RESCHEDULE DELIVERED CANCELLED" at bounding box center [145, 231] width 81 height 11
select select "DELIVERED"
click at [105, 226] on select "Select Option PICKED UP OUT FOR DELIVERY RESCHEDULE DELIVERED CANCELLED" at bounding box center [145, 231] width 81 height 11
click at [273, 242] on button "Update" at bounding box center [281, 245] width 22 height 10
select select
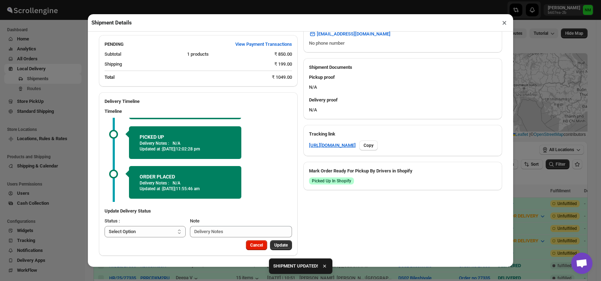
click at [501, 25] on button "×" at bounding box center [504, 23] width 10 height 10
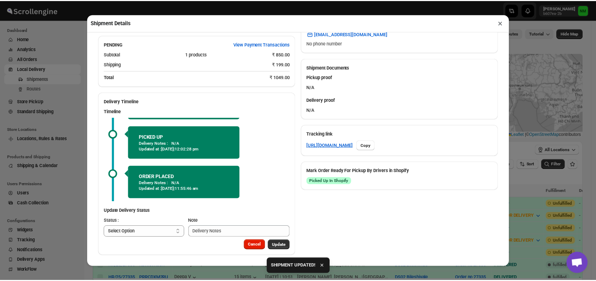
scroll to position [0, 0]
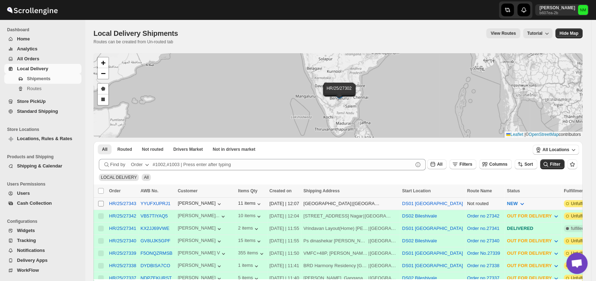
click at [101, 202] on input "Select shipment" at bounding box center [101, 204] width 6 height 6
checkbox input "true"
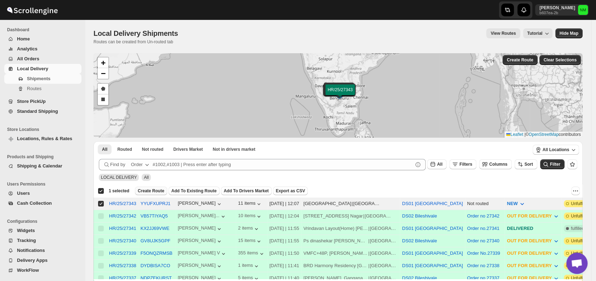
click at [145, 192] on span "Create Route" at bounding box center [151, 191] width 27 height 6
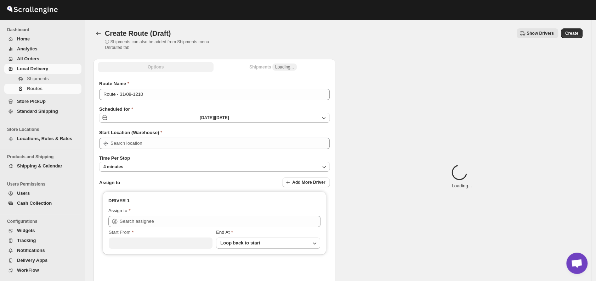
type input "DS01 [GEOGRAPHIC_DATA]"
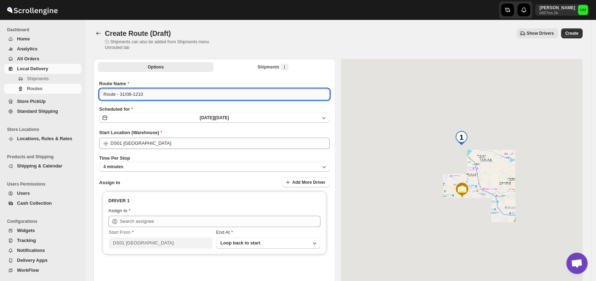
click at [154, 95] on input "Route - 31/08-1210" at bounding box center [214, 94] width 231 height 11
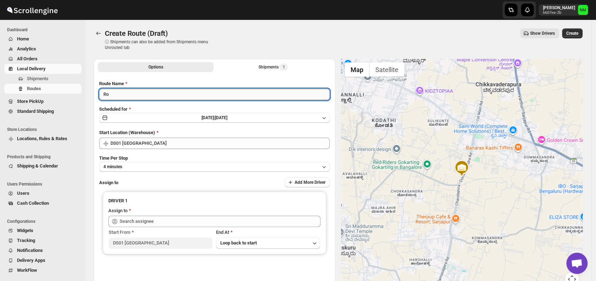
type input "R"
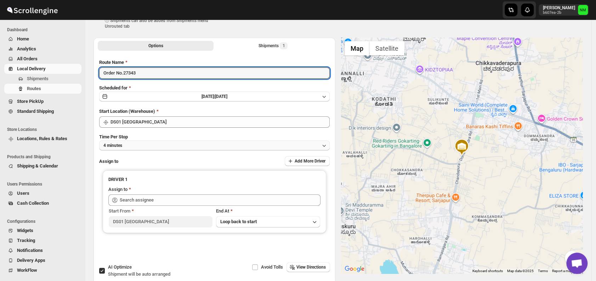
type input "Order No.27343"
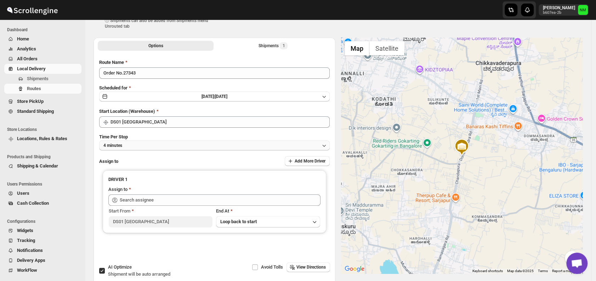
click at [147, 146] on button "4 minutes" at bounding box center [214, 145] width 231 height 10
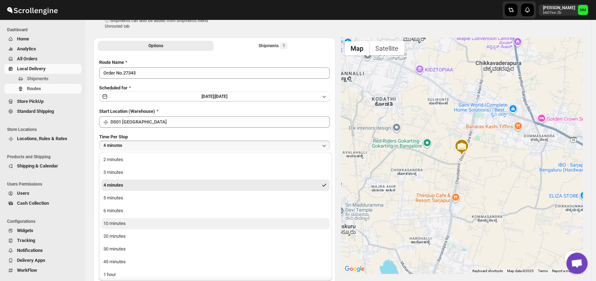
click at [126, 224] on button "10 minutes" at bounding box center [215, 223] width 229 height 11
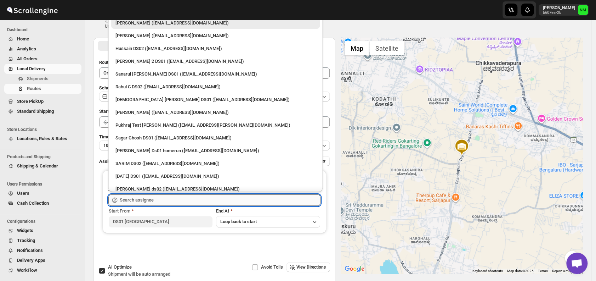
click at [169, 201] on input "text" at bounding box center [220, 199] width 201 height 11
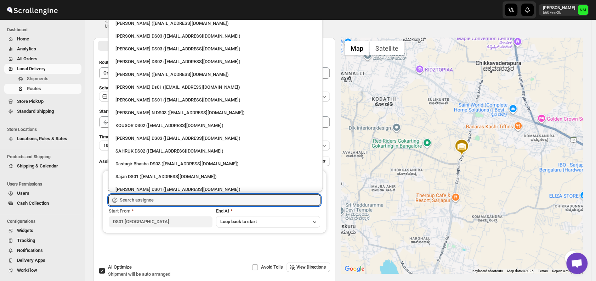
scroll to position [605, 0]
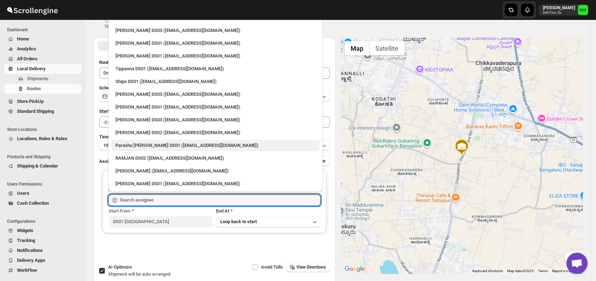
click at [162, 140] on div "Parashu Veera Kesavan DS01 (biwenel172@amcret.com)" at bounding box center [215, 145] width 209 height 11
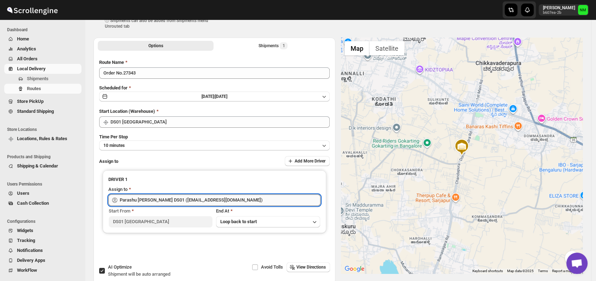
click at [240, 199] on input "Parashu Veera Kesavan DS01 (biwenel172@amcret.com)" at bounding box center [220, 199] width 201 height 11
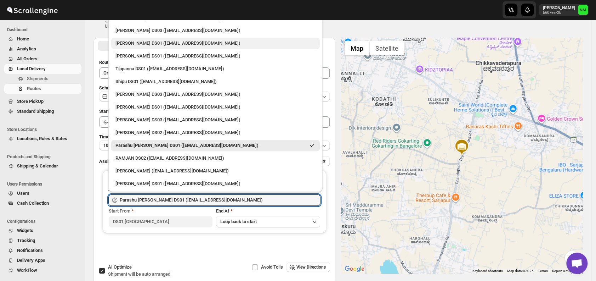
click at [150, 45] on div "Ashraf Ali DS01 (yoyovey222@0tires.com)" at bounding box center [216, 43] width 200 height 7
type input "Ashraf Ali DS01 (yoyovey222@0tires.com)"
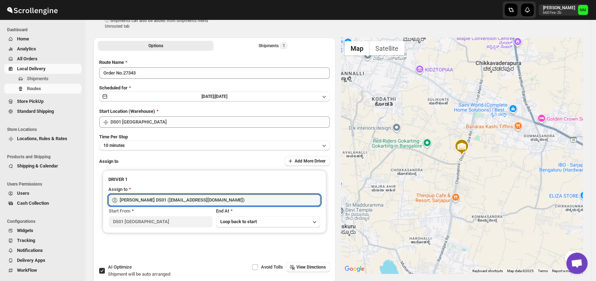
scroll to position [0, 0]
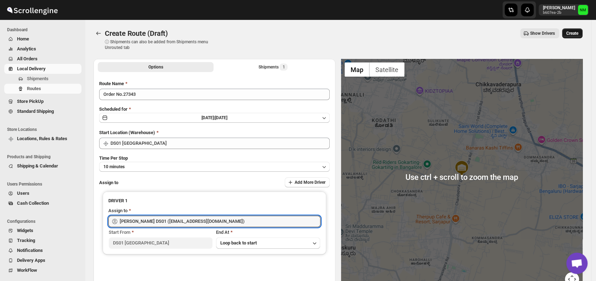
click at [578, 35] on span "Create" at bounding box center [573, 33] width 12 height 6
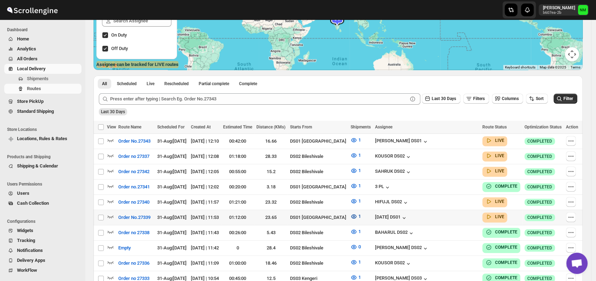
scroll to position [153, 0]
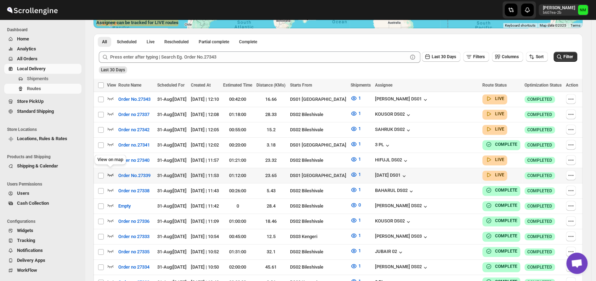
click at [109, 173] on icon "button" at bounding box center [111, 174] width 6 height 3
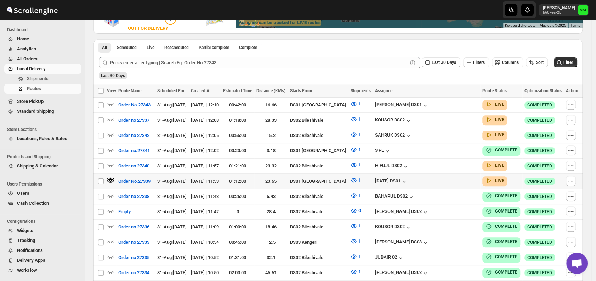
scroll to position [0, 0]
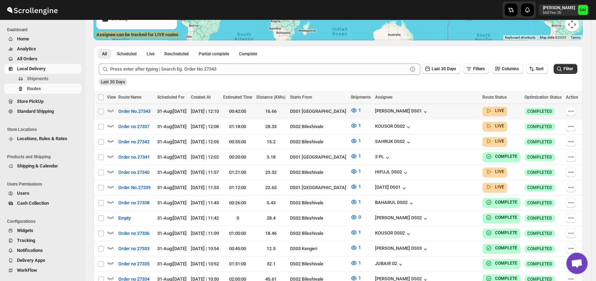
scroll to position [387, 0]
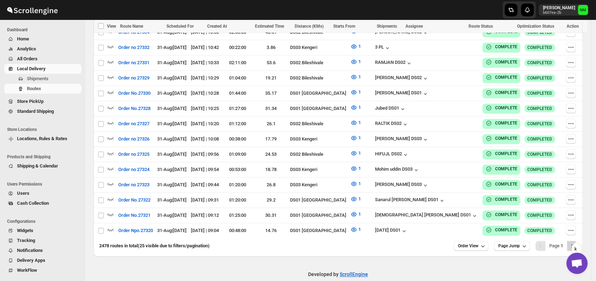
click at [576, 241] on button "Next" at bounding box center [572, 246] width 10 height 10
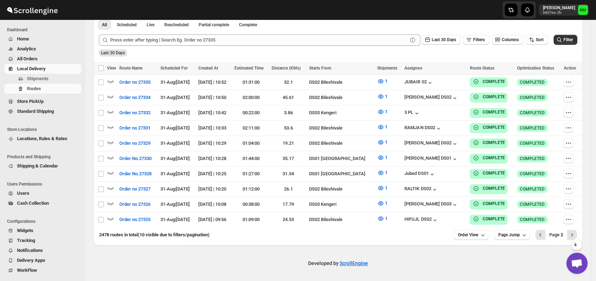
scroll to position [165, 0]
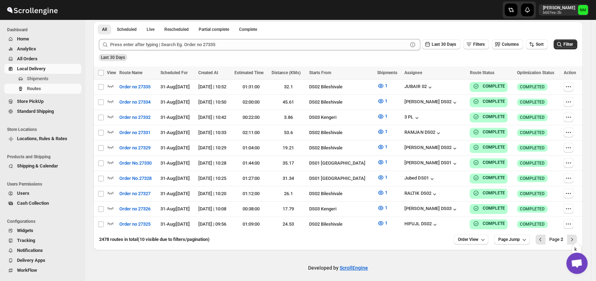
click at [576, 234] on button "Next" at bounding box center [572, 239] width 10 height 10
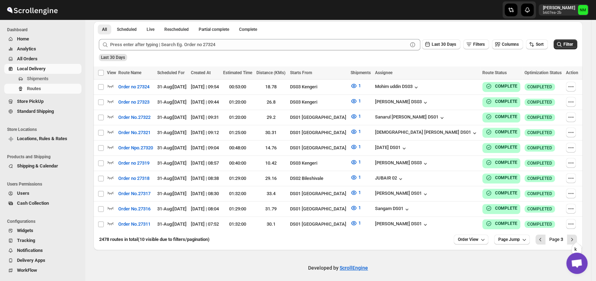
click at [576, 234] on button "Next" at bounding box center [572, 239] width 10 height 10
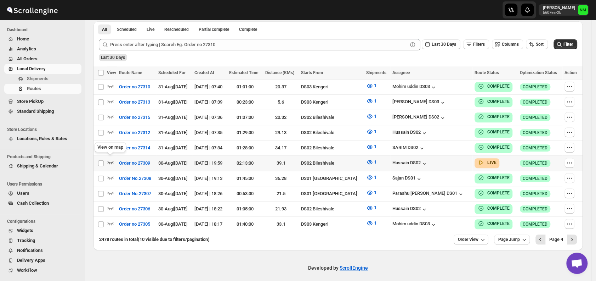
click at [109, 158] on icon "button" at bounding box center [110, 161] width 7 height 7
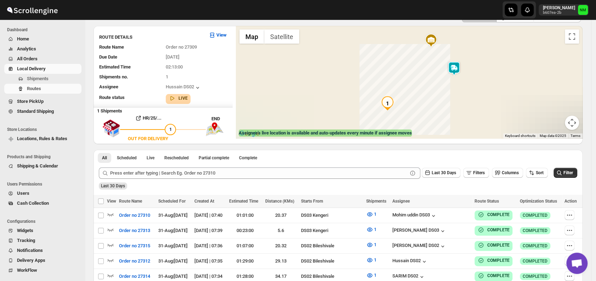
scroll to position [0, 0]
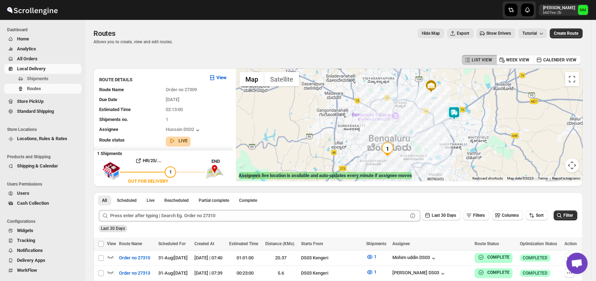
click at [455, 119] on img at bounding box center [454, 113] width 14 height 14
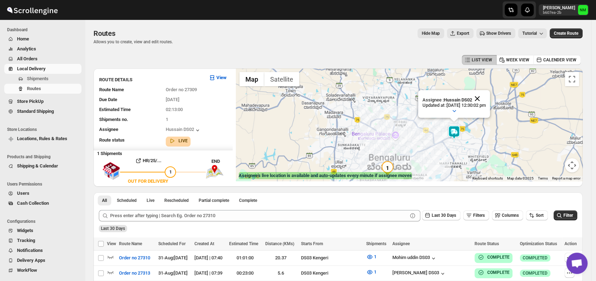
click at [486, 100] on button "Close" at bounding box center [477, 98] width 17 height 17
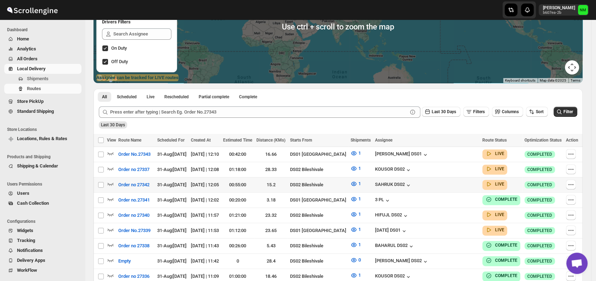
scroll to position [99, 0]
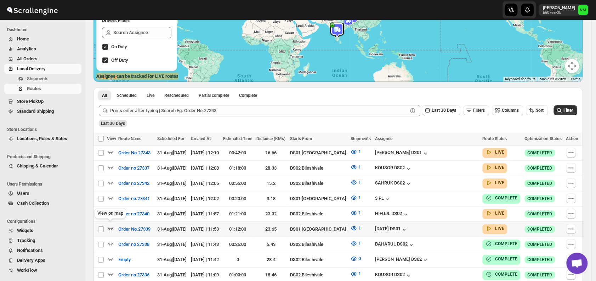
click at [108, 225] on icon "button" at bounding box center [110, 227] width 7 height 7
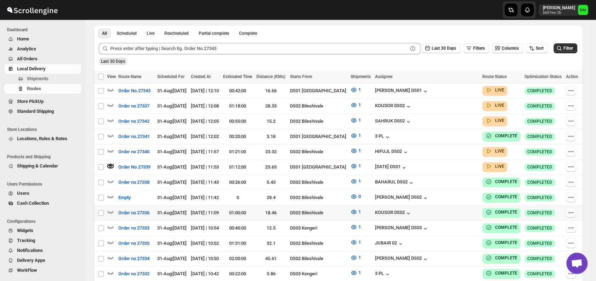
scroll to position [170, 0]
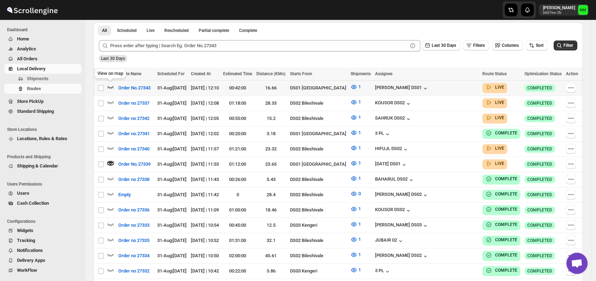
click at [110, 89] on icon "button" at bounding box center [110, 86] width 7 height 7
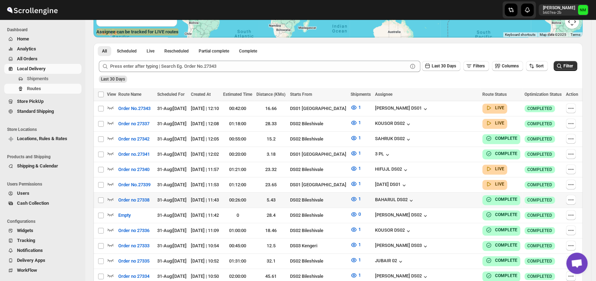
scroll to position [155, 0]
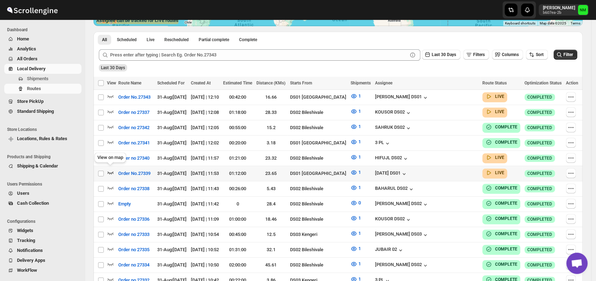
click at [112, 170] on icon "button" at bounding box center [110, 172] width 7 height 7
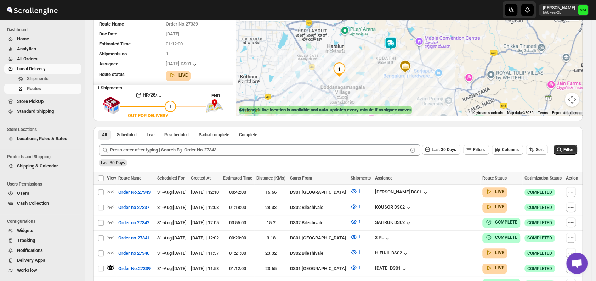
scroll to position [66, 0]
click at [110, 191] on icon "button" at bounding box center [111, 191] width 6 height 3
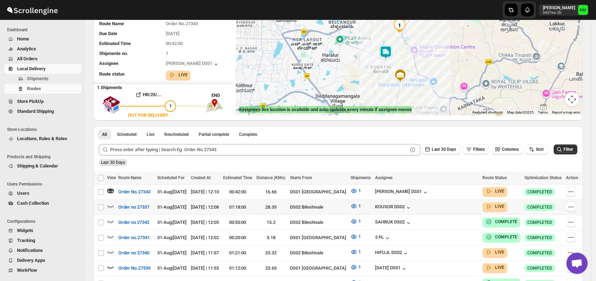
scroll to position [0, 0]
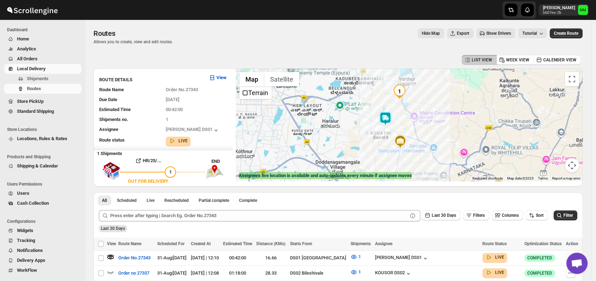
click at [385, 122] on img at bounding box center [385, 118] width 14 height 14
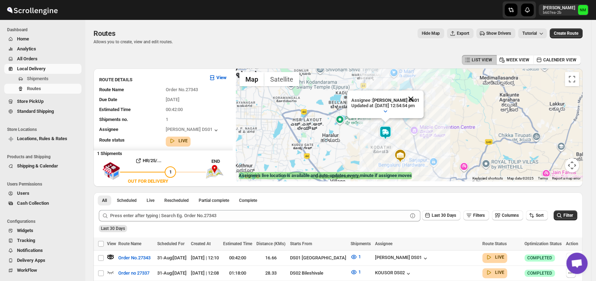
click at [419, 94] on button "Close" at bounding box center [410, 98] width 17 height 17
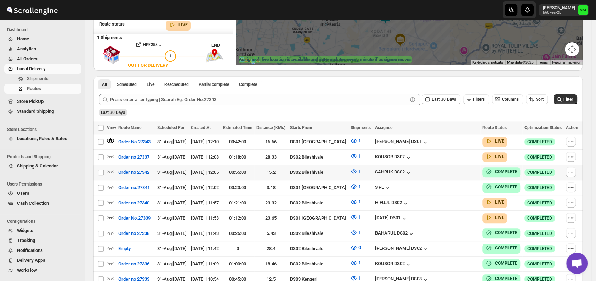
scroll to position [117, 0]
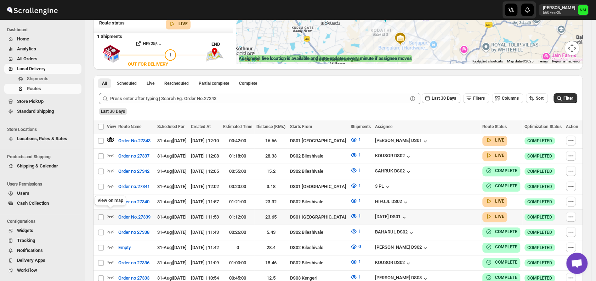
click at [110, 215] on icon "button" at bounding box center [111, 216] width 6 height 3
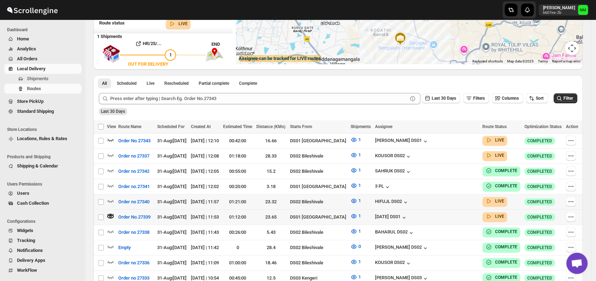
scroll to position [0, 0]
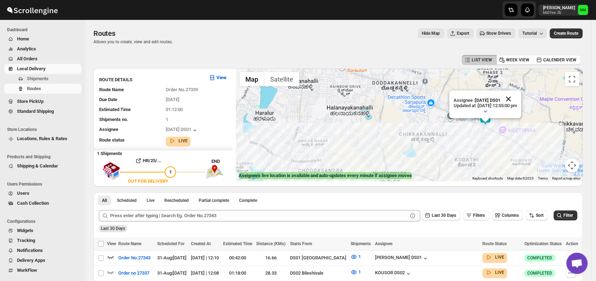
click at [513, 97] on button "Close" at bounding box center [508, 98] width 17 height 17
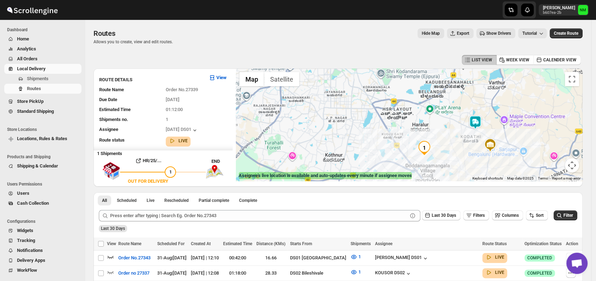
click at [478, 128] on img at bounding box center [475, 122] width 14 height 14
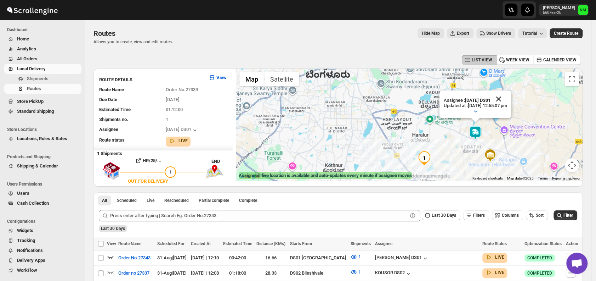
click at [507, 96] on button "Close" at bounding box center [498, 98] width 17 height 17
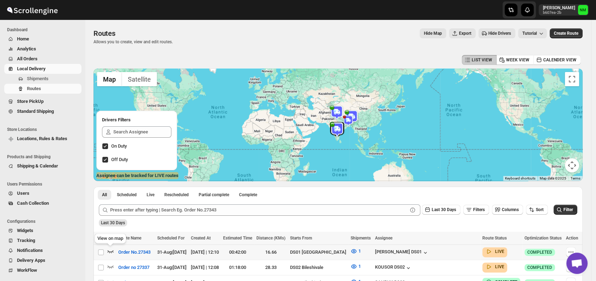
click at [109, 252] on icon "button" at bounding box center [110, 250] width 7 height 7
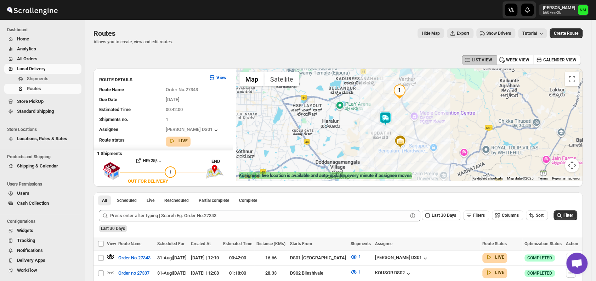
click at [387, 122] on img at bounding box center [385, 118] width 14 height 14
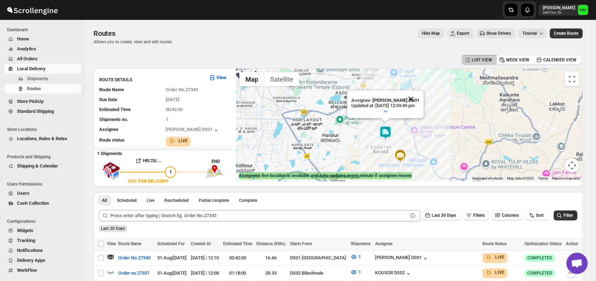
click at [419, 96] on button "Close" at bounding box center [410, 98] width 17 height 17
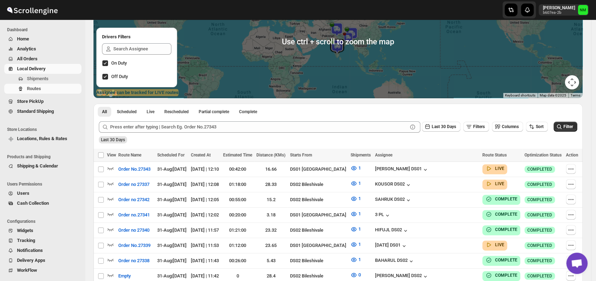
scroll to position [84, 0]
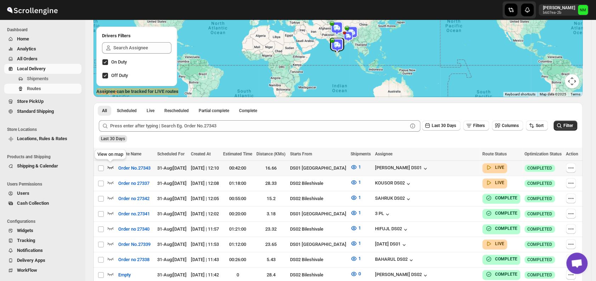
click at [110, 167] on icon "button" at bounding box center [111, 167] width 6 height 3
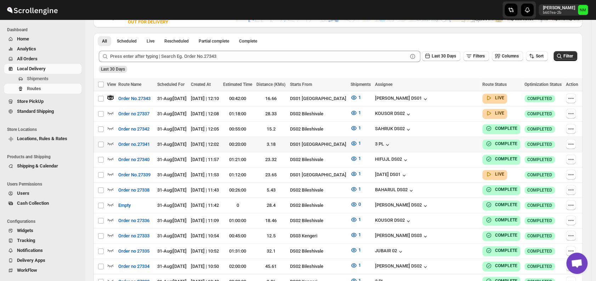
scroll to position [159, 0]
click at [107, 171] on icon "button" at bounding box center [110, 173] width 7 height 7
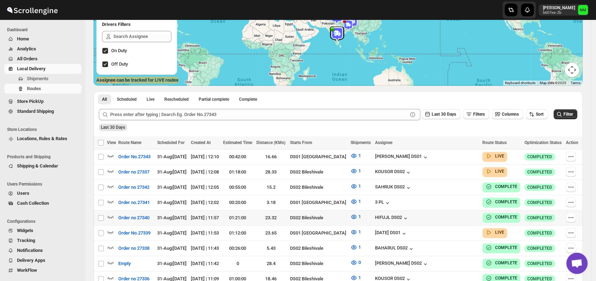
scroll to position [96, 0]
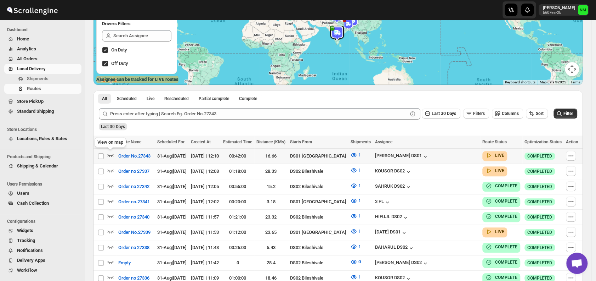
click at [110, 156] on icon "button" at bounding box center [110, 154] width 7 height 7
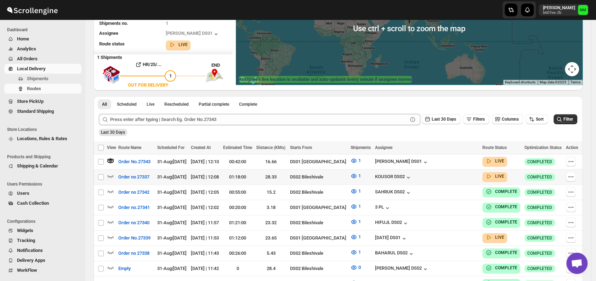
scroll to position [0, 0]
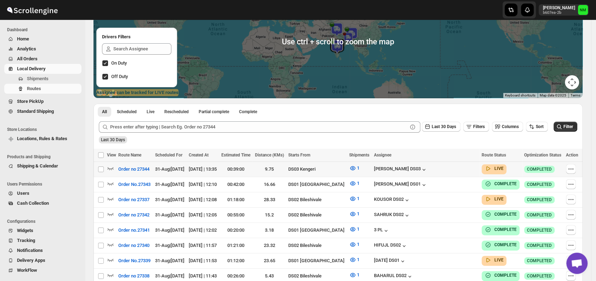
scroll to position [195, 0]
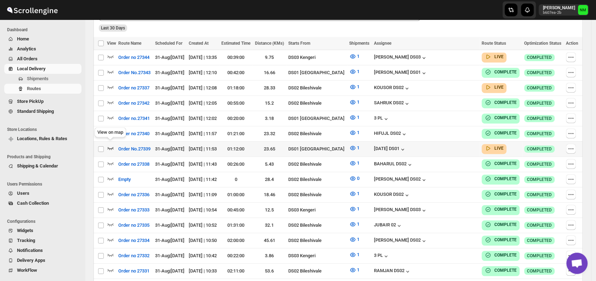
click at [110, 147] on icon "button" at bounding box center [111, 148] width 6 height 3
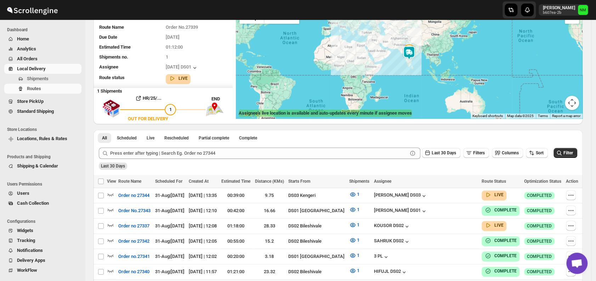
scroll to position [0, 0]
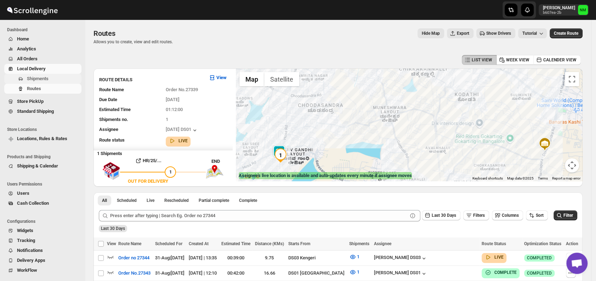
click at [43, 78] on span "Shipments" at bounding box center [38, 78] width 22 height 5
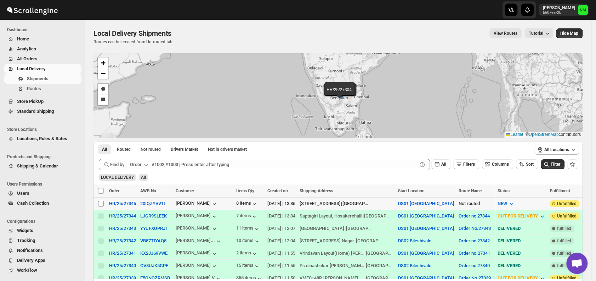
click at [104, 203] on span at bounding box center [101, 203] width 6 height 6
click at [104, 203] on input "Select shipment" at bounding box center [101, 204] width 6 height 6
checkbox input "false"
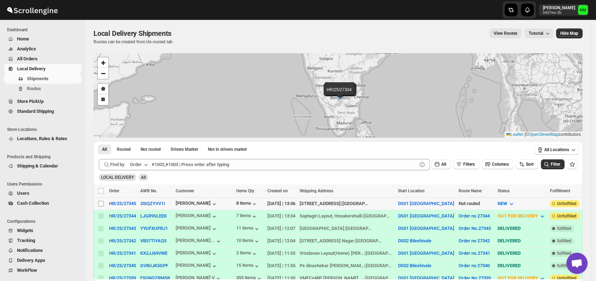
checkbox input "false"
click at [101, 203] on input "Select shipment" at bounding box center [101, 204] width 6 height 6
checkbox input "true"
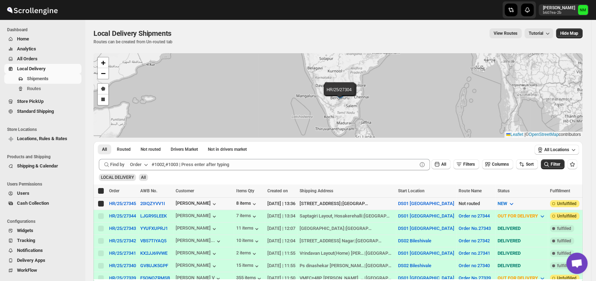
checkbox input "true"
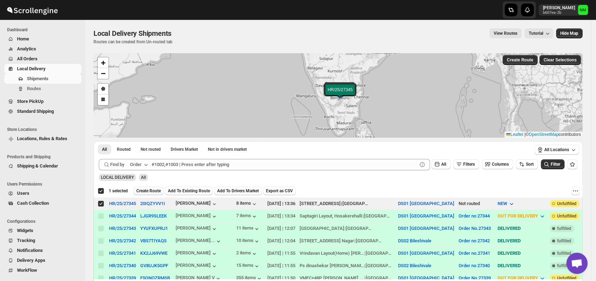
click at [154, 191] on span "Create Route" at bounding box center [148, 191] width 24 height 6
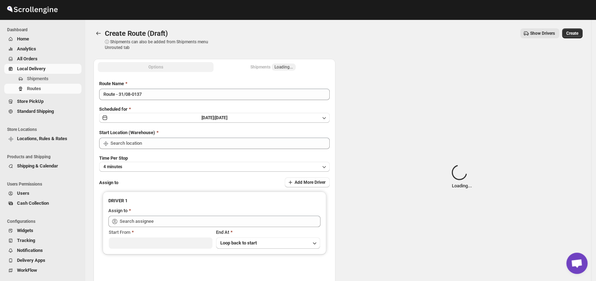
type input "DS01 [GEOGRAPHIC_DATA]"
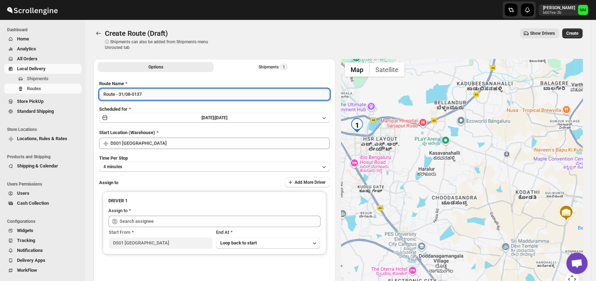
click at [160, 94] on input "Route - 31/08-0137" at bounding box center [214, 94] width 231 height 11
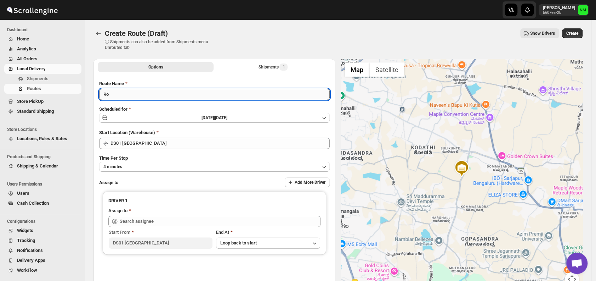
type input "R"
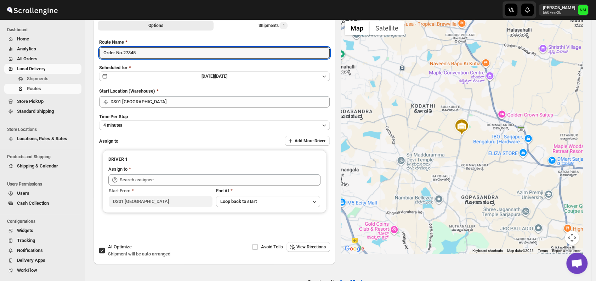
scroll to position [46, 0]
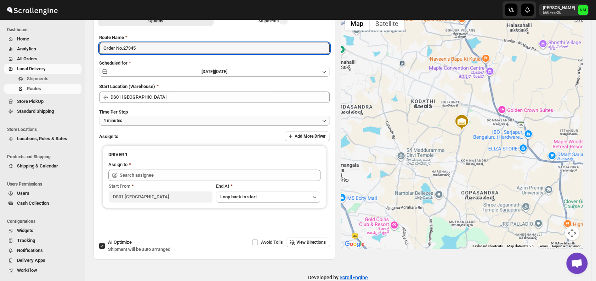
type input "Order No.27345"
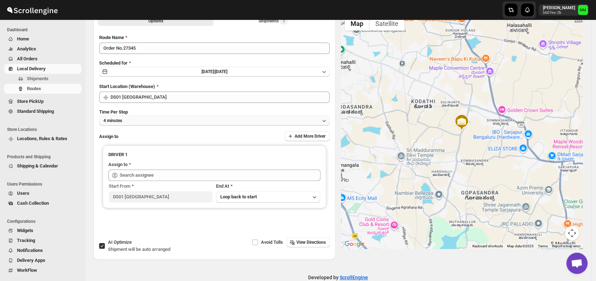
click at [123, 123] on button "4 minutes" at bounding box center [214, 121] width 231 height 10
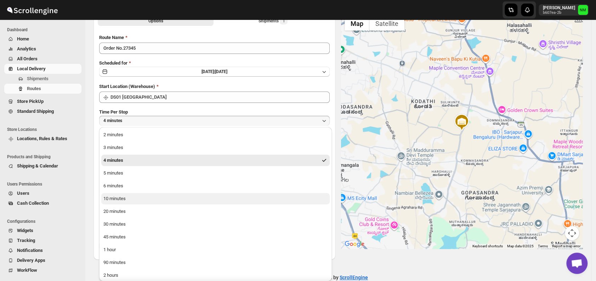
click at [125, 201] on div "10 minutes" at bounding box center [114, 198] width 22 height 7
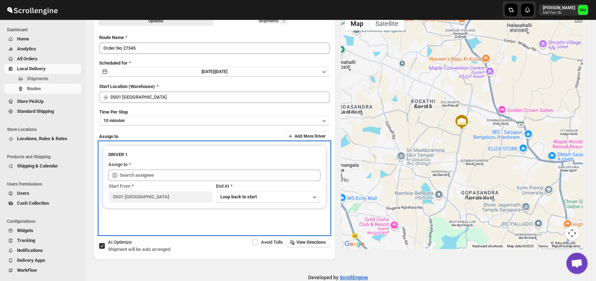
click at [172, 182] on div "Start From" at bounding box center [161, 185] width 104 height 7
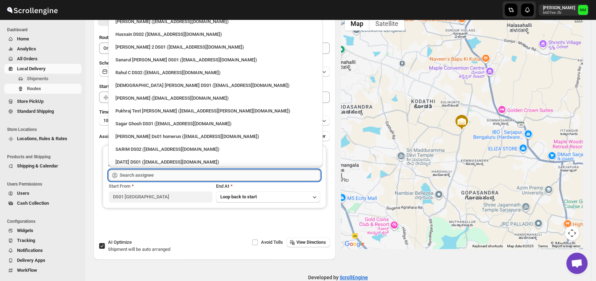
click at [162, 171] on input "text" at bounding box center [220, 174] width 201 height 11
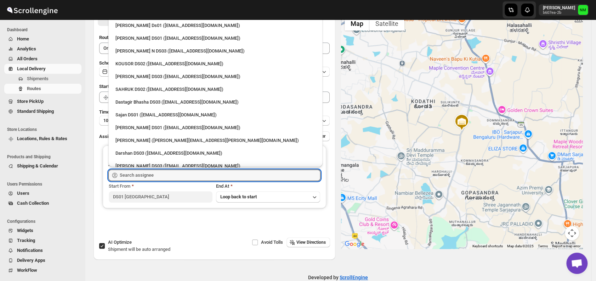
scroll to position [615, 0]
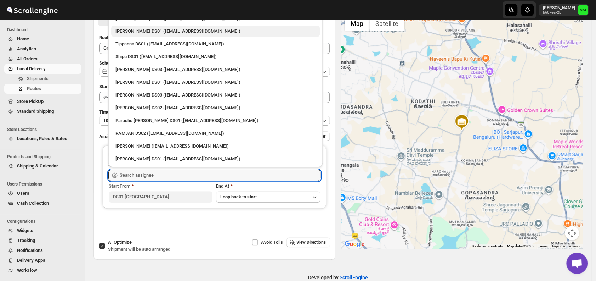
click at [124, 34] on div "Abdul Basir DS01 (xaley98767@7tul.com)" at bounding box center [215, 31] width 209 height 11
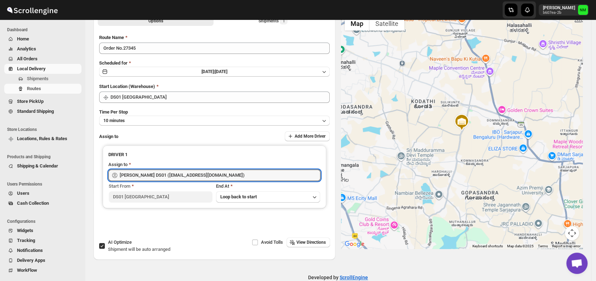
type input "Abdul Basir DS01 (xaley98767@7tul.com)"
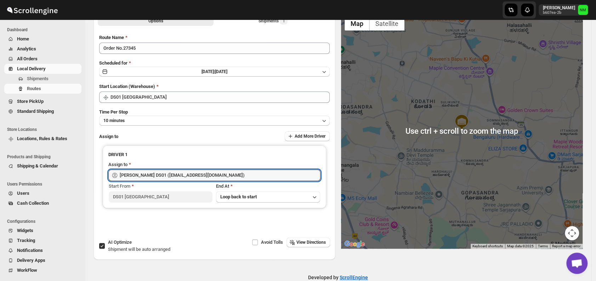
scroll to position [0, 0]
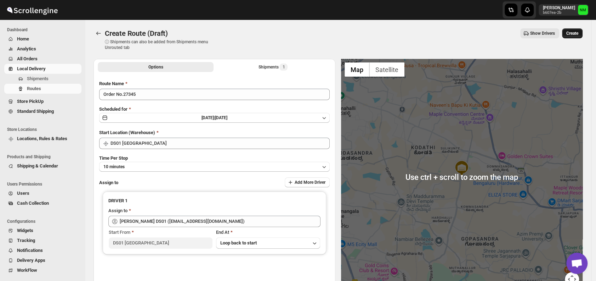
click at [575, 34] on span "Create" at bounding box center [573, 33] width 12 height 6
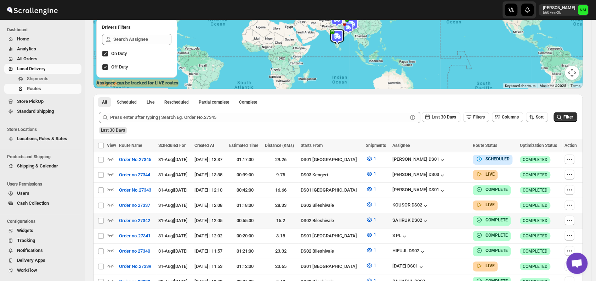
scroll to position [93, 0]
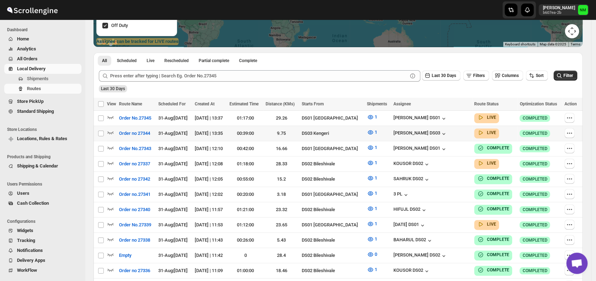
scroll to position [135, 0]
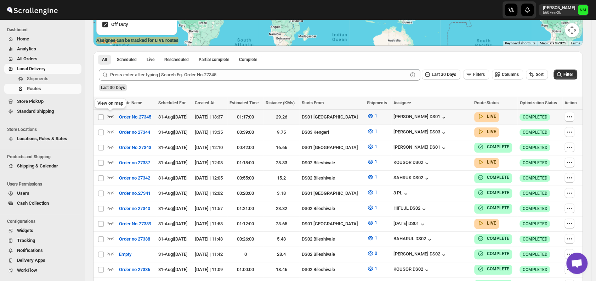
click at [113, 116] on icon "button" at bounding box center [111, 116] width 6 height 3
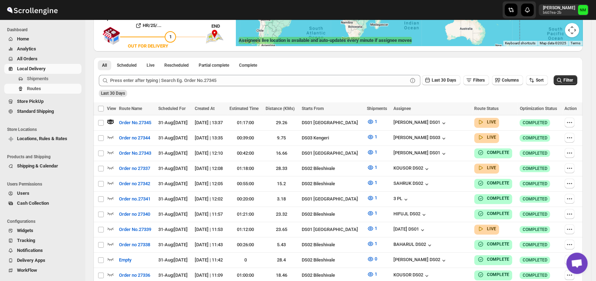
scroll to position [0, 0]
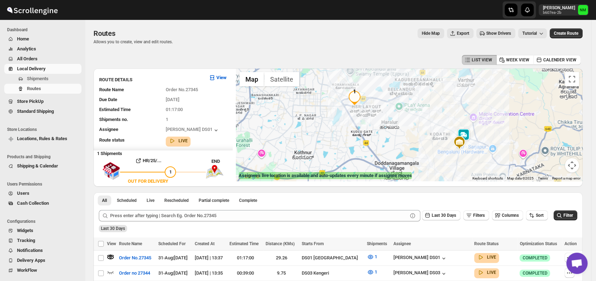
click at [470, 134] on img at bounding box center [464, 135] width 14 height 14
click at [498, 96] on button "Close" at bounding box center [489, 101] width 17 height 17
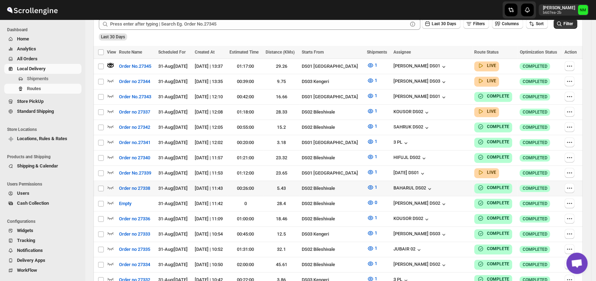
scroll to position [192, 0]
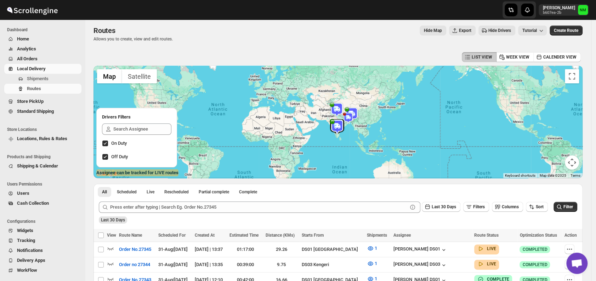
scroll to position [1, 0]
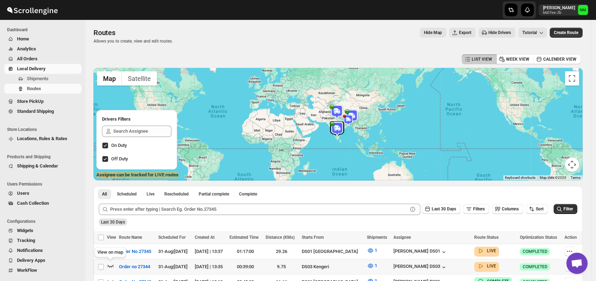
click at [110, 262] on icon "button" at bounding box center [110, 265] width 7 height 7
